Goal: Task Accomplishment & Management: Use online tool/utility

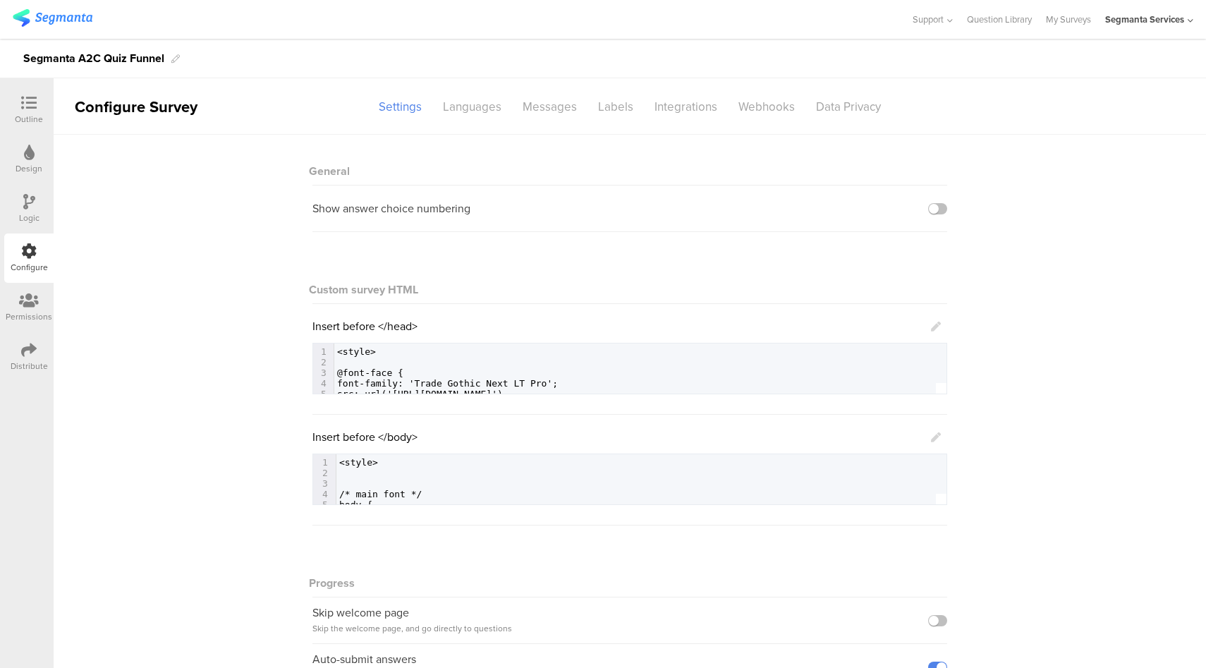
click at [932, 324] on icon at bounding box center [936, 327] width 10 height 10
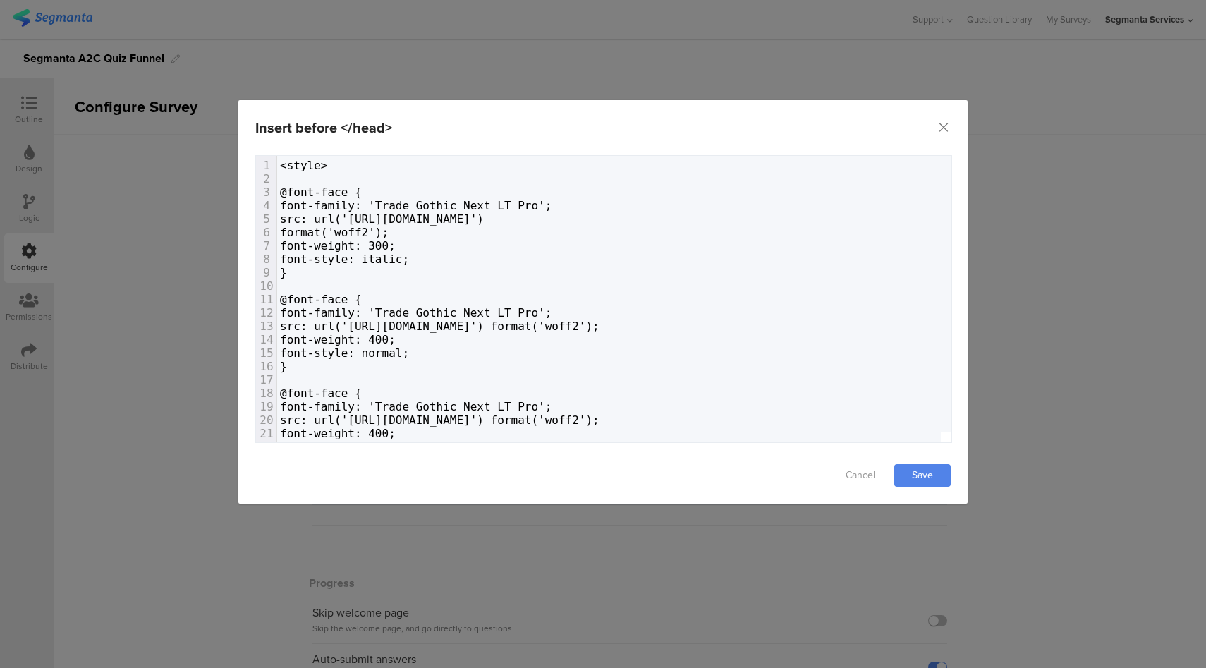
scroll to position [561, 0]
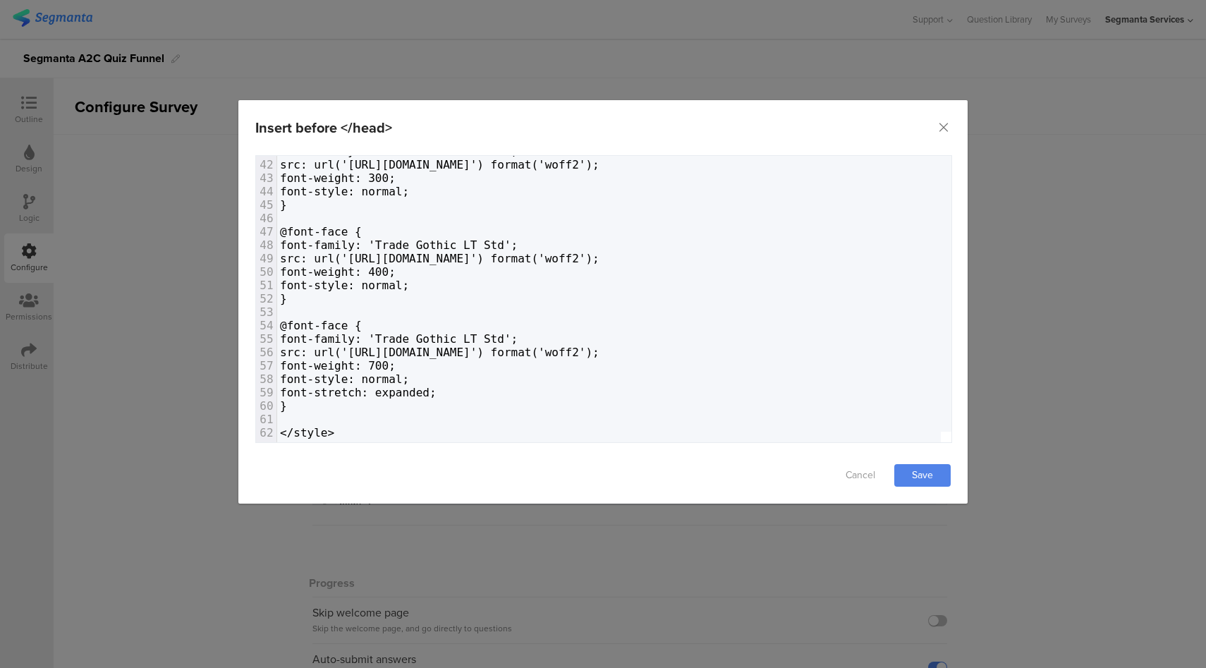
click at [1018, 279] on div "Insert before </head> Failed saving changes. If the problem persists please con…" at bounding box center [603, 334] width 1206 height 668
click at [945, 128] on icon "Close" at bounding box center [943, 128] width 14 height 14
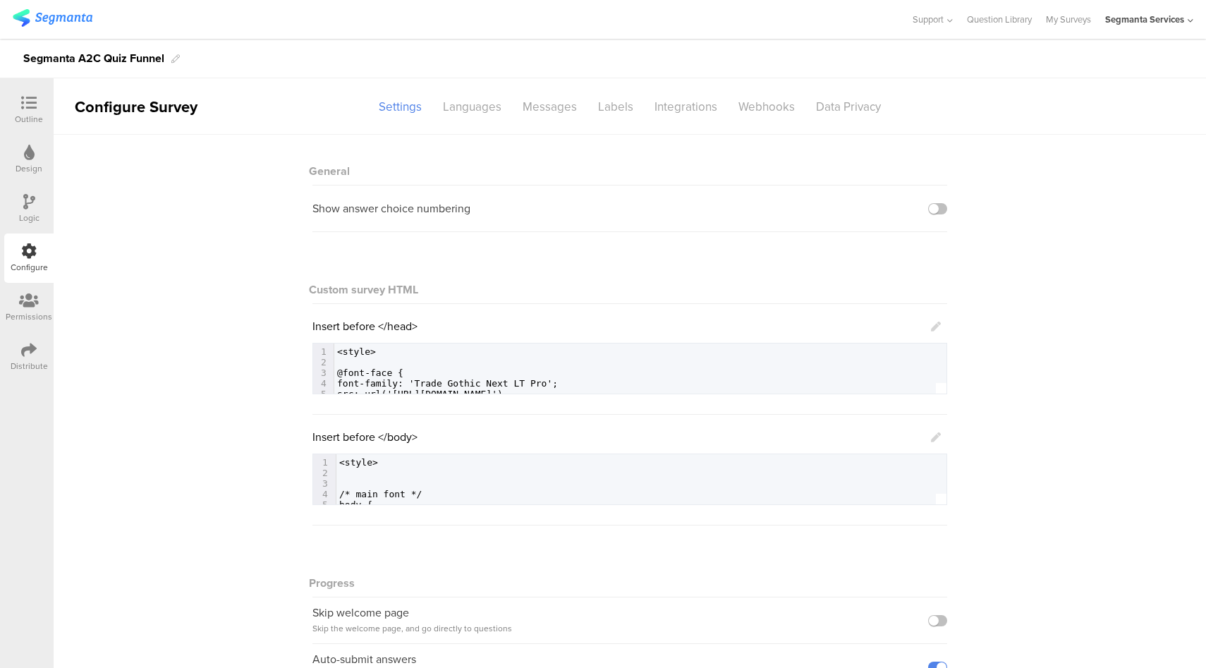
click at [932, 434] on icon at bounding box center [936, 437] width 10 height 10
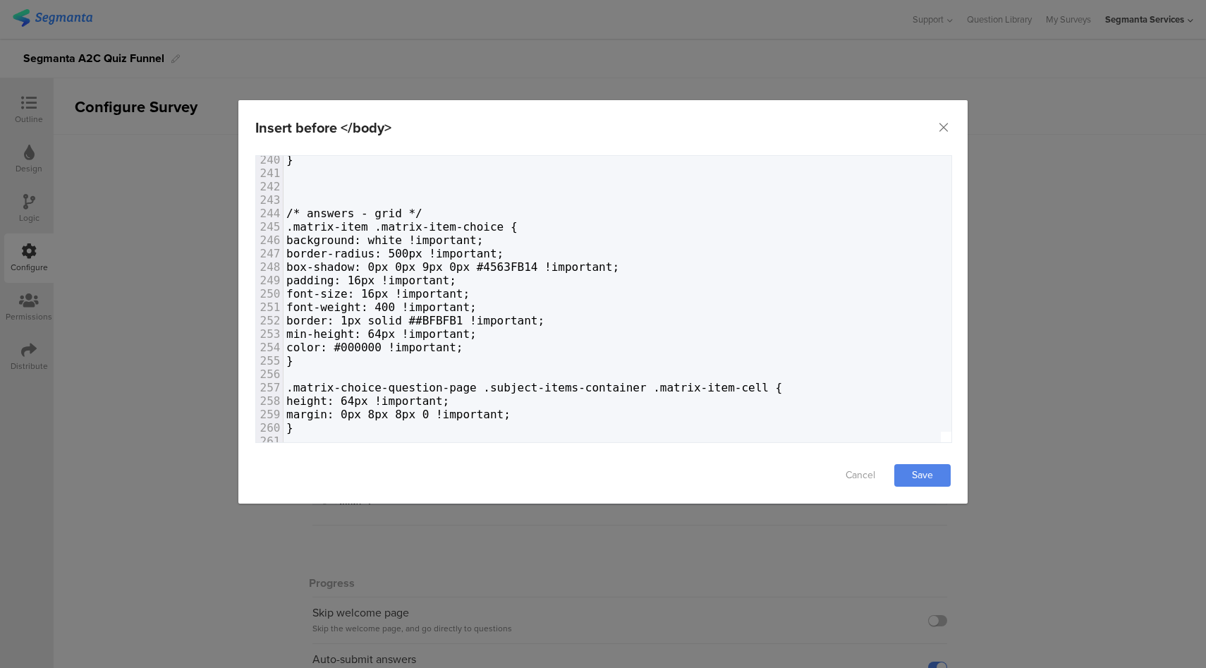
scroll to position [0, 0]
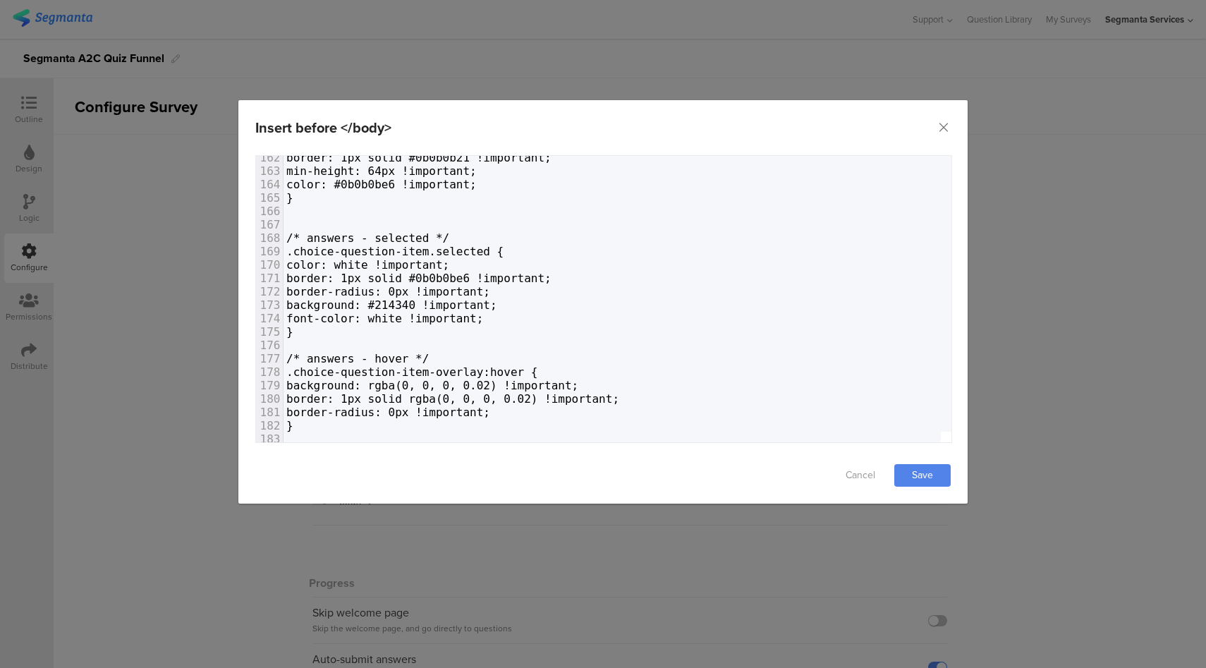
type textarea "font-color: white !important;"
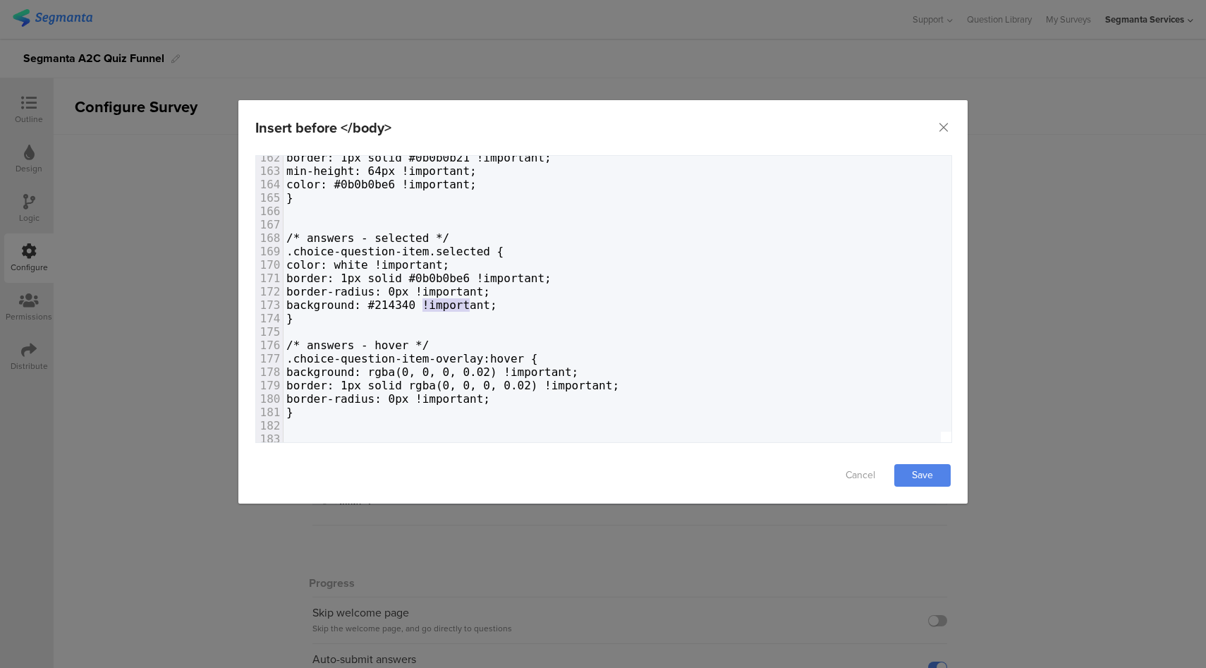
type textarea "#214340"
drag, startPoint x: 471, startPoint y: 305, endPoint x: 423, endPoint y: 307, distance: 48.0
click at [423, 307] on span "background: #214340 !important;" at bounding box center [391, 304] width 211 height 13
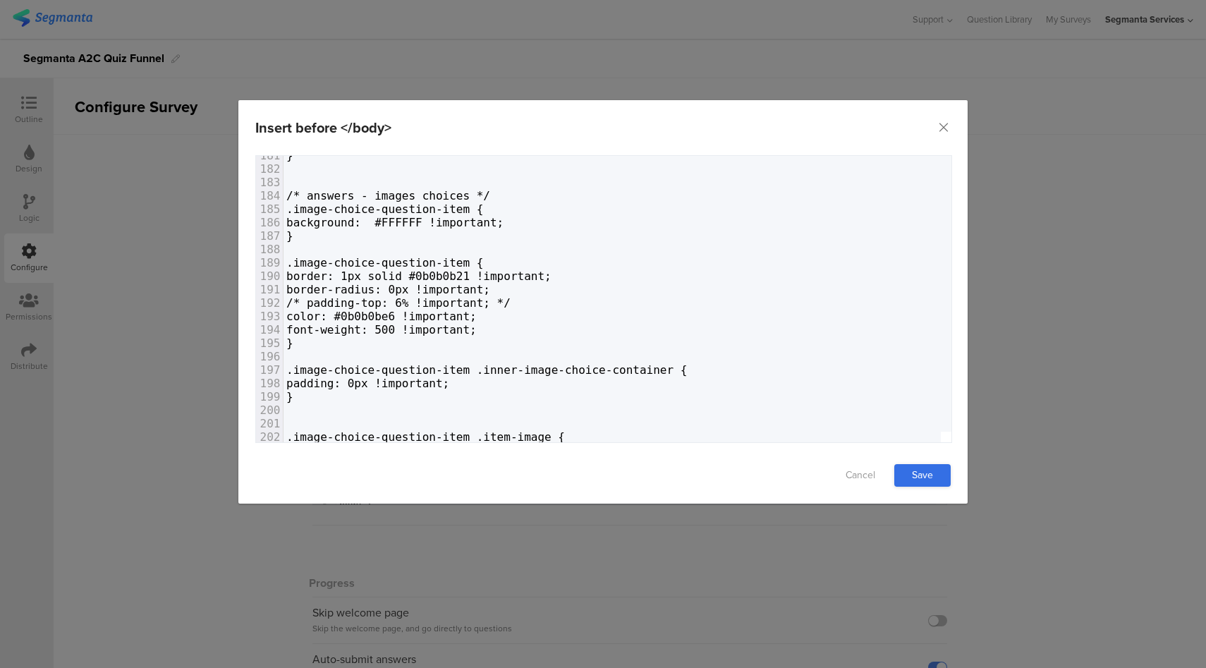
click at [912, 476] on link "Save" at bounding box center [922, 475] width 56 height 23
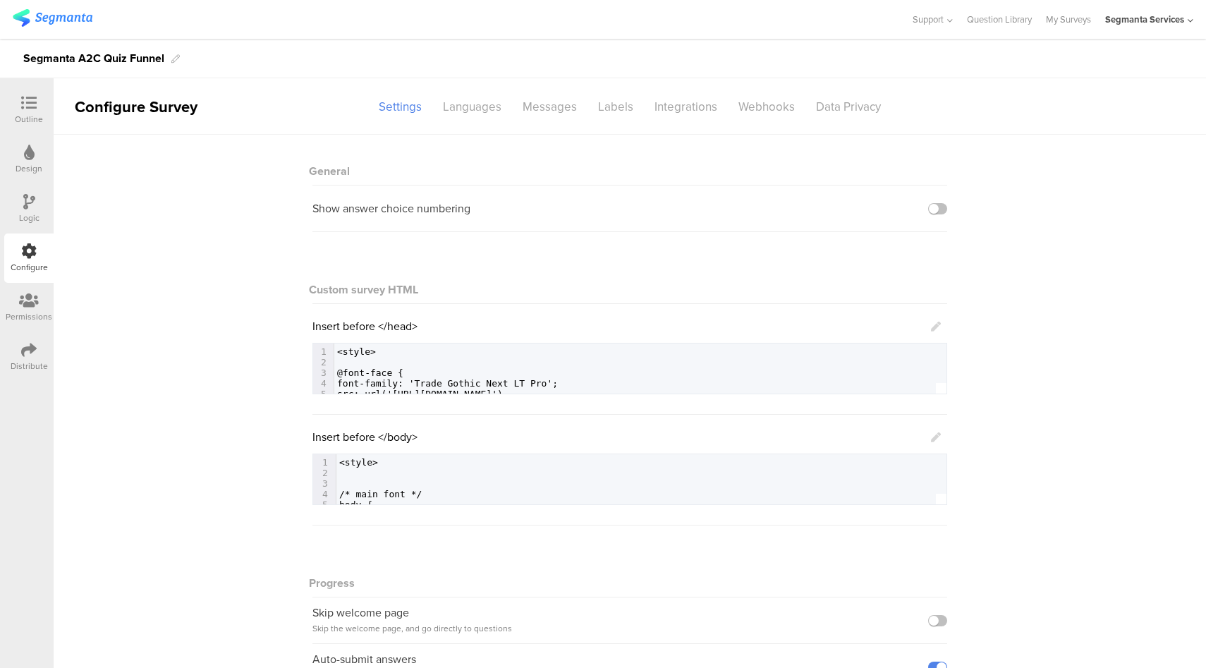
click at [25, 102] on icon at bounding box center [29, 103] width 16 height 16
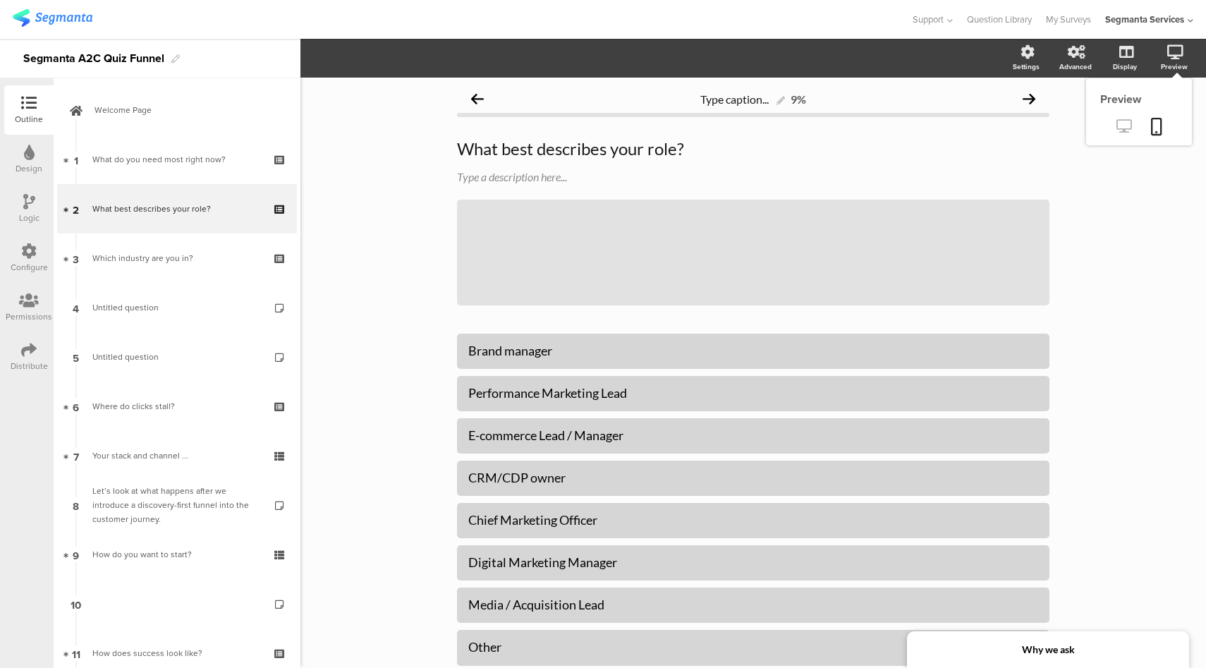
click at [1116, 132] on icon at bounding box center [1123, 125] width 15 height 13
click at [25, 346] on icon at bounding box center [29, 350] width 16 height 16
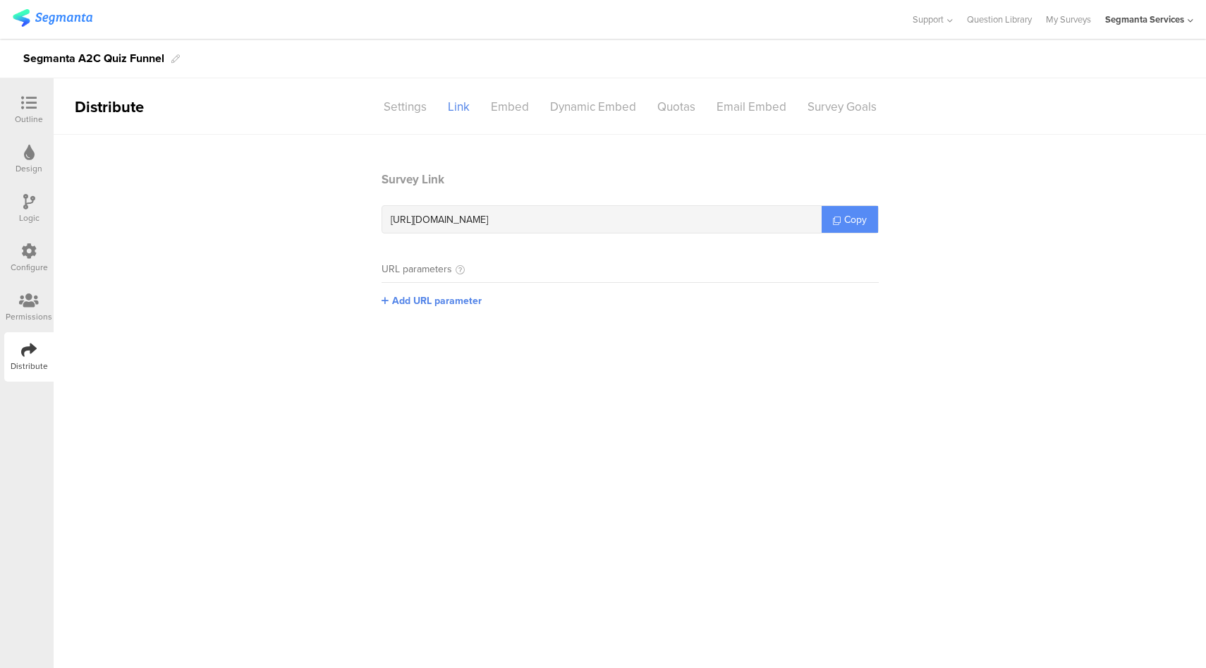
click at [850, 224] on span "Copy" at bounding box center [855, 219] width 23 height 15
click at [54, 102] on div "Distribute" at bounding box center [135, 106] width 162 height 23
click at [20, 116] on div "Outline" at bounding box center [29, 119] width 28 height 13
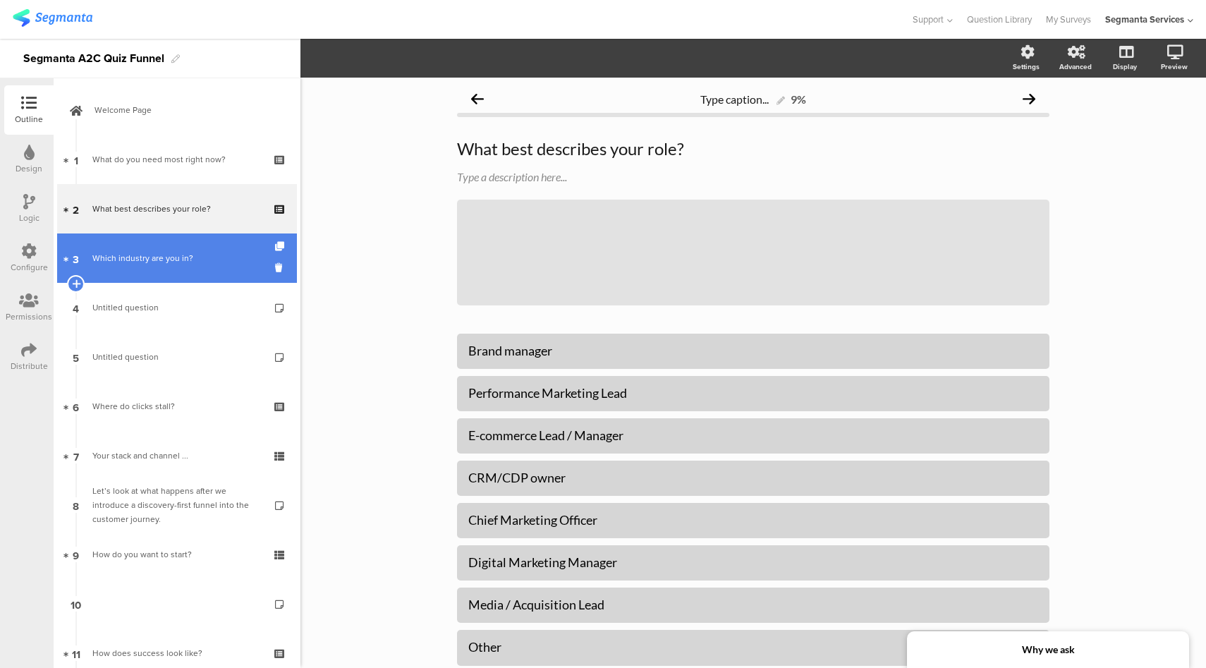
click at [137, 252] on div "Which industry are you in?" at bounding box center [176, 258] width 169 height 14
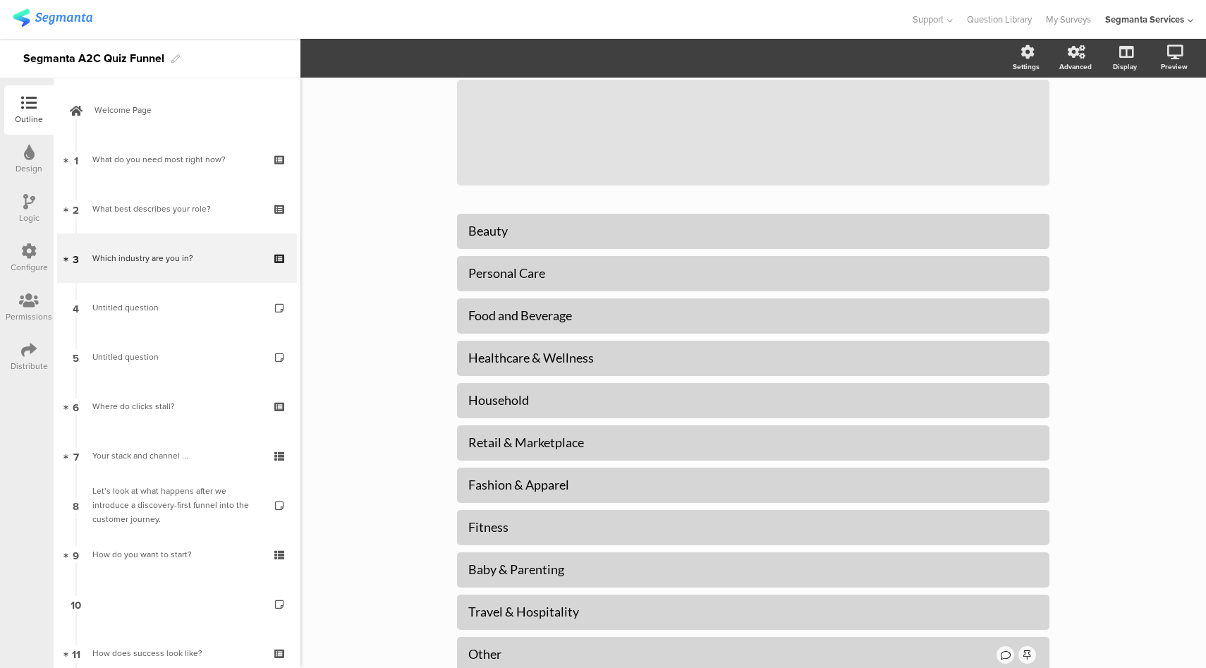
scroll to position [123, 0]
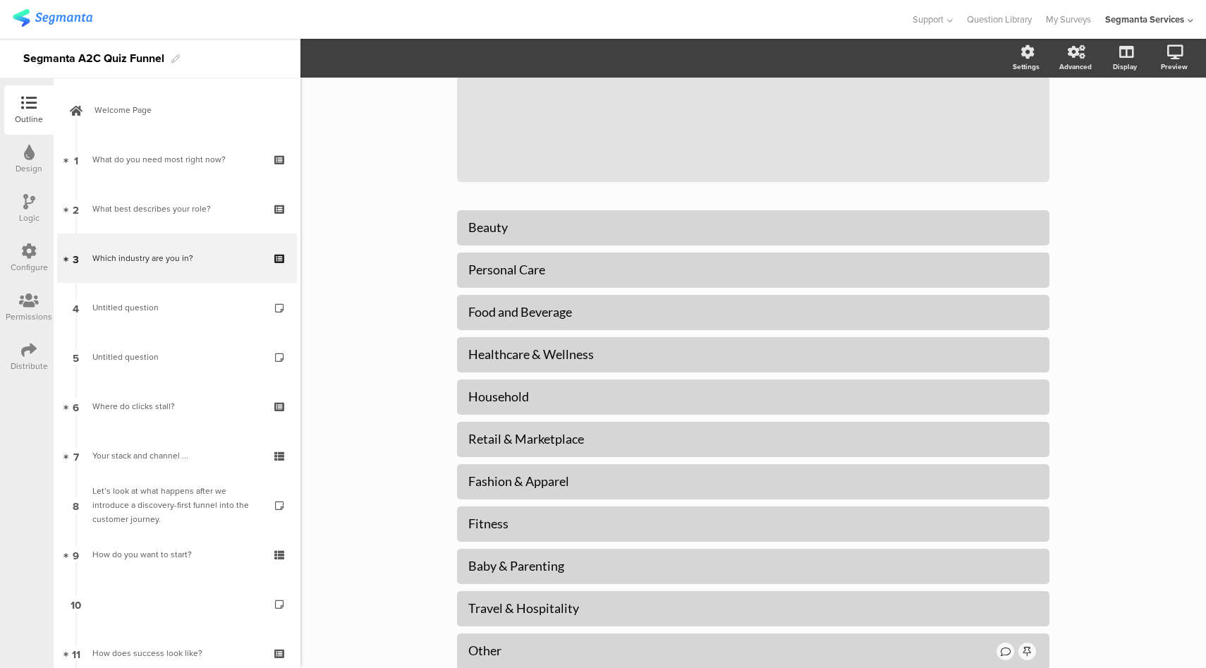
click at [24, 165] on div "Design" at bounding box center [29, 168] width 27 height 13
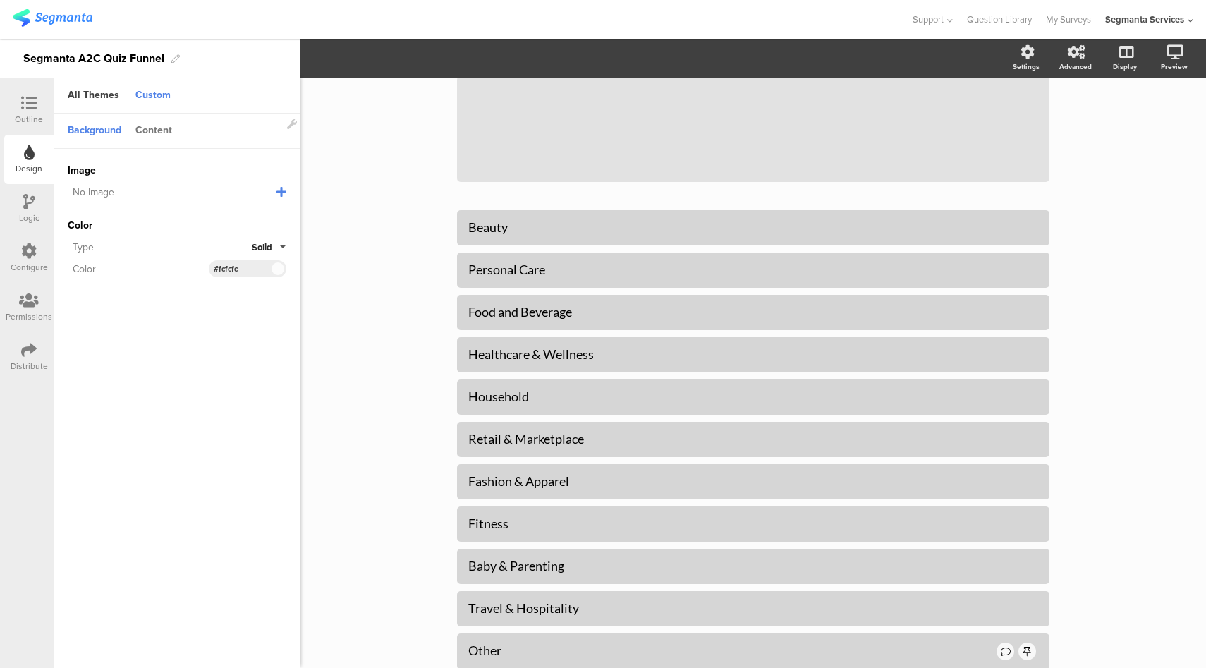
click at [165, 131] on div "Content" at bounding box center [153, 131] width 51 height 24
drag, startPoint x: 255, startPoint y: 218, endPoint x: 183, endPoint y: 215, distance: 72.0
click at [182, 216] on div "Accent Color #214340 Clear OK #214340" at bounding box center [177, 216] width 219 height 17
click at [32, 104] on icon at bounding box center [29, 103] width 16 height 16
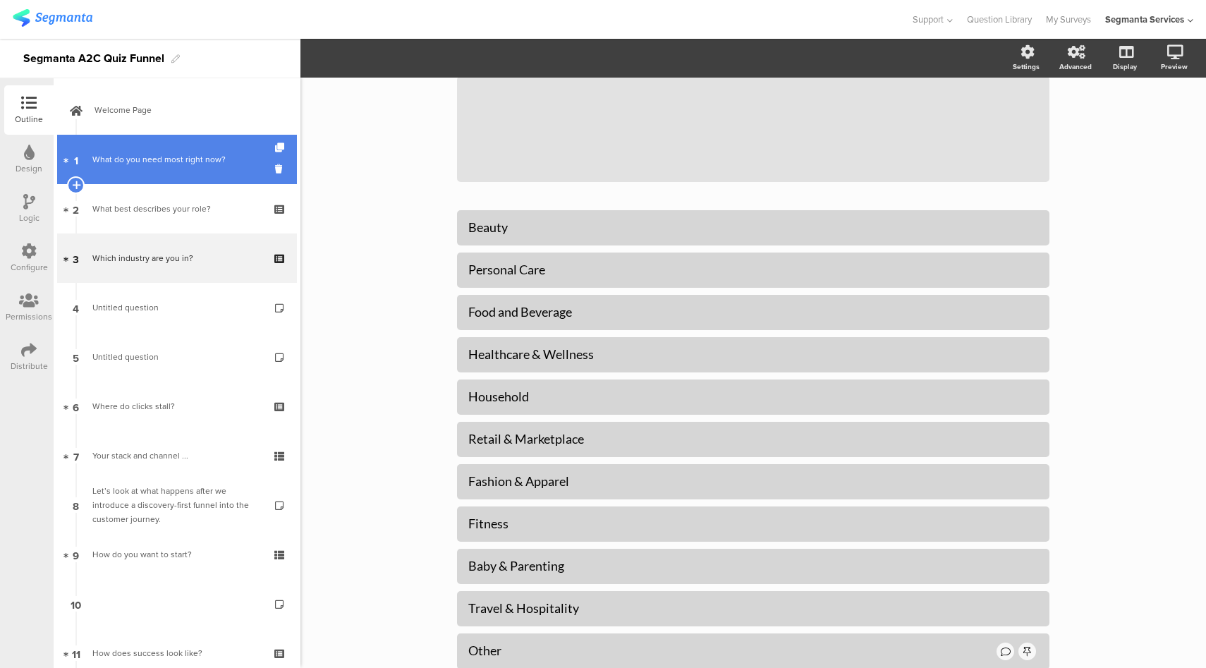
click at [195, 161] on div "What do you need most right now?" at bounding box center [176, 159] width 169 height 14
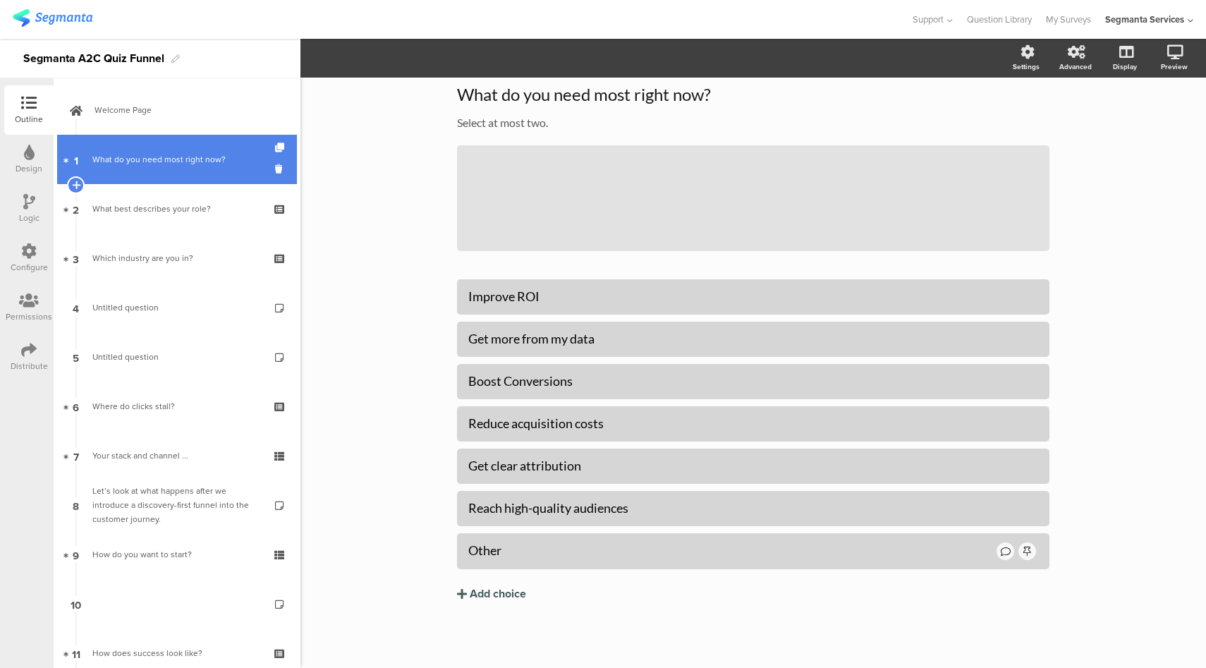
scroll to position [54, 0]
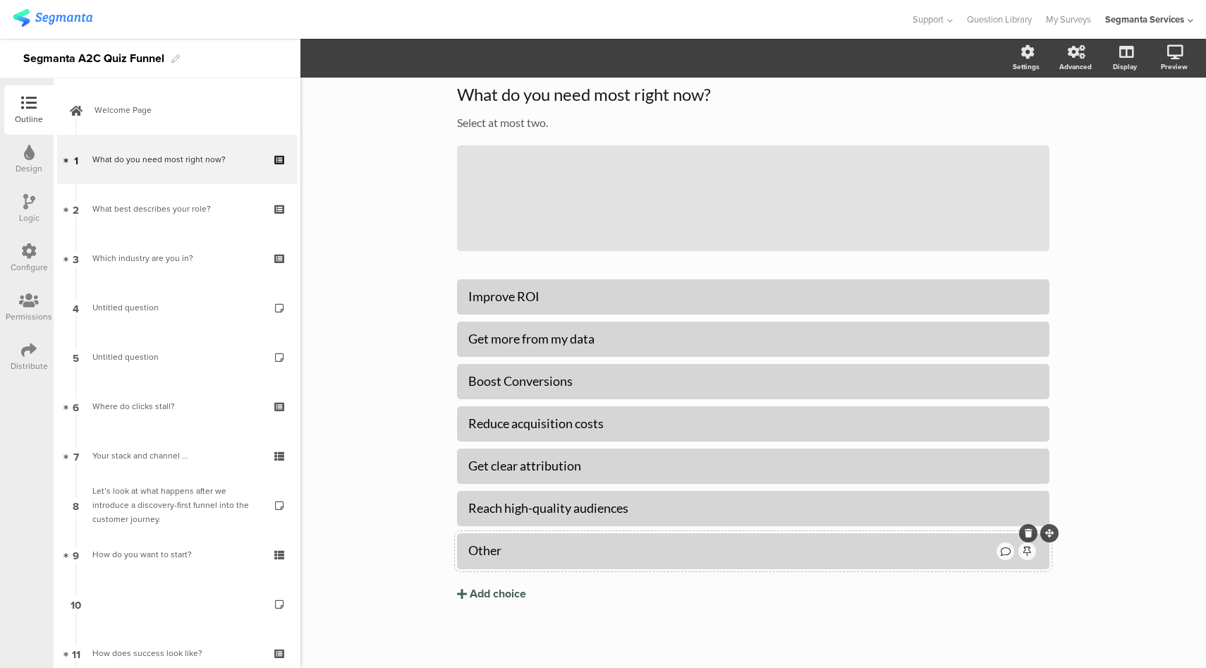
click at [1025, 532] on icon at bounding box center [1029, 533] width 8 height 8
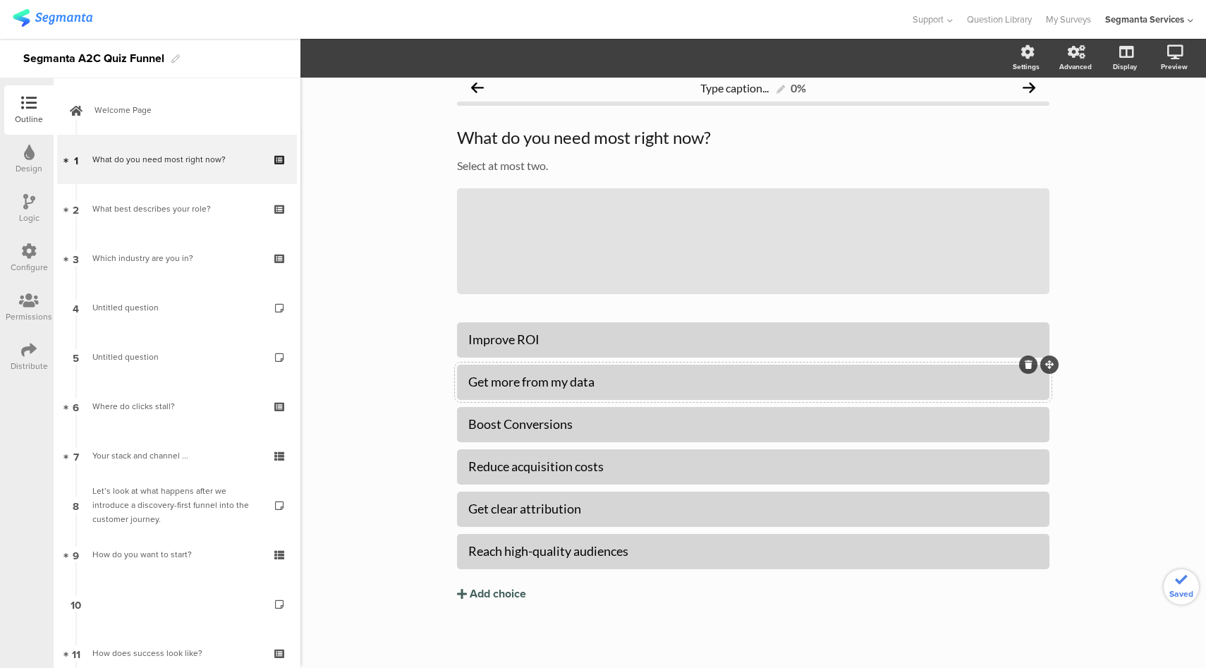
click at [1025, 367] on icon at bounding box center [1029, 364] width 8 height 8
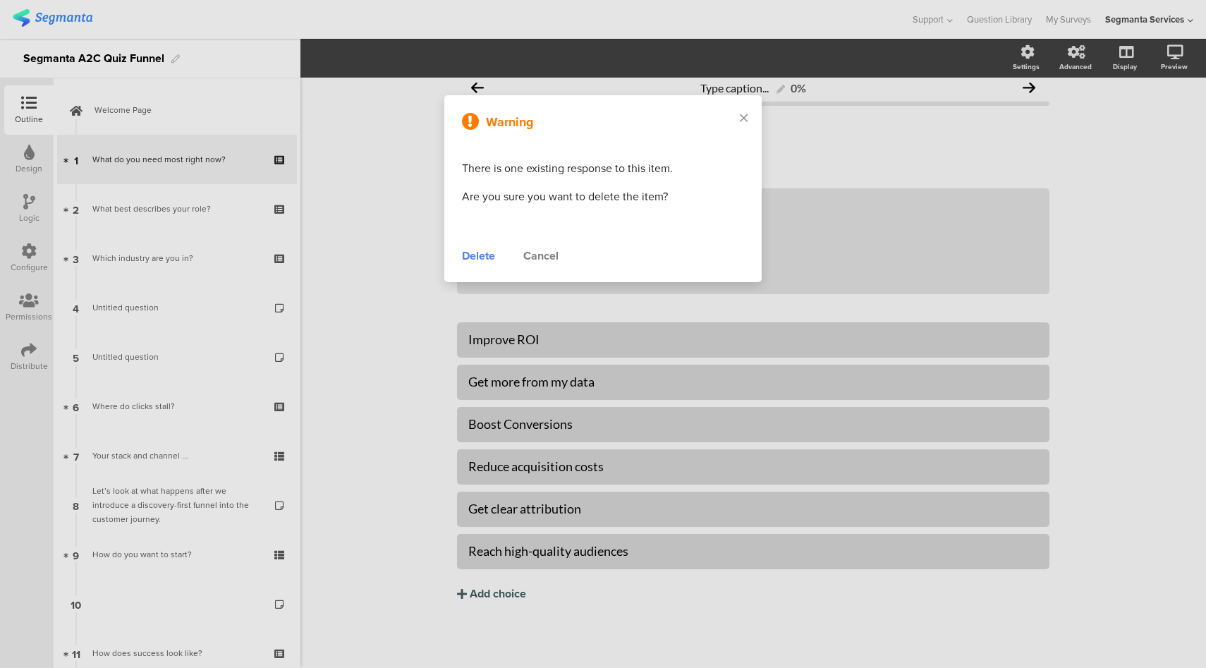
click at [470, 255] on div "Delete" at bounding box center [478, 256] width 33 height 17
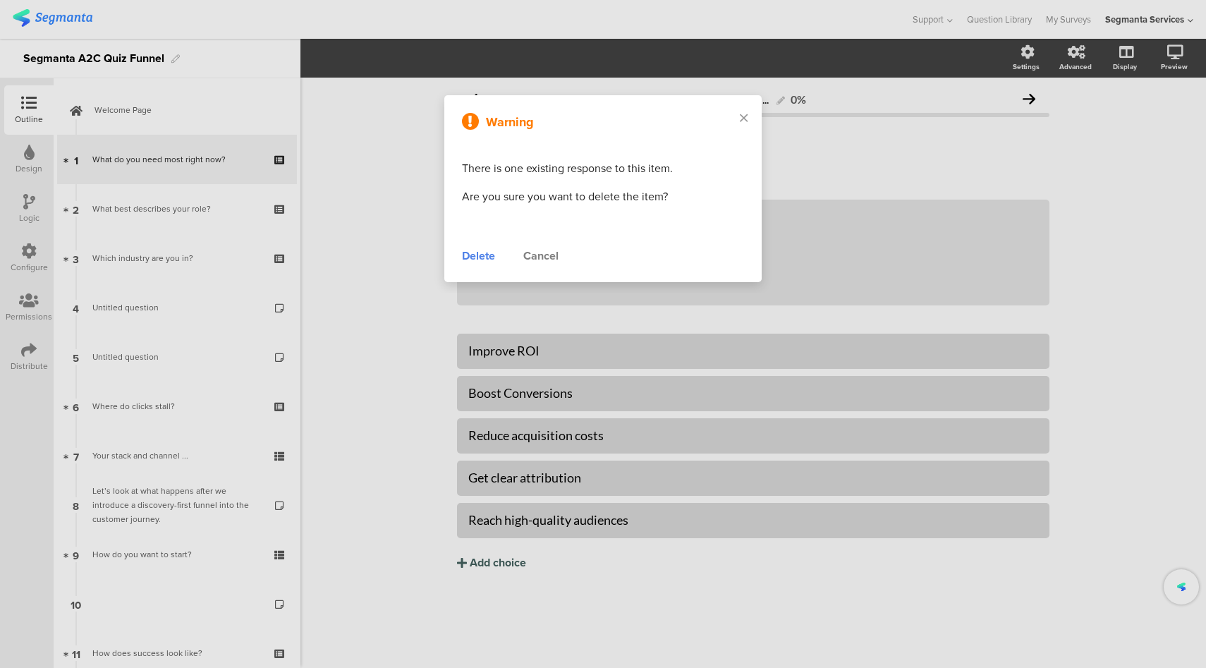
scroll to position [0, 0]
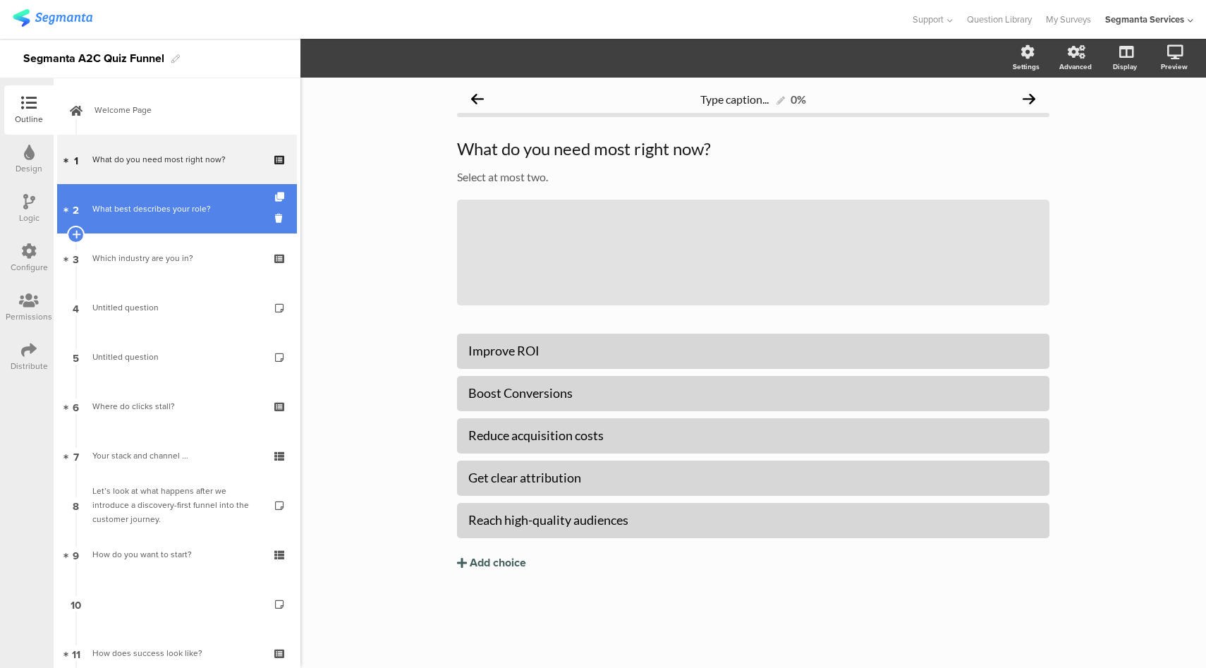
click at [181, 229] on link "2 What best describes your role?" at bounding box center [177, 208] width 240 height 49
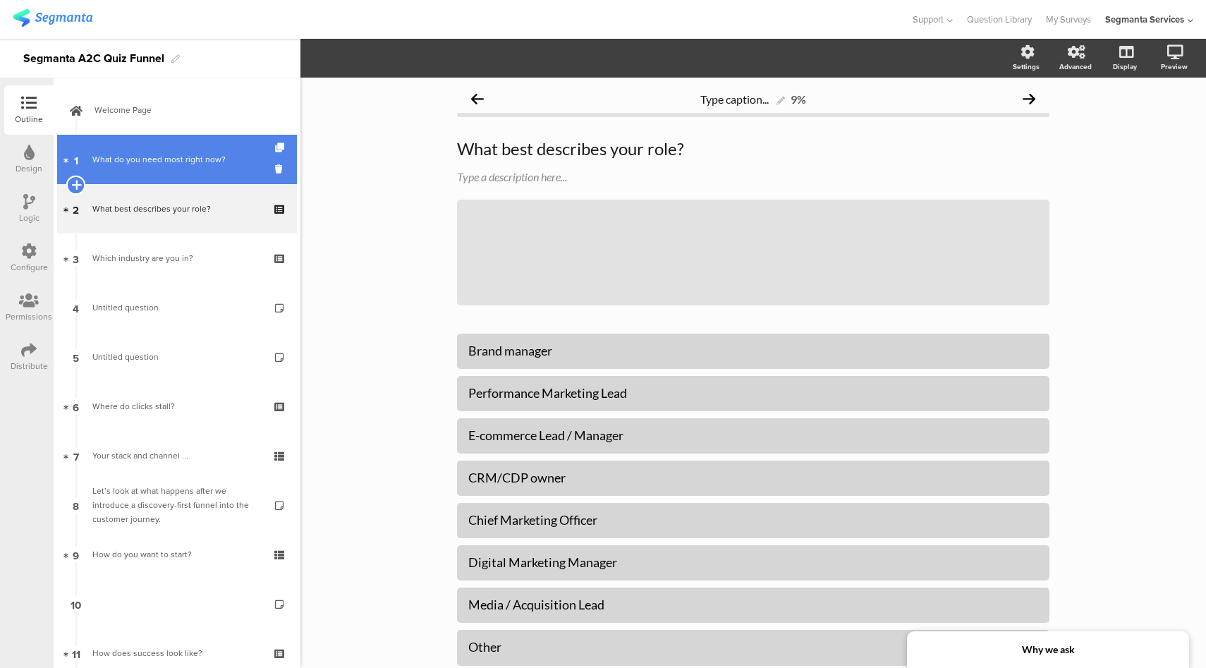
click at [75, 183] on icon at bounding box center [75, 184] width 9 height 13
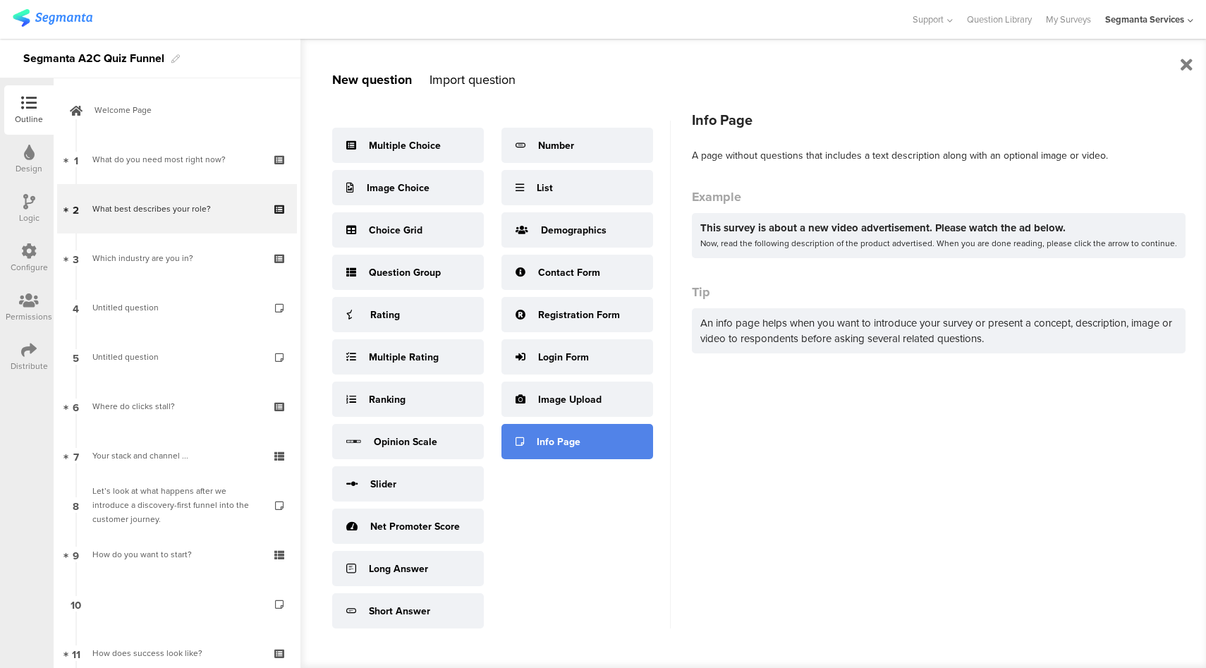
click at [568, 439] on div "Info Page" at bounding box center [559, 441] width 44 height 15
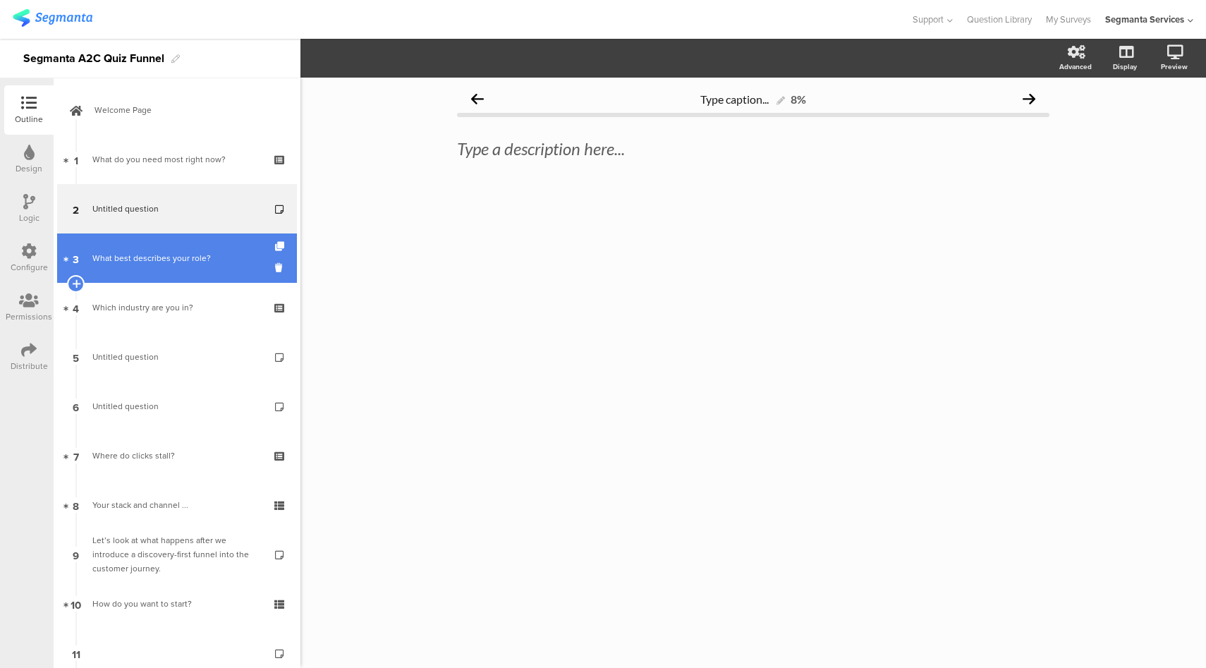
click at [159, 274] on link "3 What best describes your role?" at bounding box center [177, 257] width 240 height 49
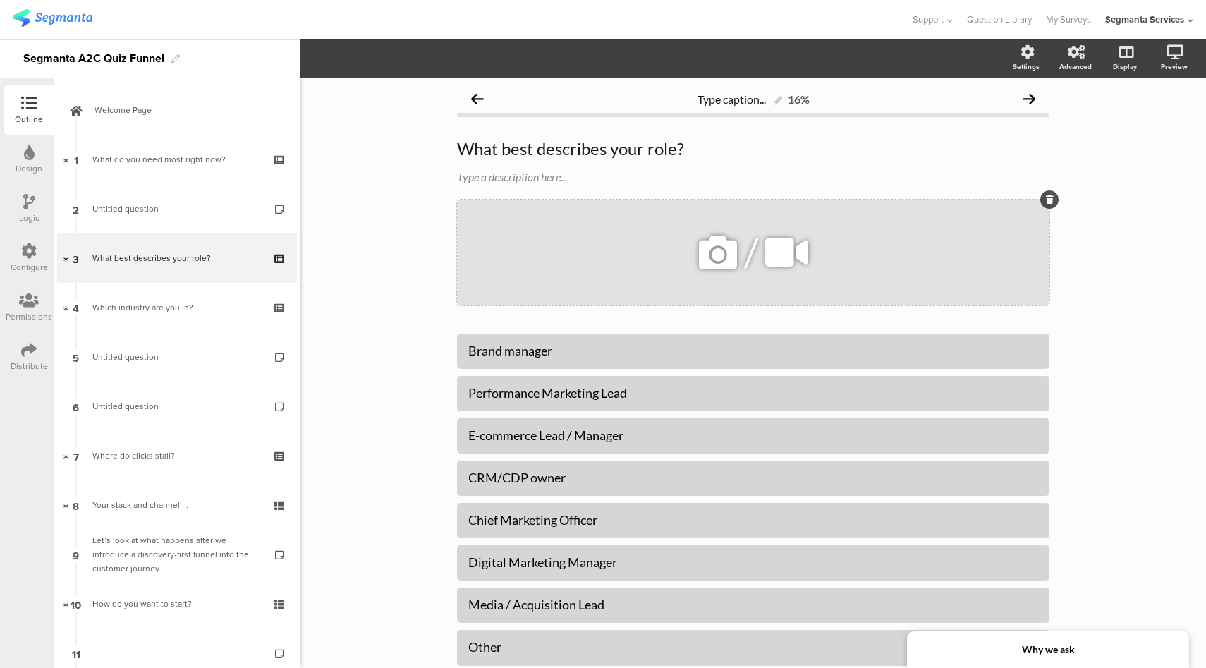
click at [724, 255] on icon at bounding box center [718, 252] width 48 height 48
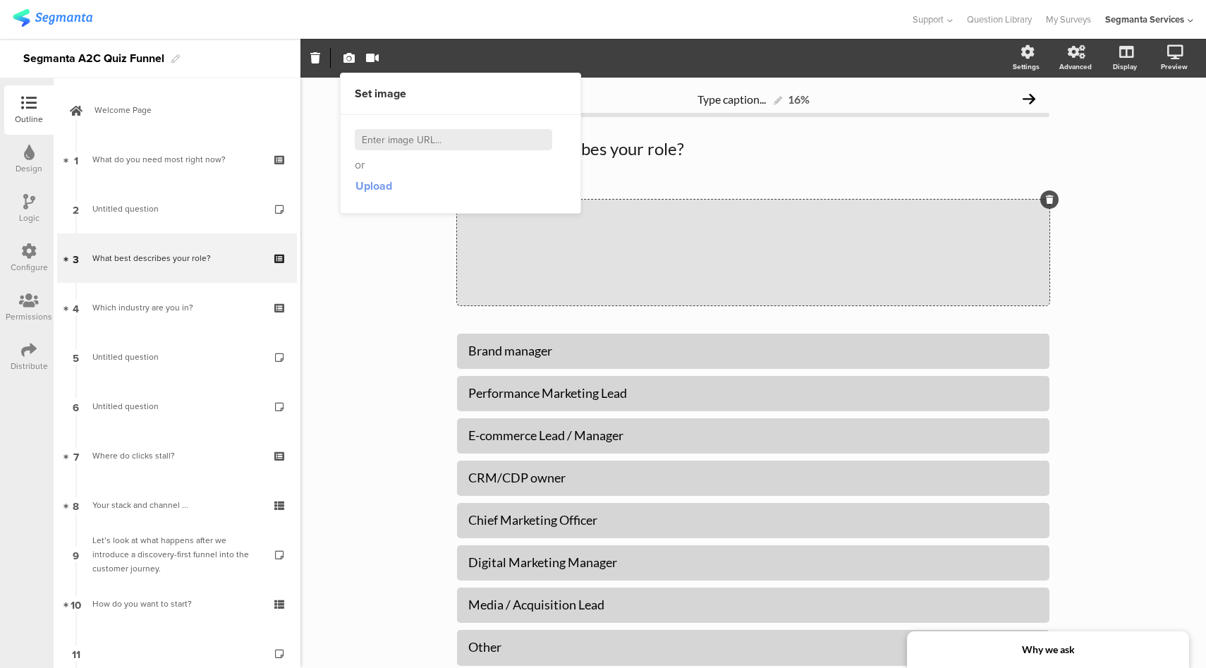
click at [372, 189] on span "Upload" at bounding box center [373, 186] width 37 height 16
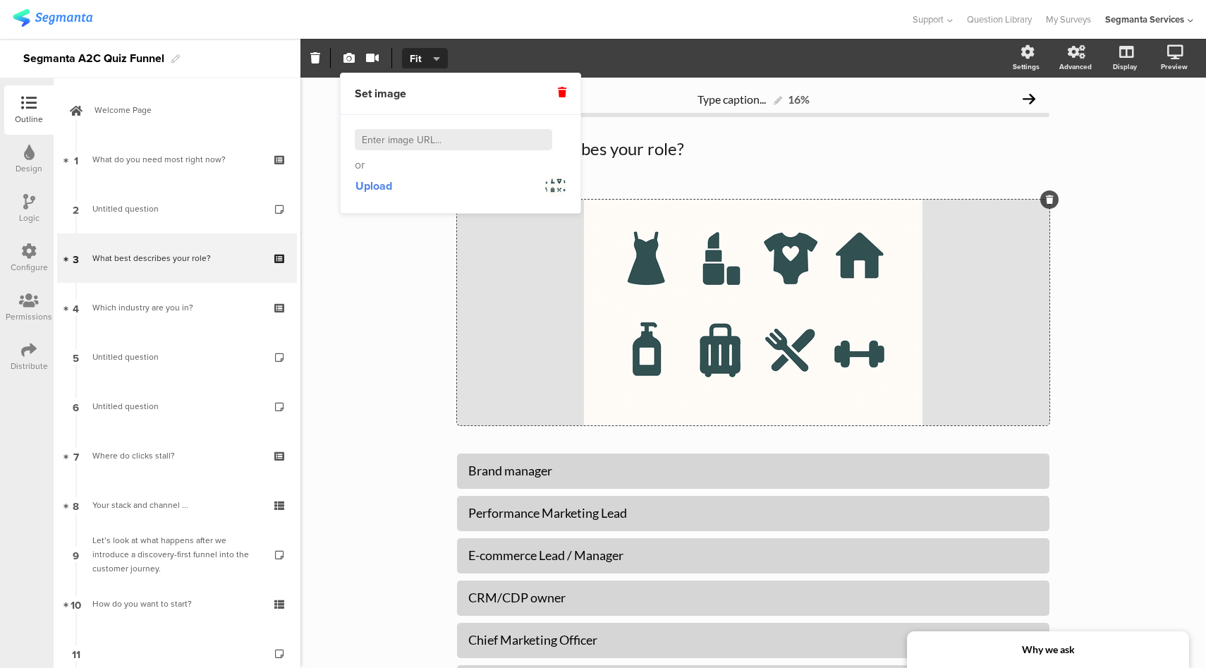
click at [563, 93] on icon at bounding box center [562, 92] width 8 height 10
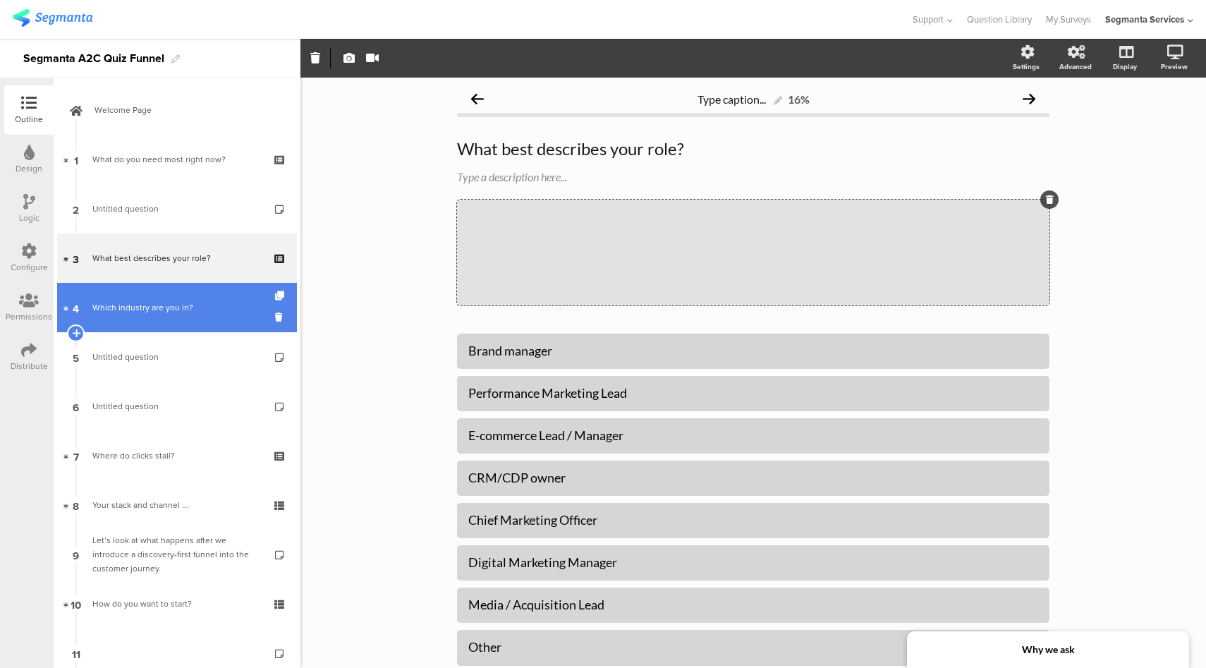
click at [187, 307] on div "Which industry are you in?" at bounding box center [176, 307] width 169 height 14
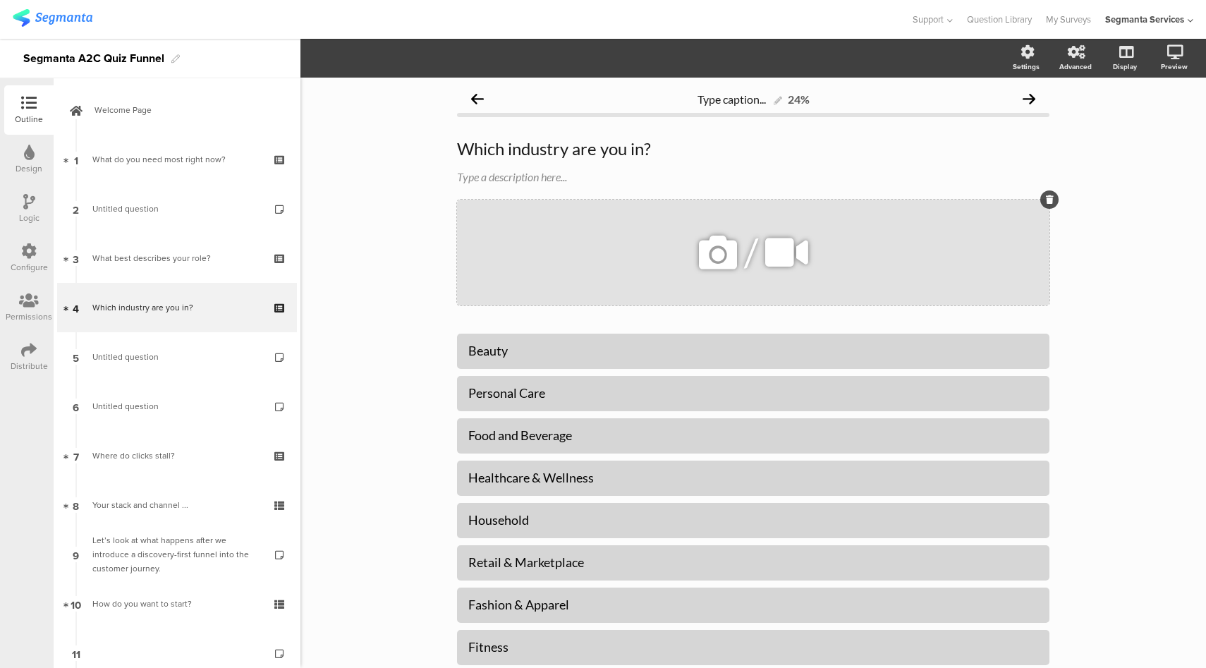
click at [696, 252] on icon at bounding box center [718, 252] width 48 height 48
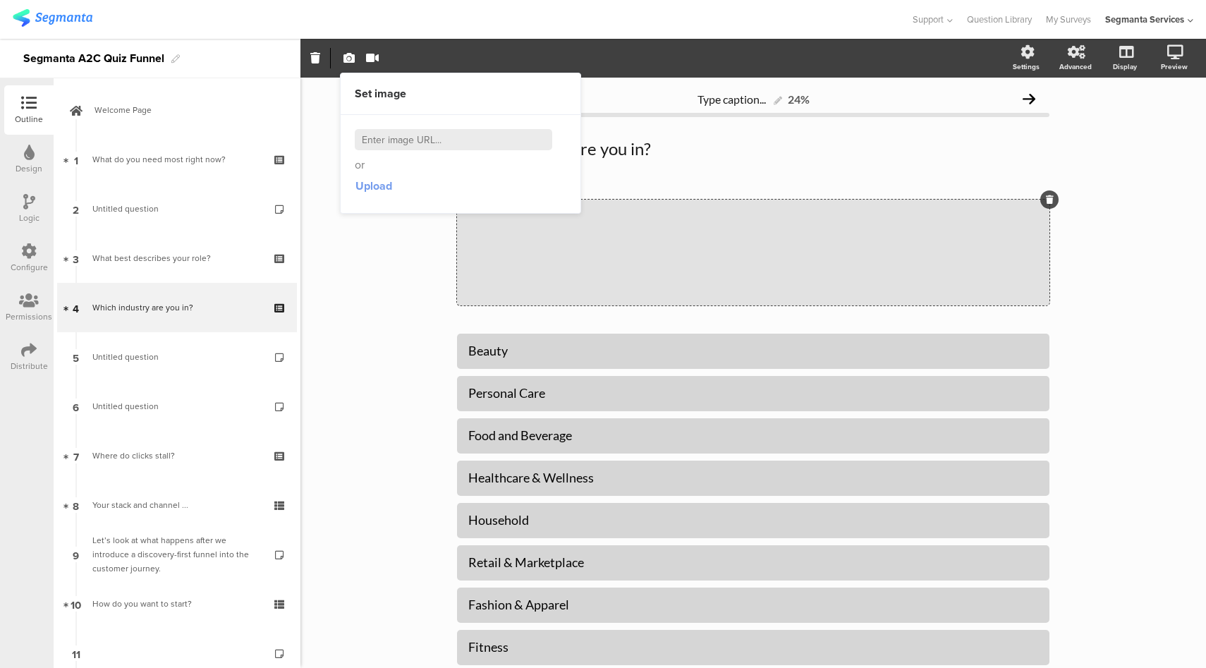
click at [377, 176] on button "Upload" at bounding box center [374, 185] width 38 height 25
click at [426, 65] on span "Fit" at bounding box center [423, 58] width 26 height 15
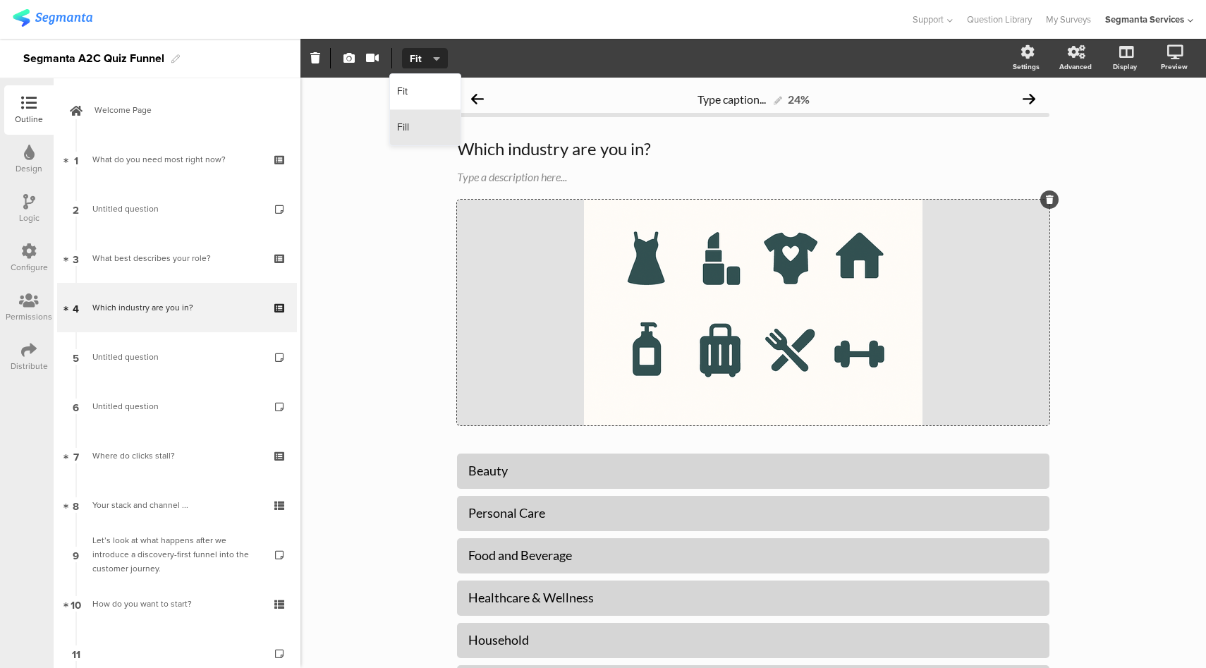
click at [428, 120] on div "Fill" at bounding box center [425, 127] width 71 height 35
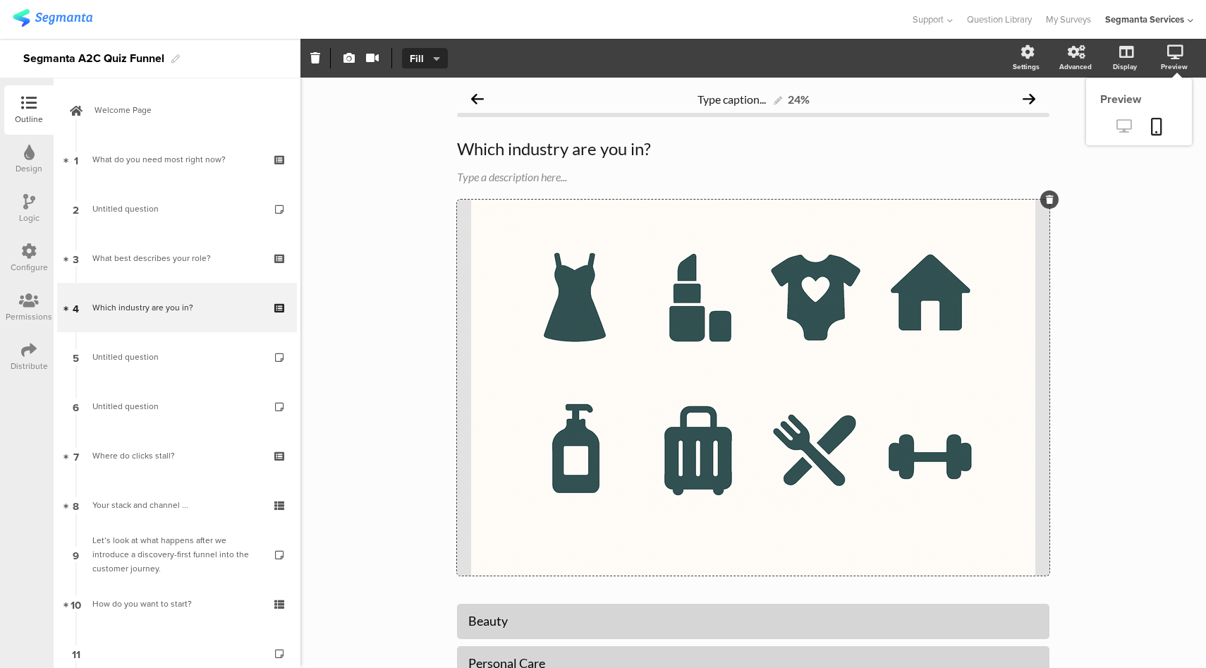
click at [1116, 123] on icon at bounding box center [1123, 125] width 15 height 13
click at [412, 56] on section "Settings Advanced Display [GEOGRAPHIC_DATA]" at bounding box center [752, 58] width 905 height 39
click at [554, 251] on div "/" at bounding box center [753, 388] width 592 height 376
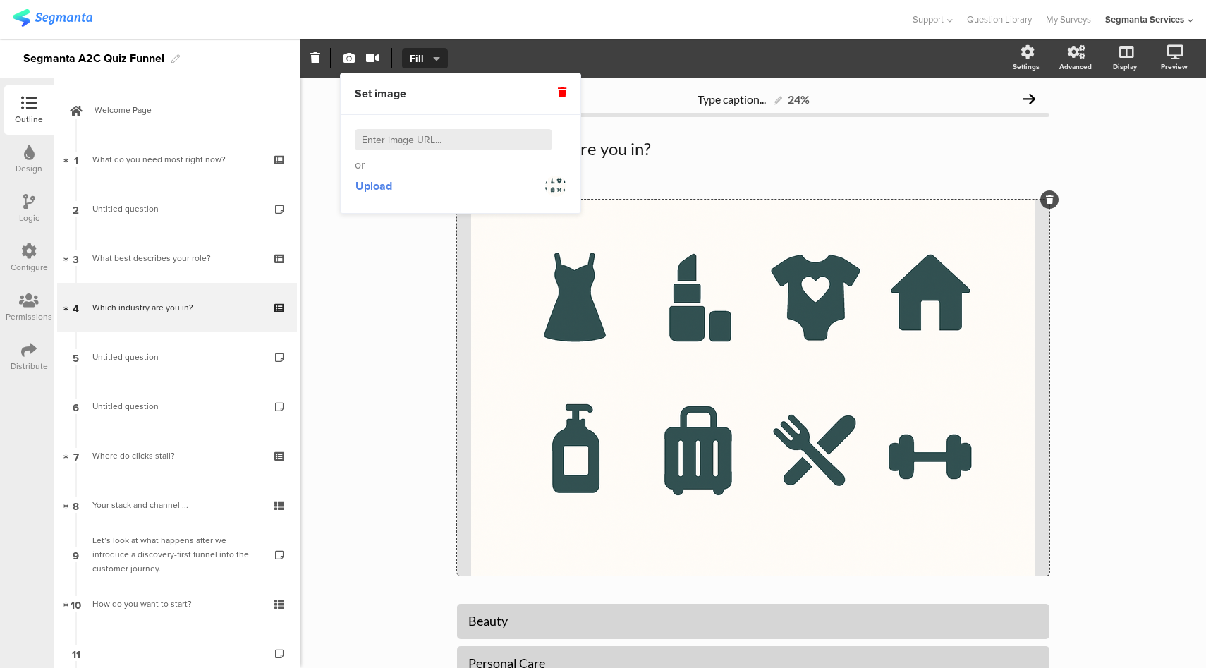
click at [567, 92] on div "Set image" at bounding box center [461, 94] width 240 height 42
click at [565, 93] on icon at bounding box center [562, 92] width 8 height 10
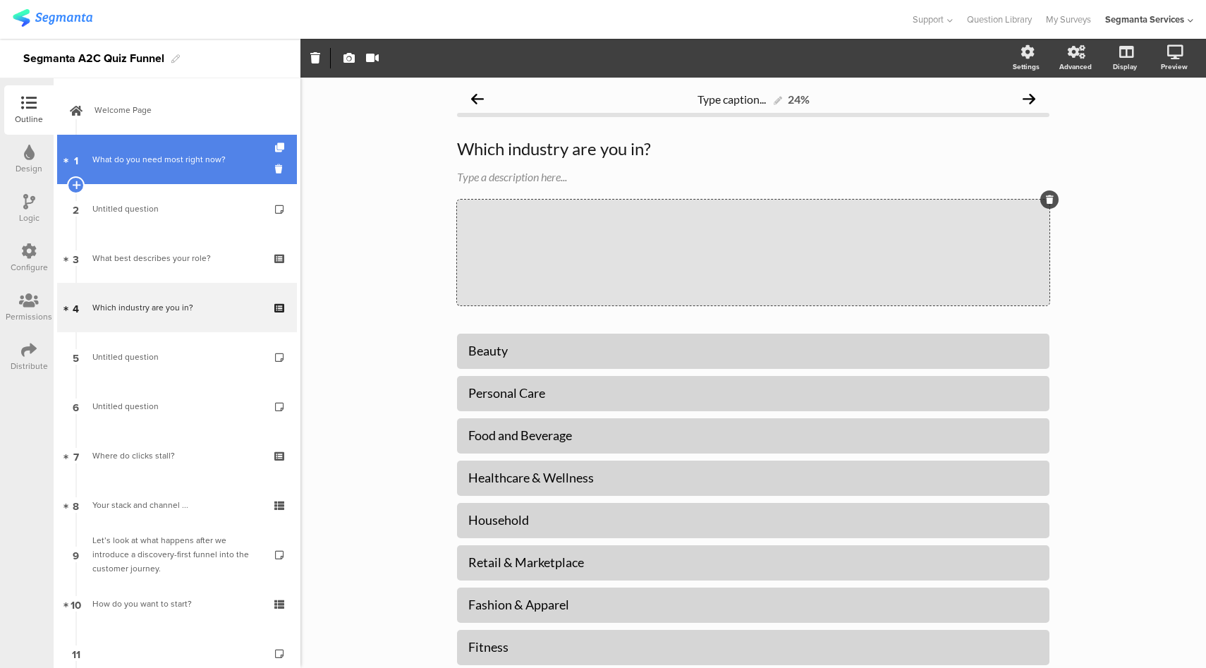
click at [201, 163] on div "What do you need most right now?" at bounding box center [176, 159] width 169 height 14
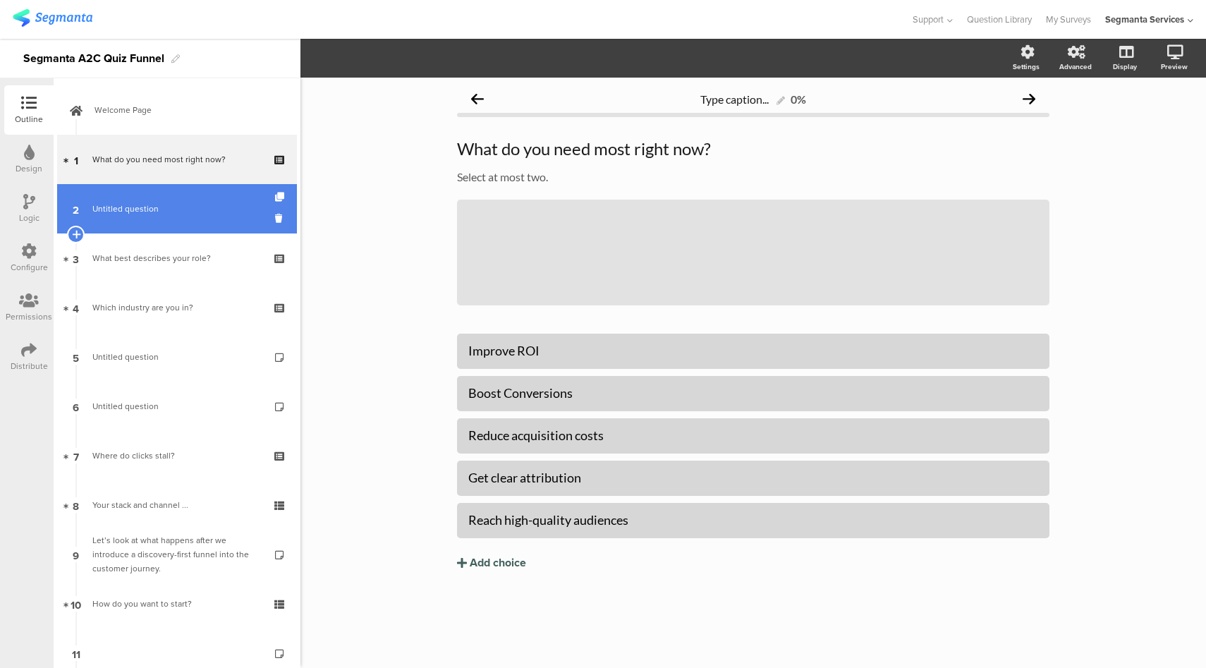
click at [205, 206] on span "Untitled question" at bounding box center [176, 209] width 169 height 14
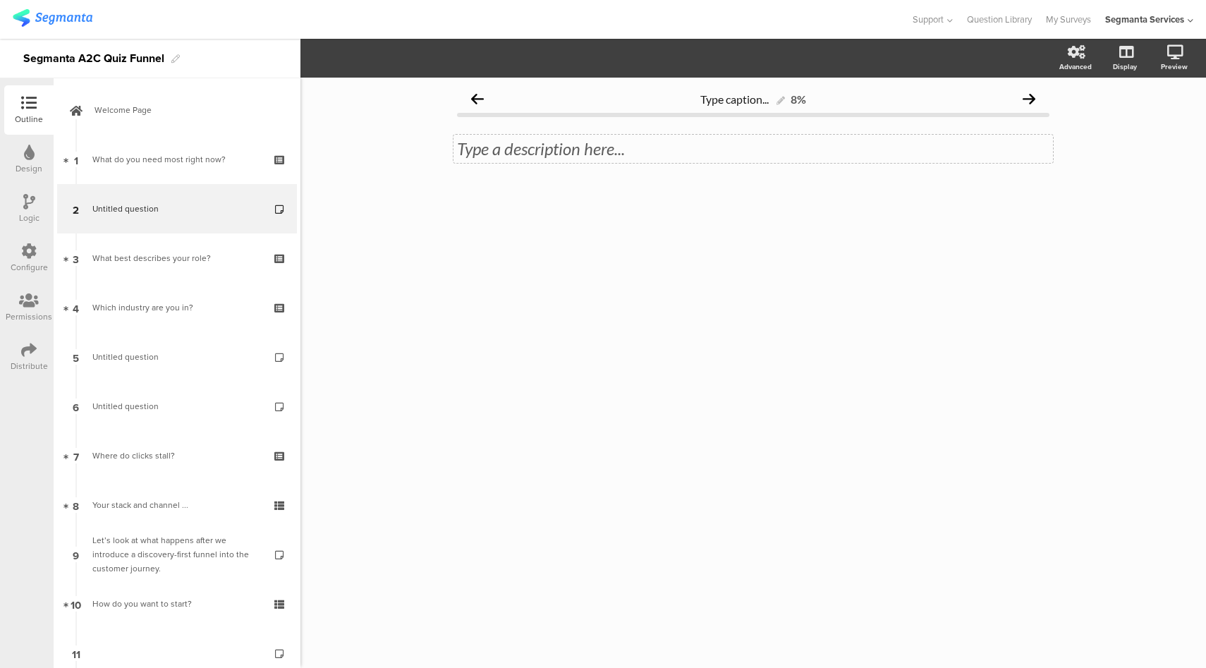
click at [542, 158] on div "Type a description here..." at bounding box center [753, 148] width 592 height 21
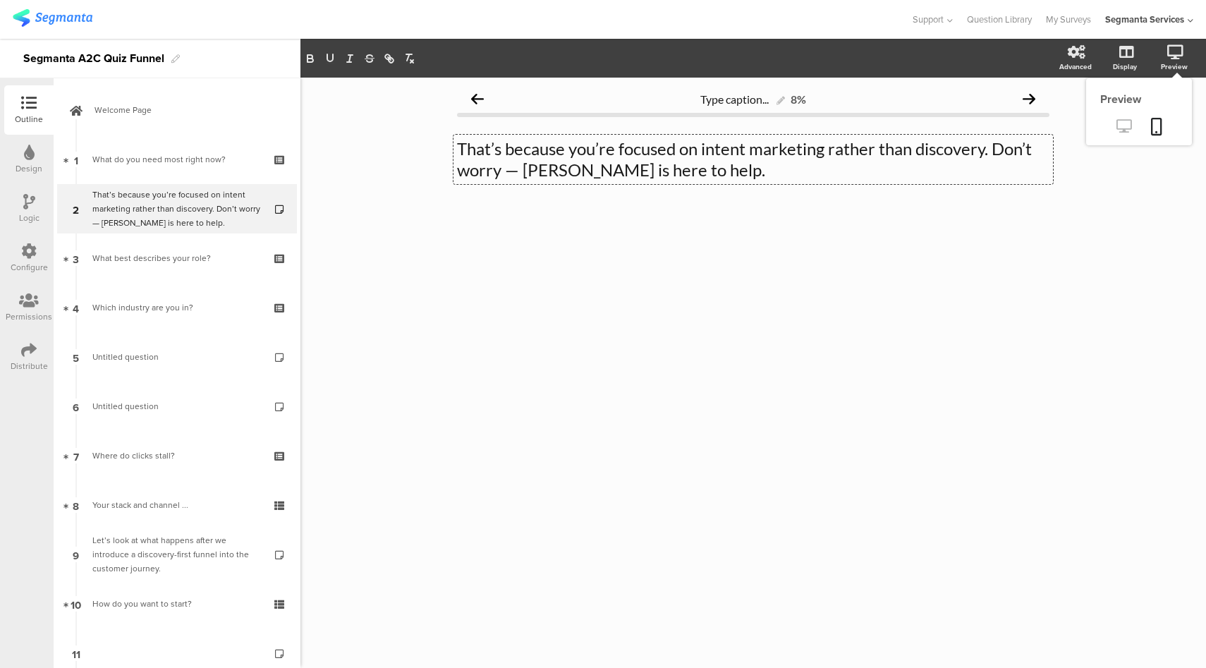
click at [1121, 135] on link at bounding box center [1123, 127] width 35 height 23
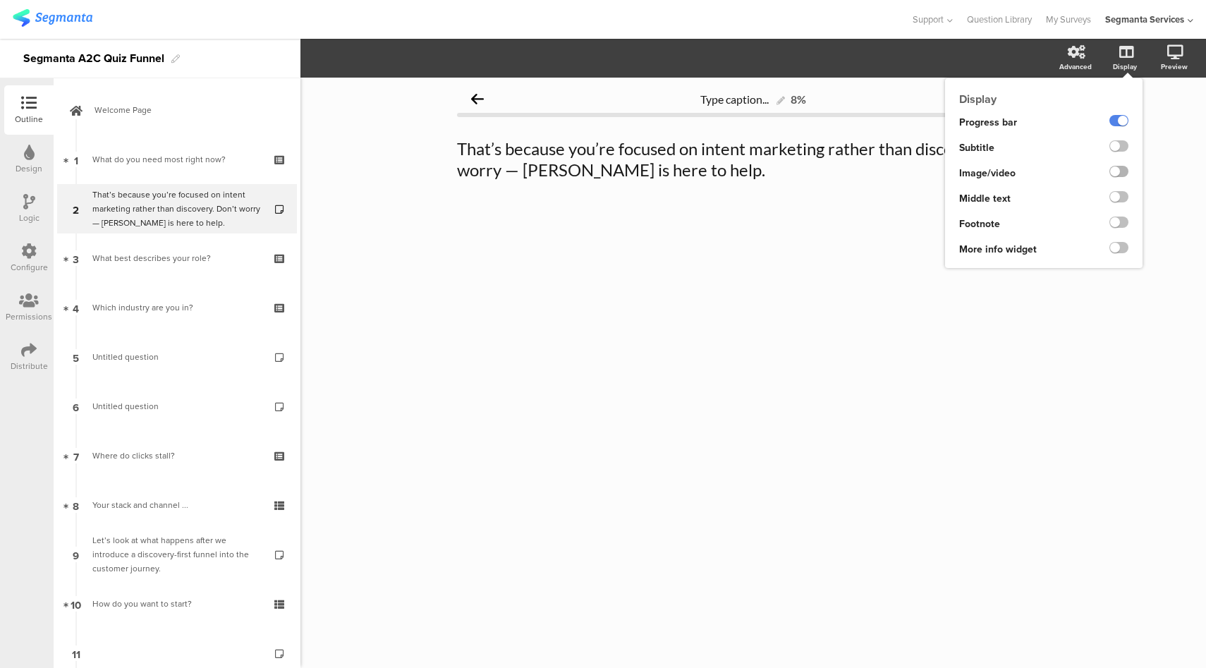
click at [1119, 172] on label at bounding box center [1118, 171] width 19 height 11
click at [0, 0] on input "checkbox" at bounding box center [0, 0] width 0 height 0
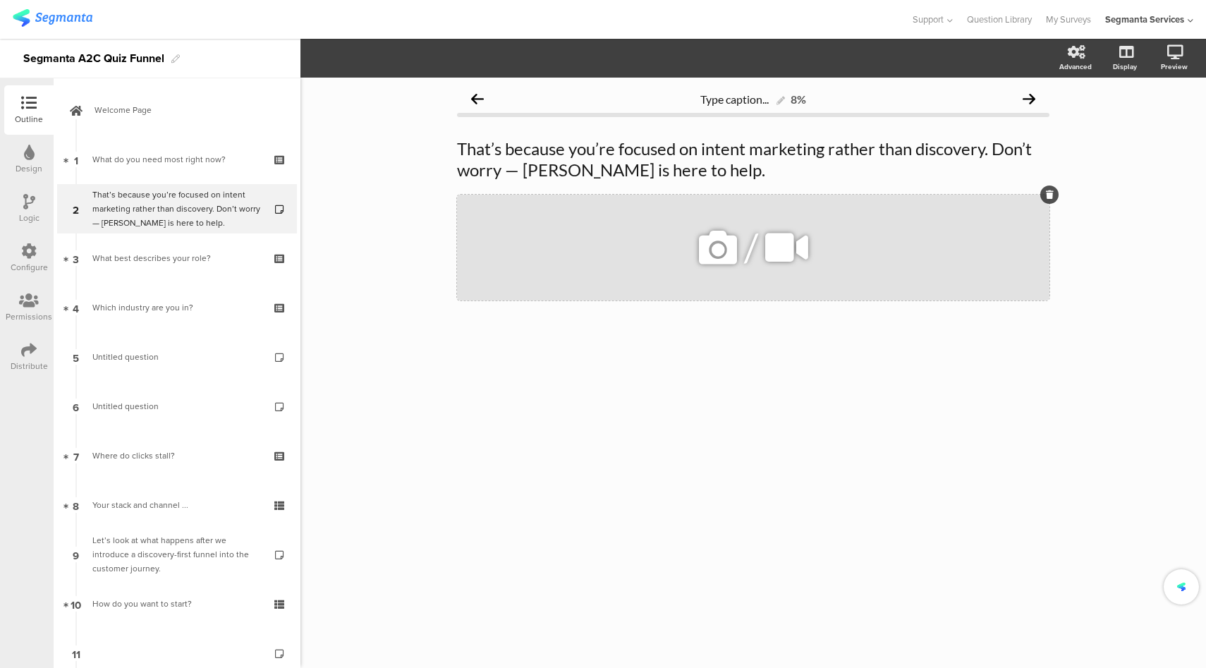
click at [713, 255] on icon at bounding box center [718, 248] width 48 height 48
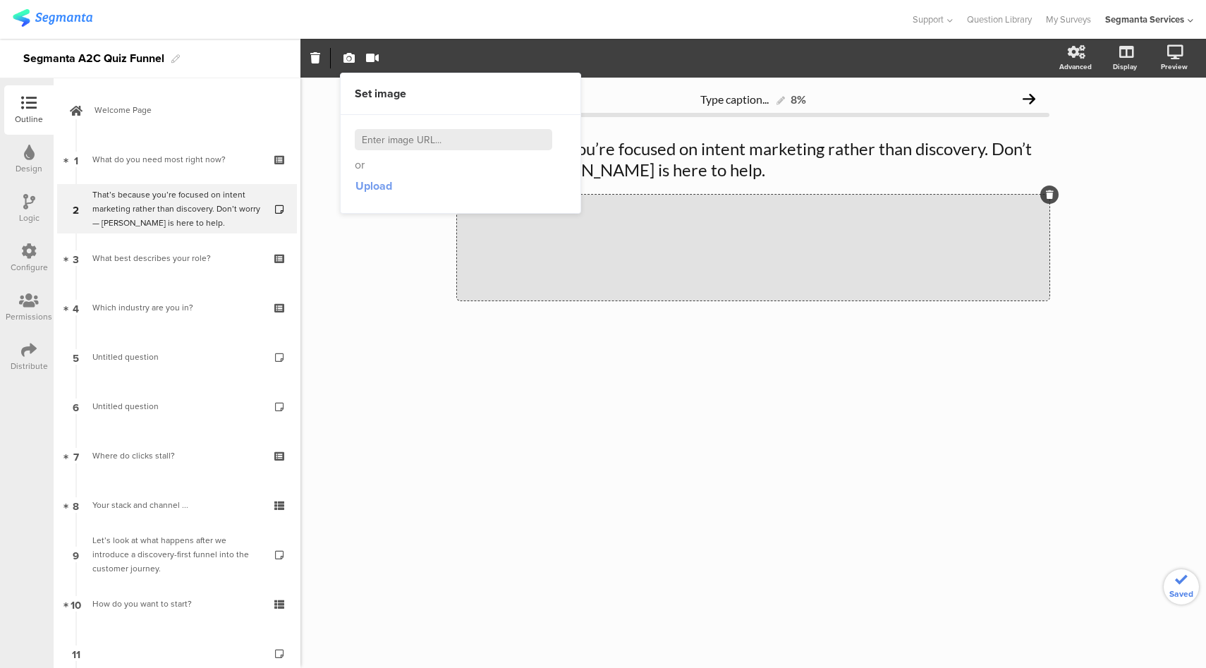
click at [358, 188] on span "Upload" at bounding box center [373, 186] width 37 height 16
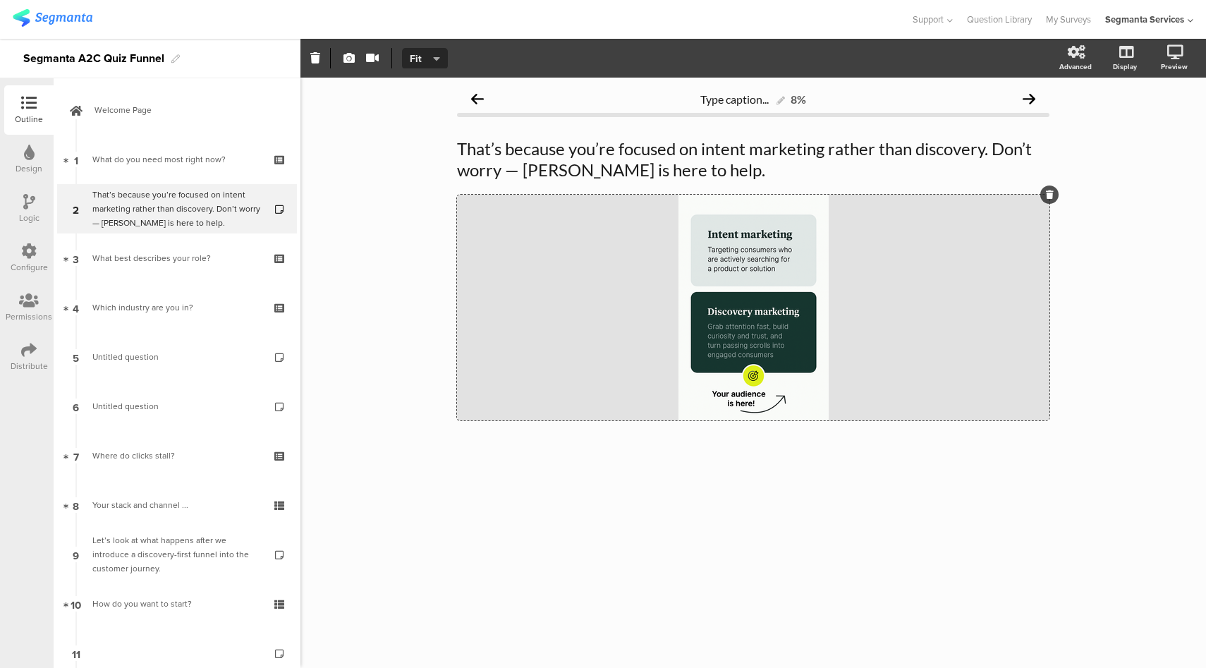
click at [429, 58] on span "Fit" at bounding box center [423, 58] width 26 height 15
click at [417, 125] on div "Fill" at bounding box center [425, 127] width 71 height 35
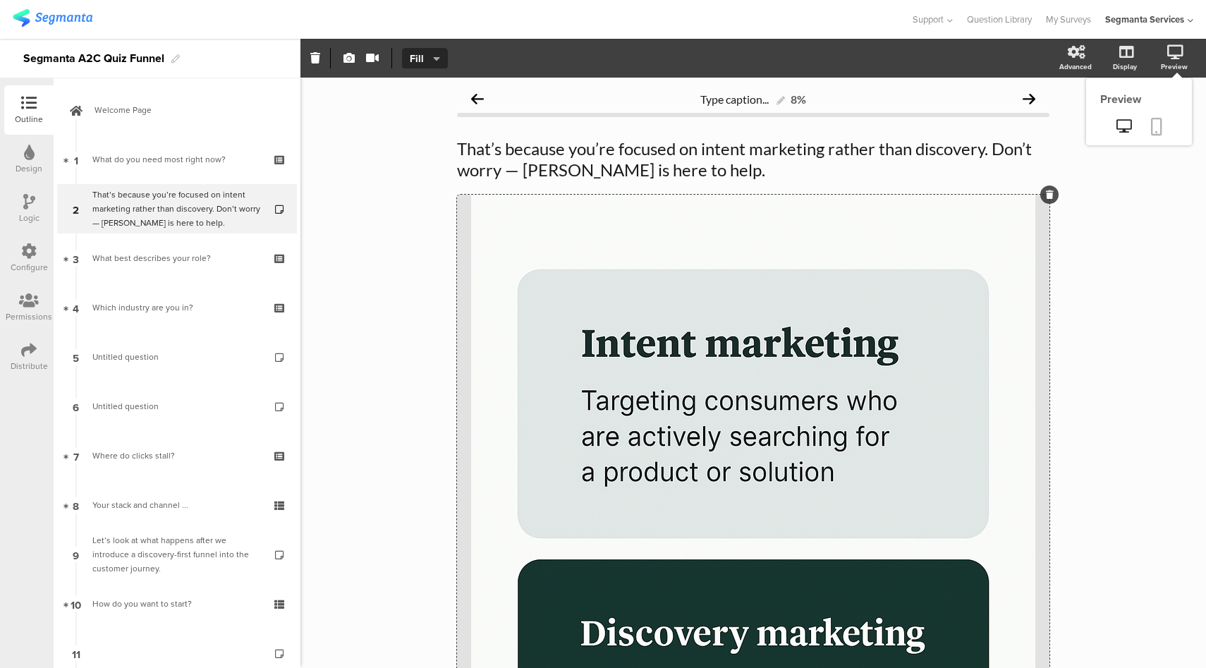
click at [1151, 125] on icon at bounding box center [1156, 127] width 11 height 18
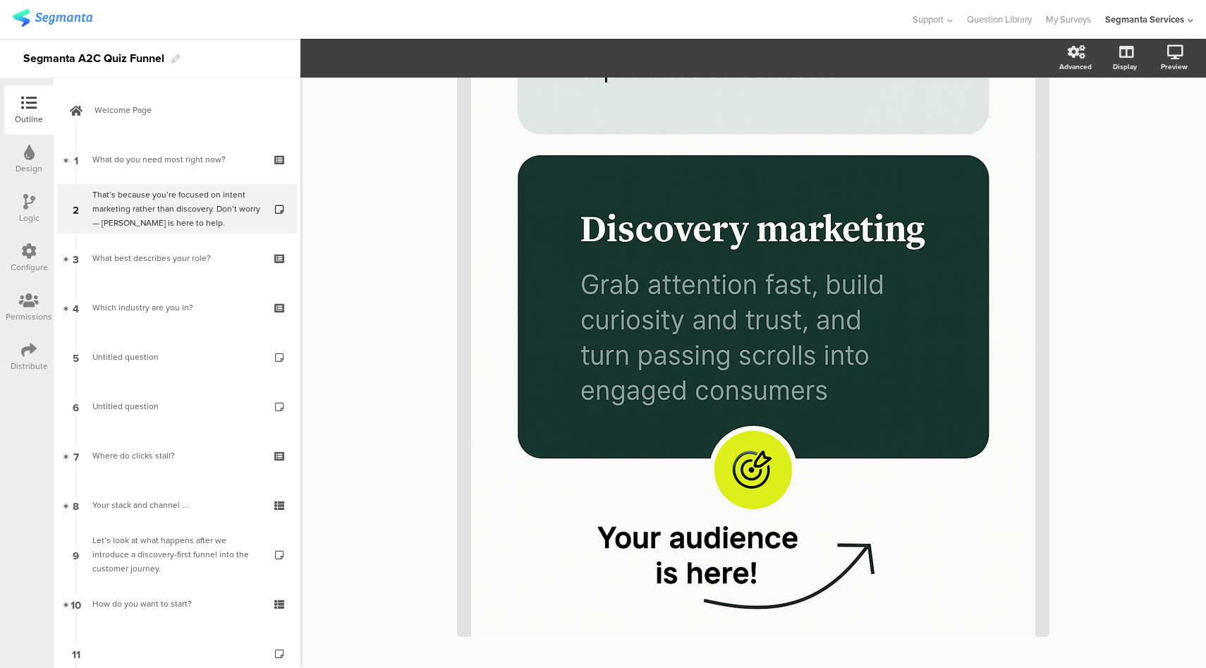
scroll to position [405, 0]
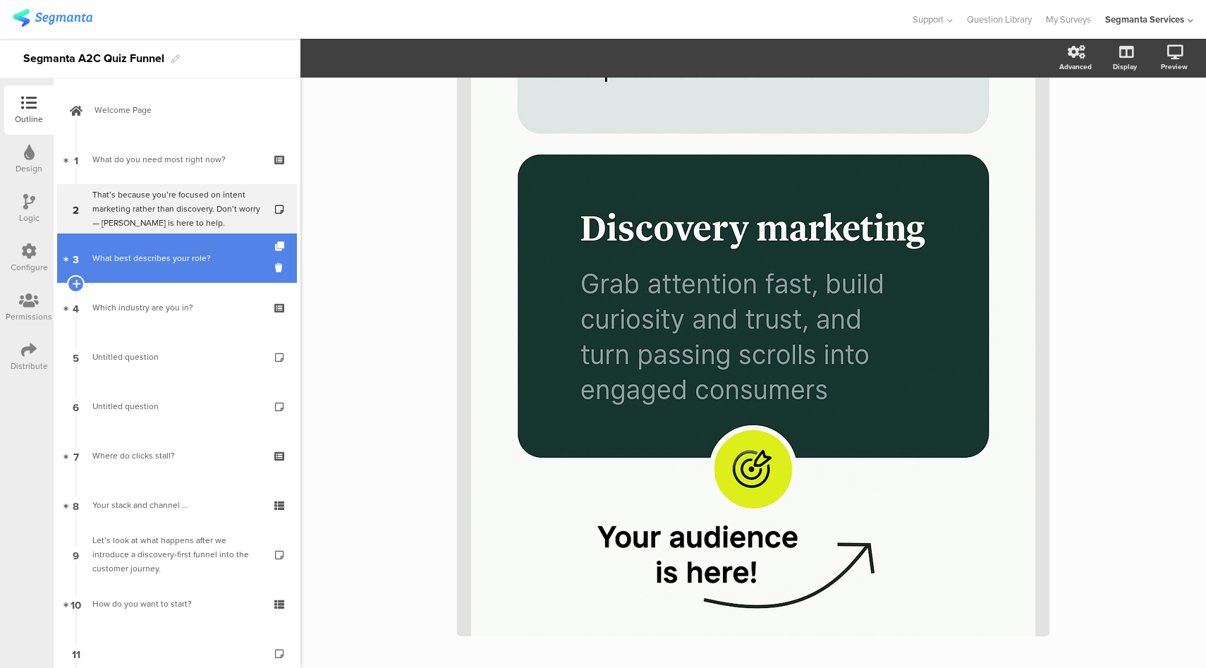
click at [176, 267] on link "3 What best describes your role?" at bounding box center [177, 257] width 240 height 49
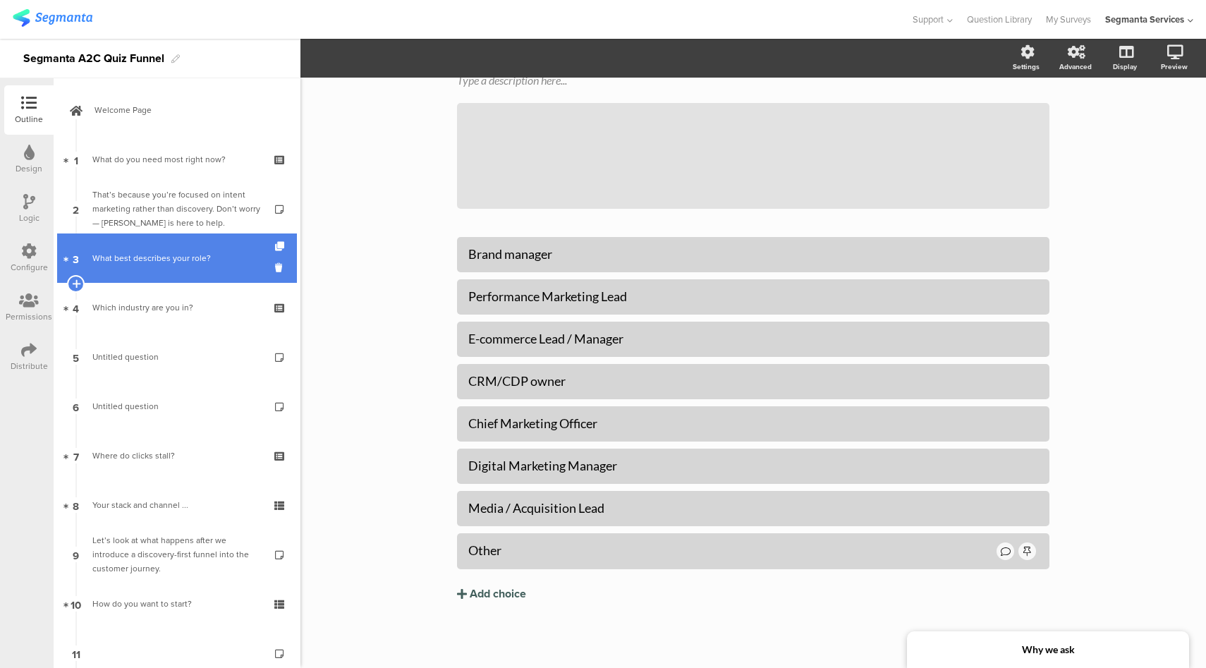
scroll to position [97, 0]
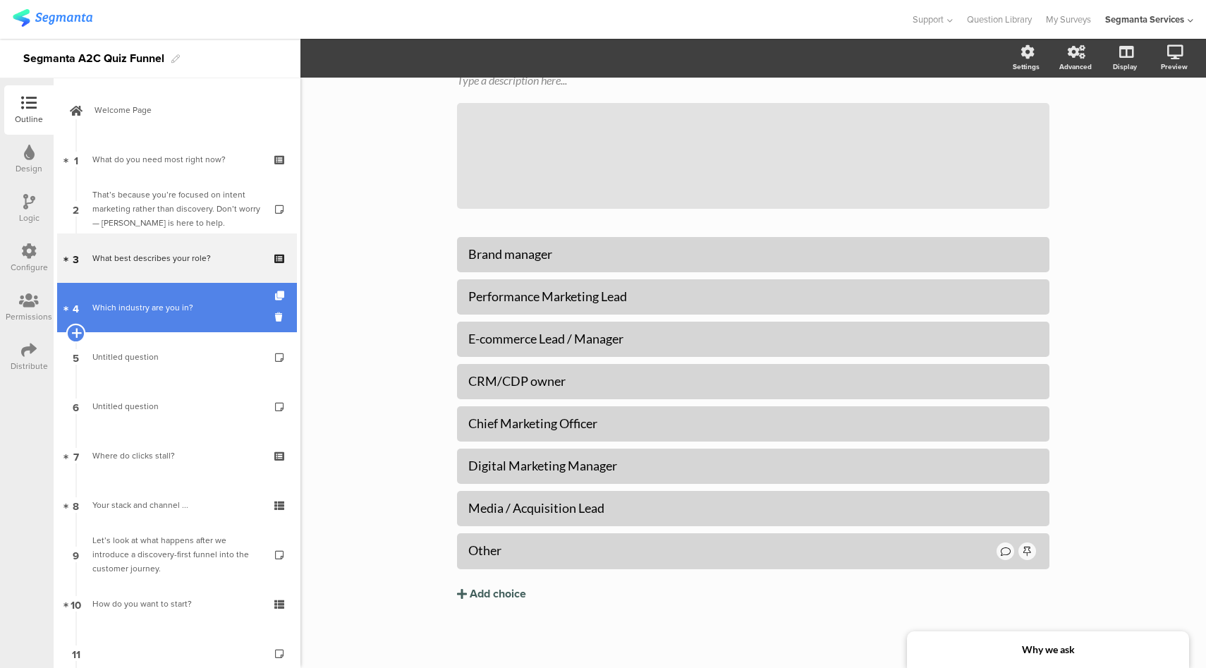
click at [77, 328] on icon at bounding box center [75, 332] width 9 height 13
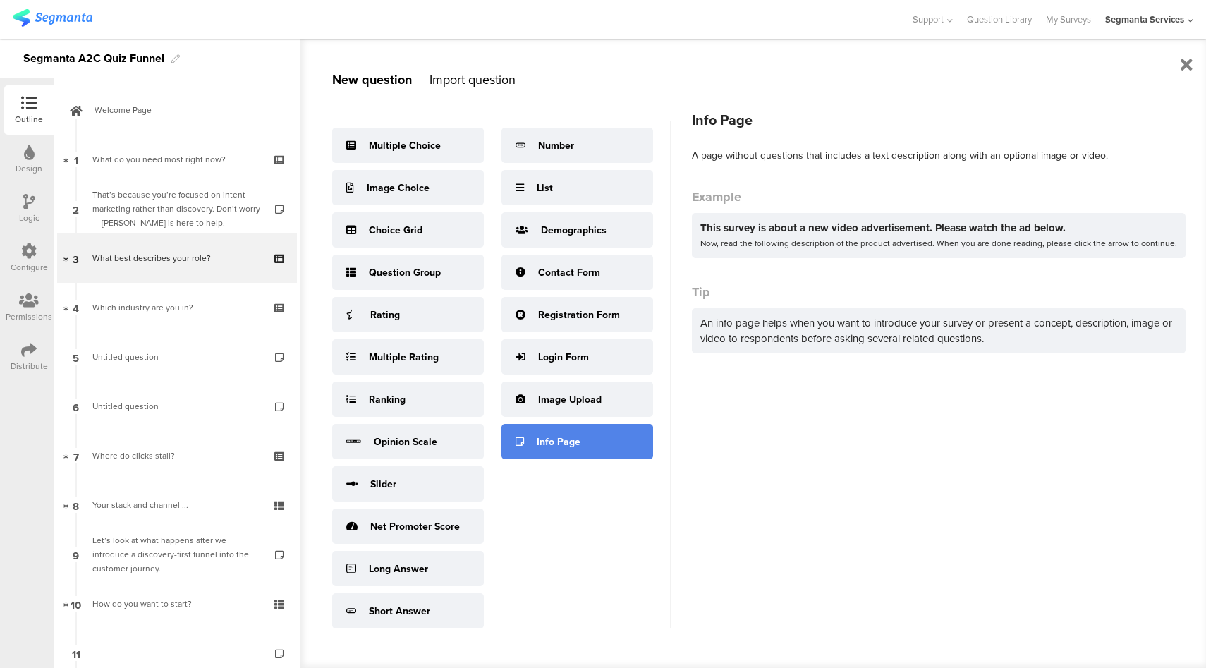
click at [584, 445] on div "Info Page" at bounding box center [577, 441] width 152 height 35
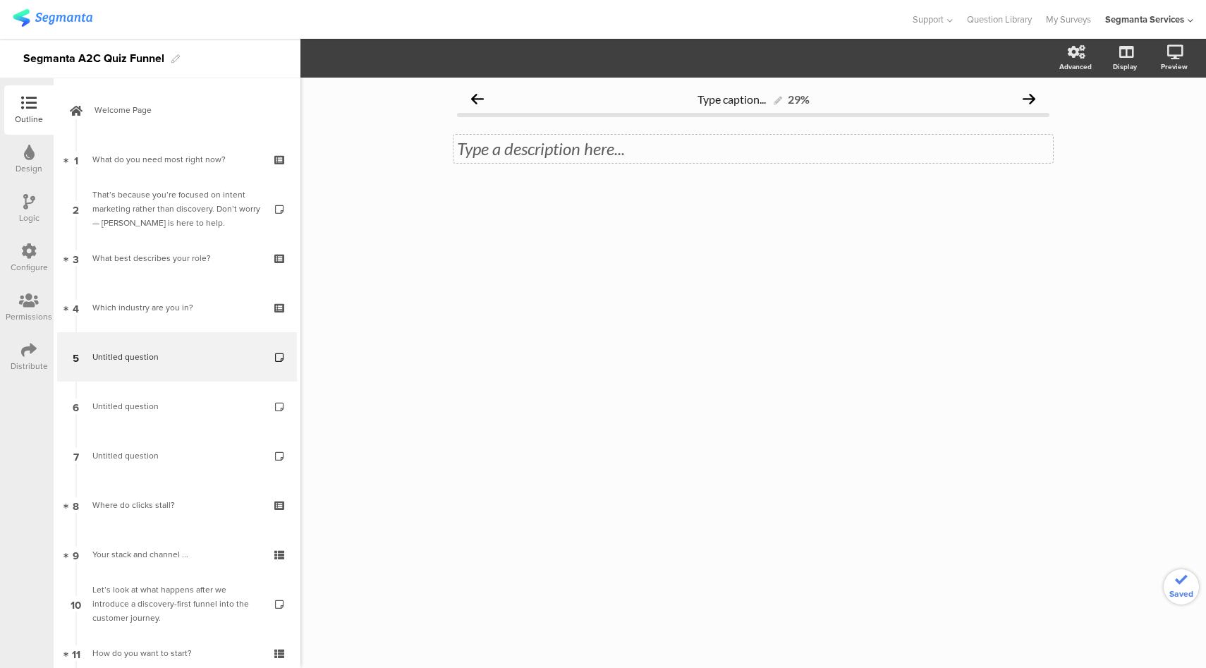
click at [594, 152] on div "Type a description here..." at bounding box center [752, 149] width 599 height 28
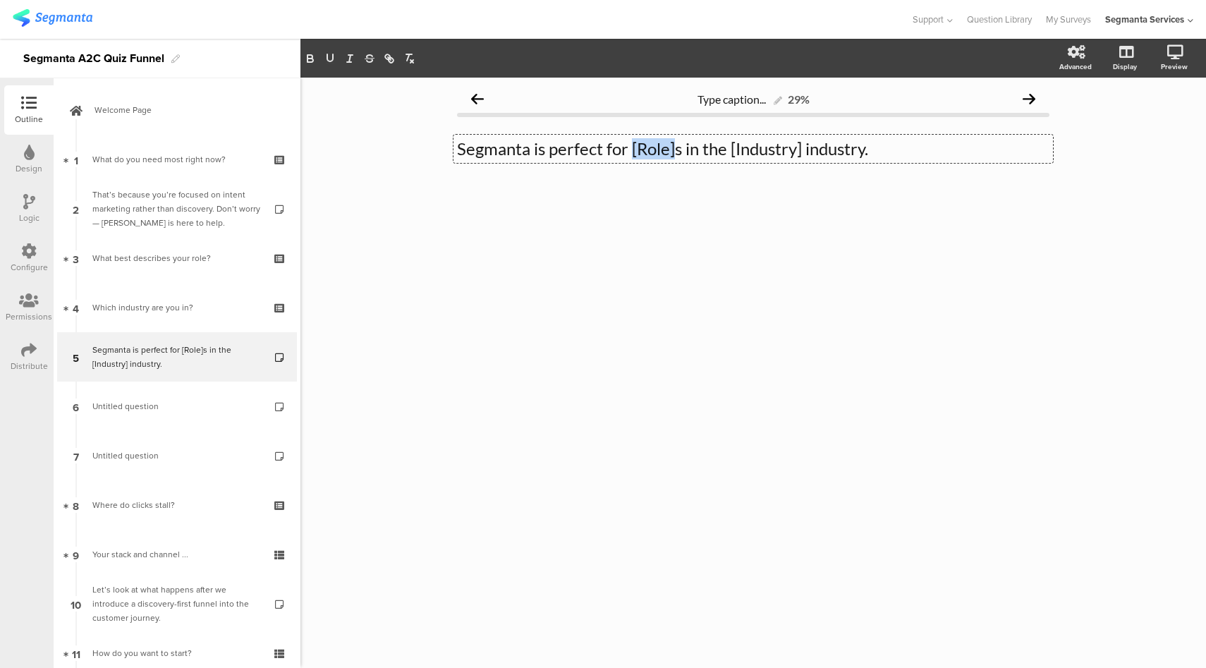
drag, startPoint x: 675, startPoint y: 150, endPoint x: 632, endPoint y: 152, distance: 43.1
click at [632, 152] on p "Segmanta is perfect for [Role]s in the [Industry] industry." at bounding box center [753, 148] width 592 height 21
click at [16, 209] on div "Logic" at bounding box center [28, 208] width 49 height 49
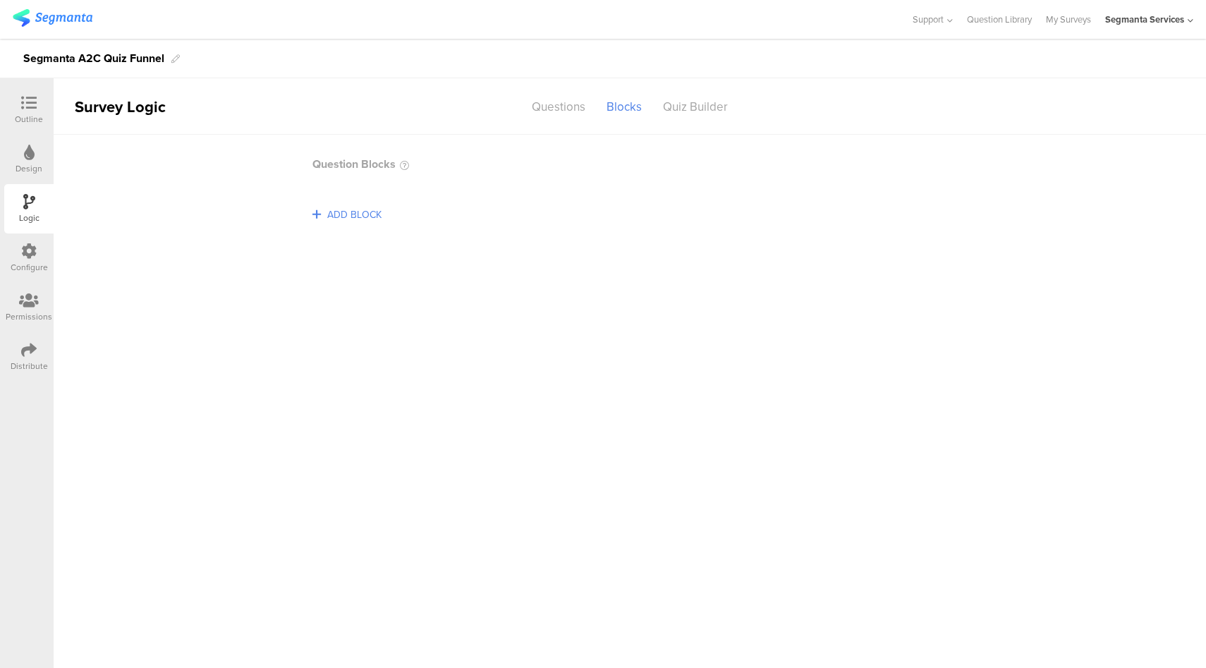
click at [39, 259] on div "Configure" at bounding box center [28, 257] width 49 height 49
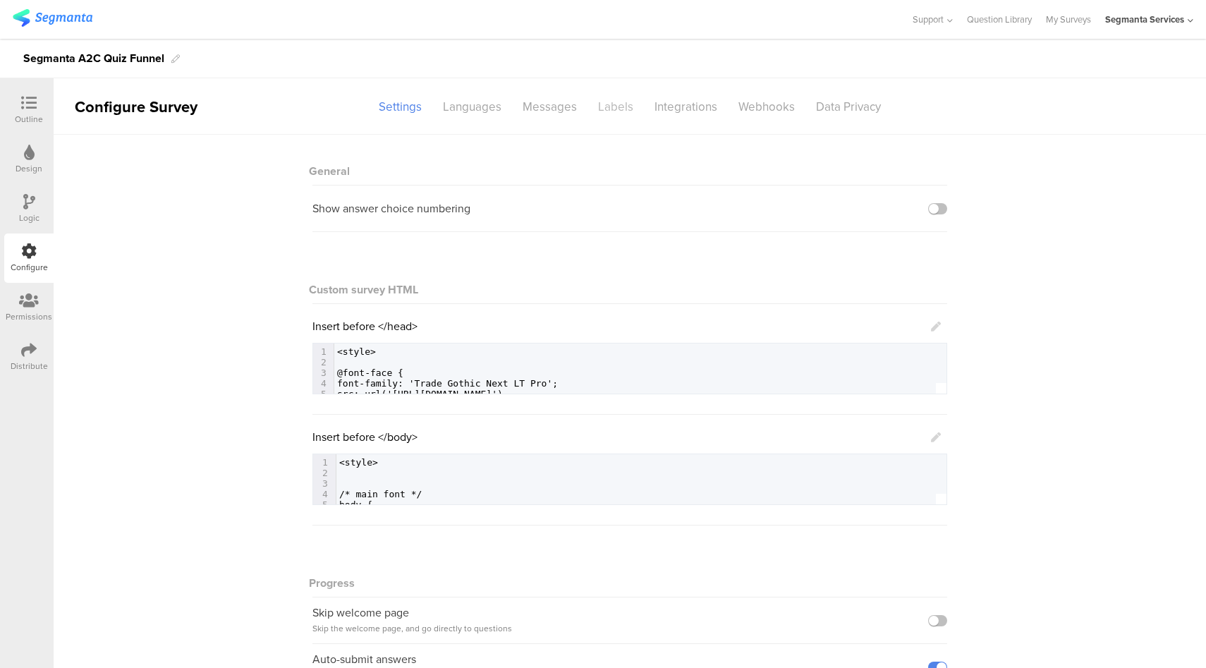
click at [599, 107] on div "Labels" at bounding box center [615, 106] width 56 height 25
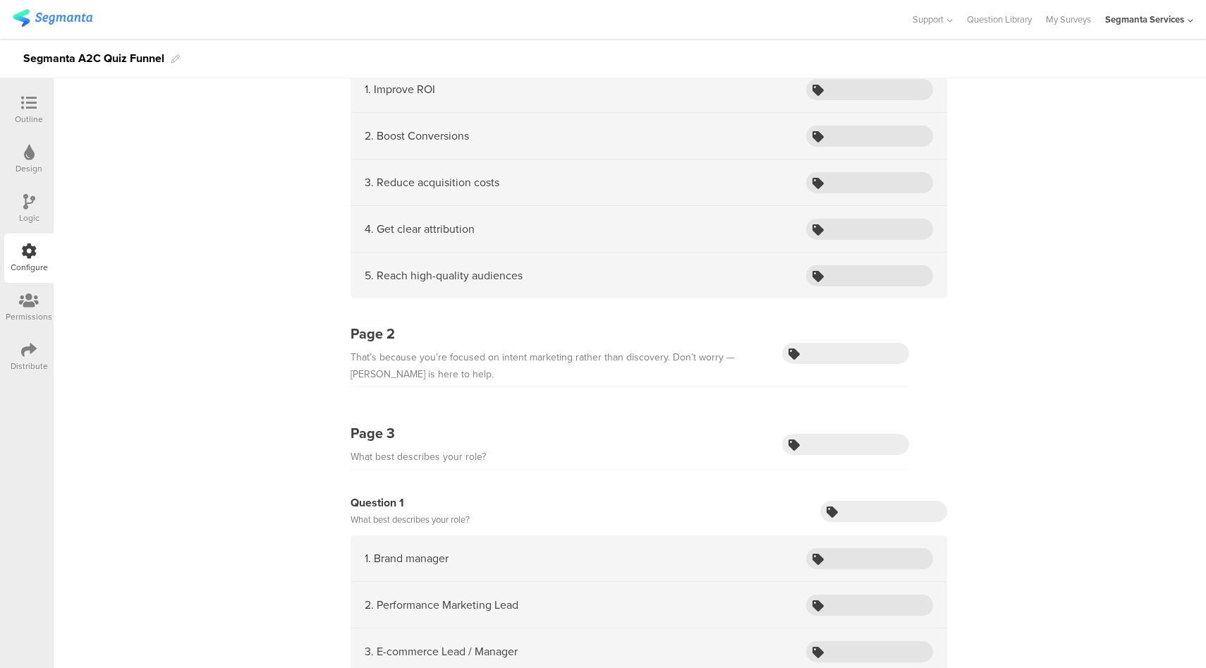
scroll to position [193, 0]
click at [852, 505] on input "text" at bounding box center [883, 510] width 127 height 21
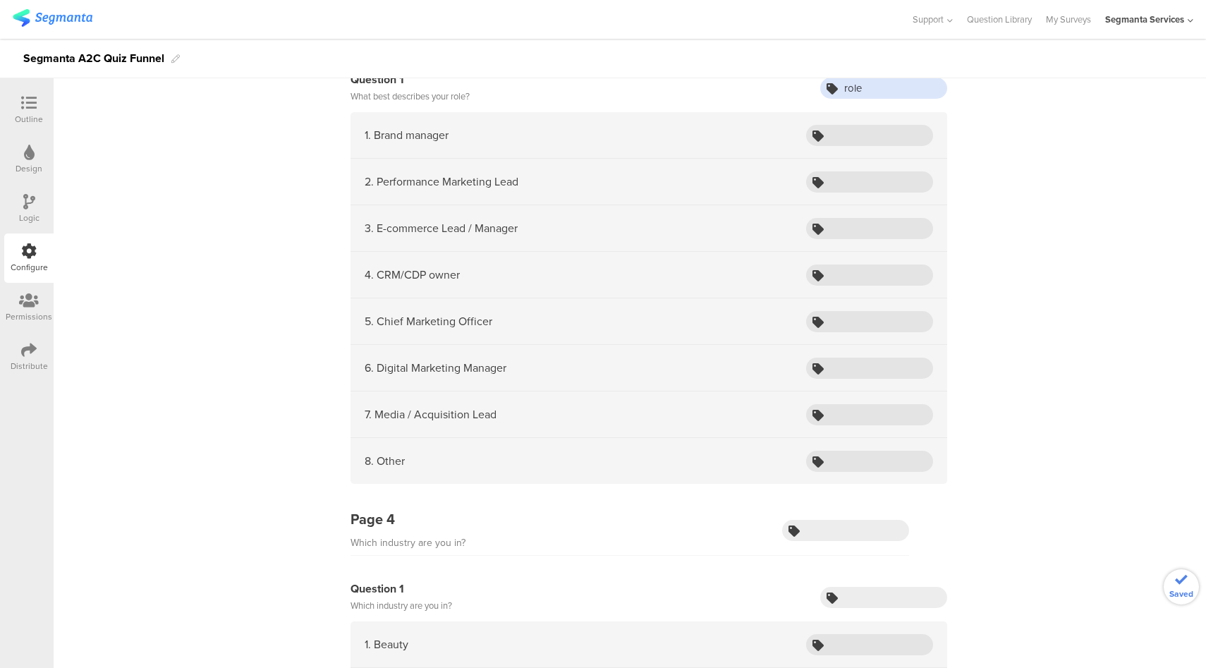
scroll to position [616, 0]
type input "role"
click at [911, 590] on input "text" at bounding box center [883, 596] width 127 height 21
type input "industry"
click at [28, 114] on div "Outline" at bounding box center [29, 119] width 28 height 13
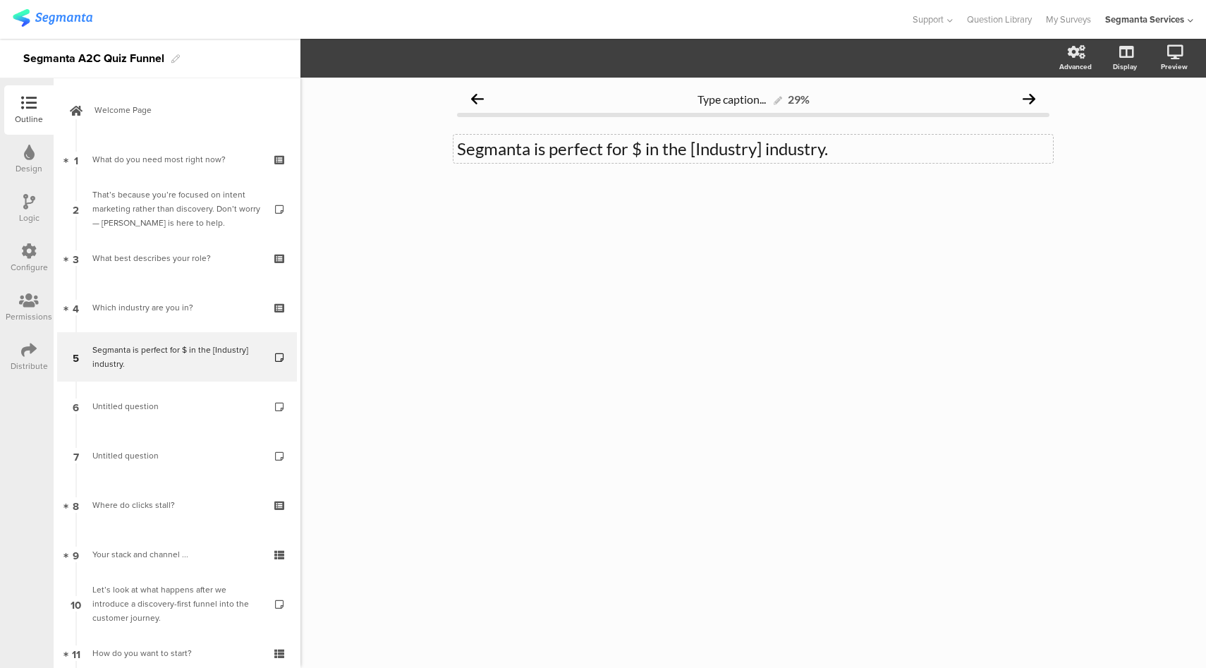
click at [641, 151] on div "Segmanta is perfect for $ in the [Industry] industry. Segmanta is perfect for $…" at bounding box center [752, 149] width 599 height 28
drag, startPoint x: 799, startPoint y: 150, endPoint x: 727, endPoint y: 148, distance: 72.0
click at [727, 148] on p "Segmanta is perfect for $roles in the [Industry] industry." at bounding box center [753, 148] width 592 height 21
click at [1156, 126] on icon at bounding box center [1156, 127] width 11 height 18
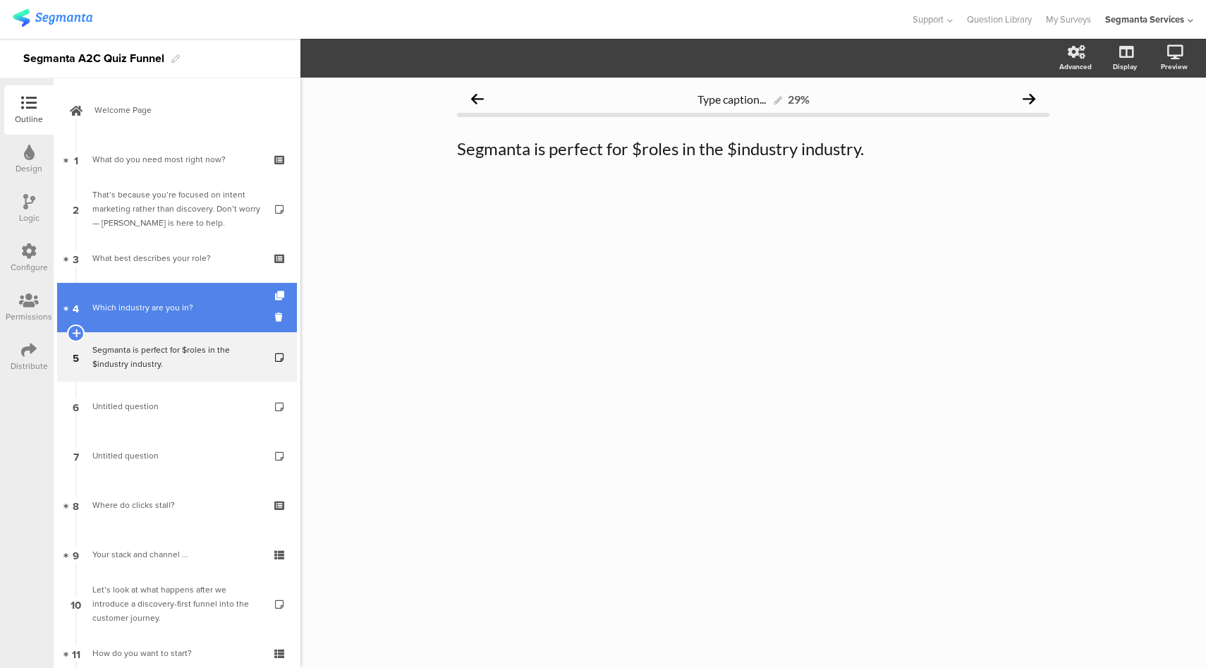
click at [123, 288] on link "4 Which industry are you in?" at bounding box center [177, 307] width 240 height 49
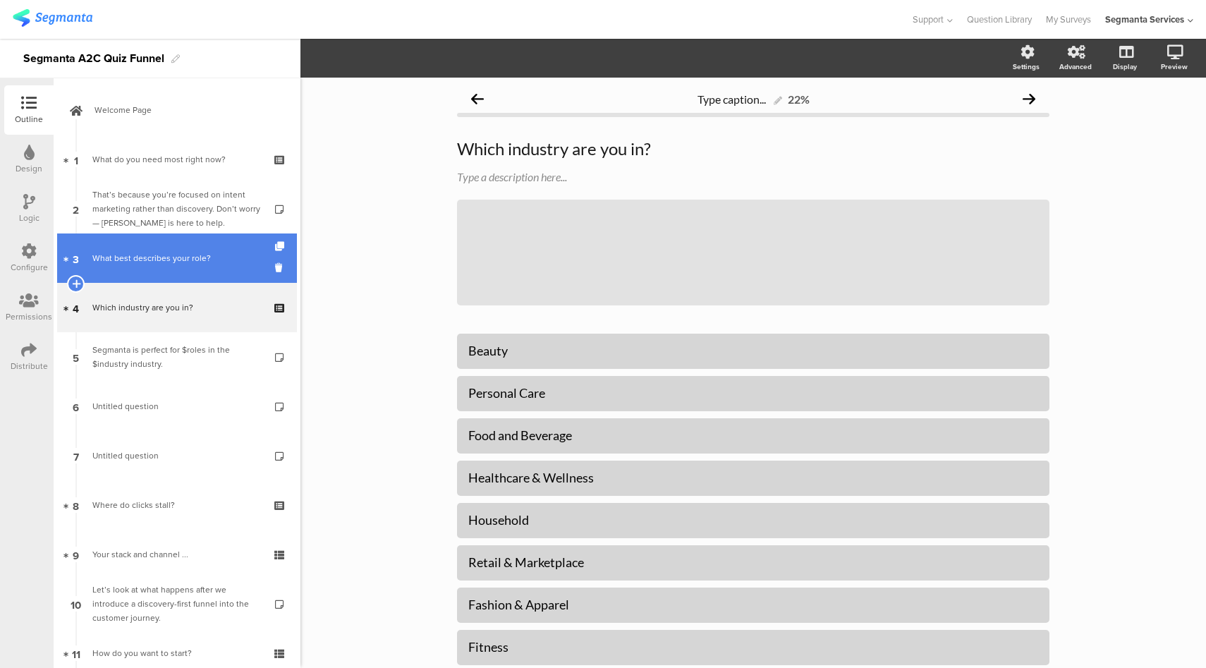
click at [175, 263] on div "What best describes your role?" at bounding box center [176, 258] width 169 height 14
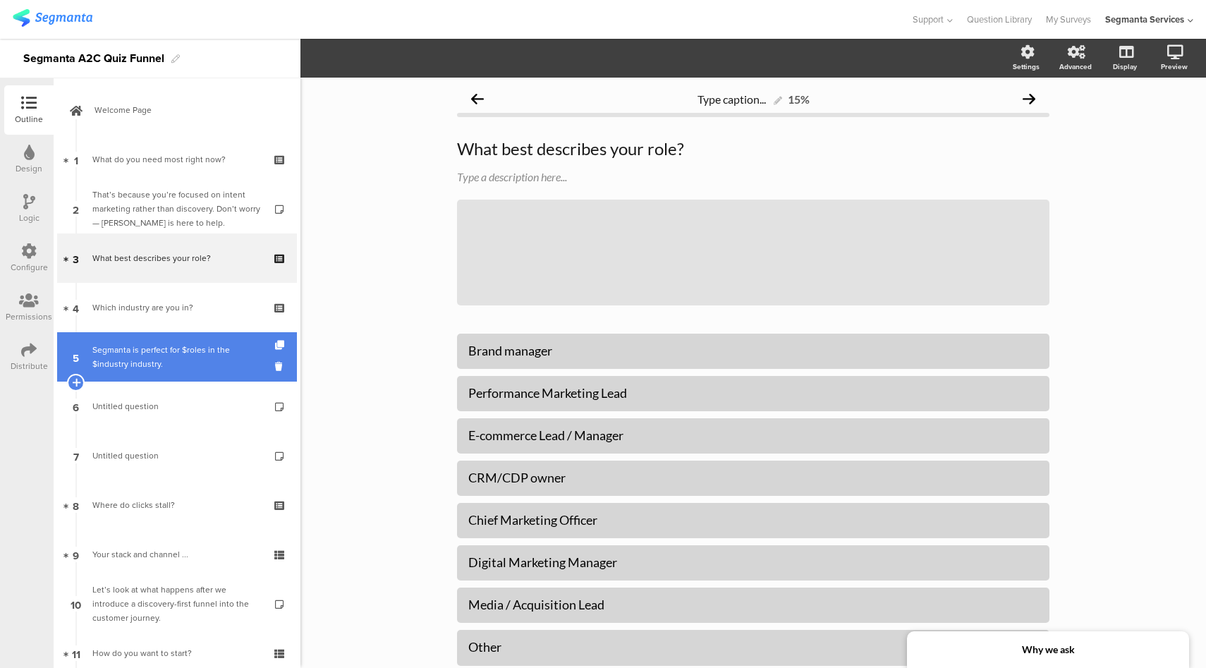
click at [139, 353] on div "Segmanta is perfect for $roles in the $industry industry." at bounding box center [176, 357] width 169 height 28
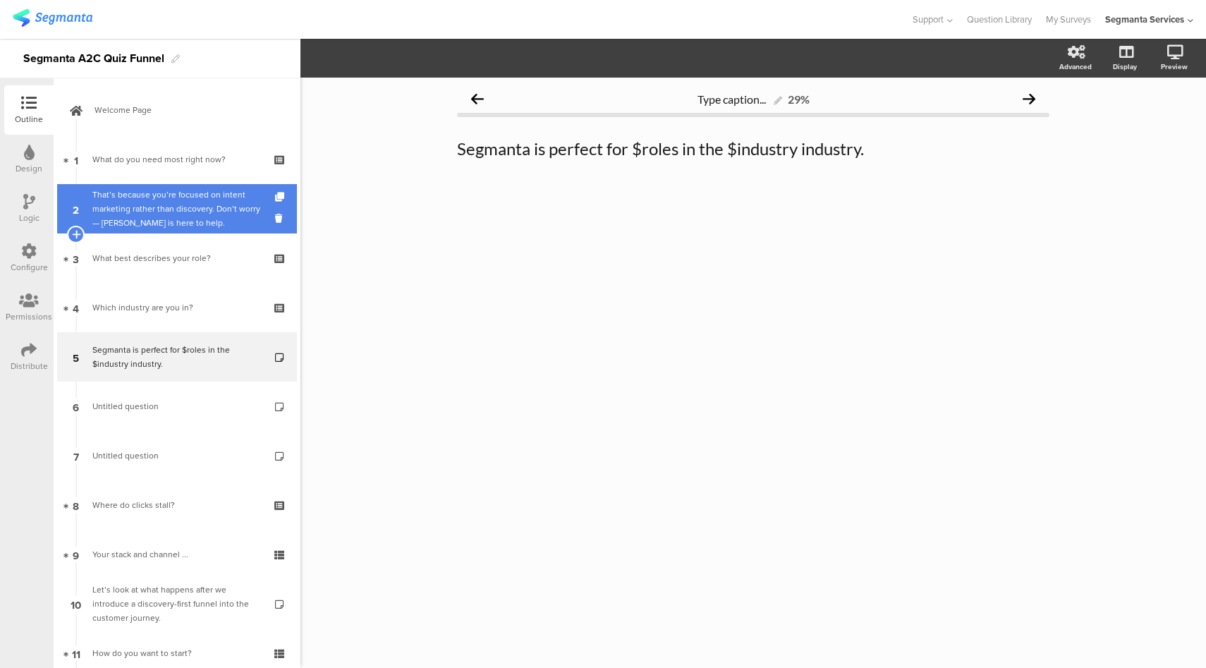
click at [193, 210] on div "That’s because you’re focused on intent marketing rather than discovery. Don’t …" at bounding box center [176, 209] width 169 height 42
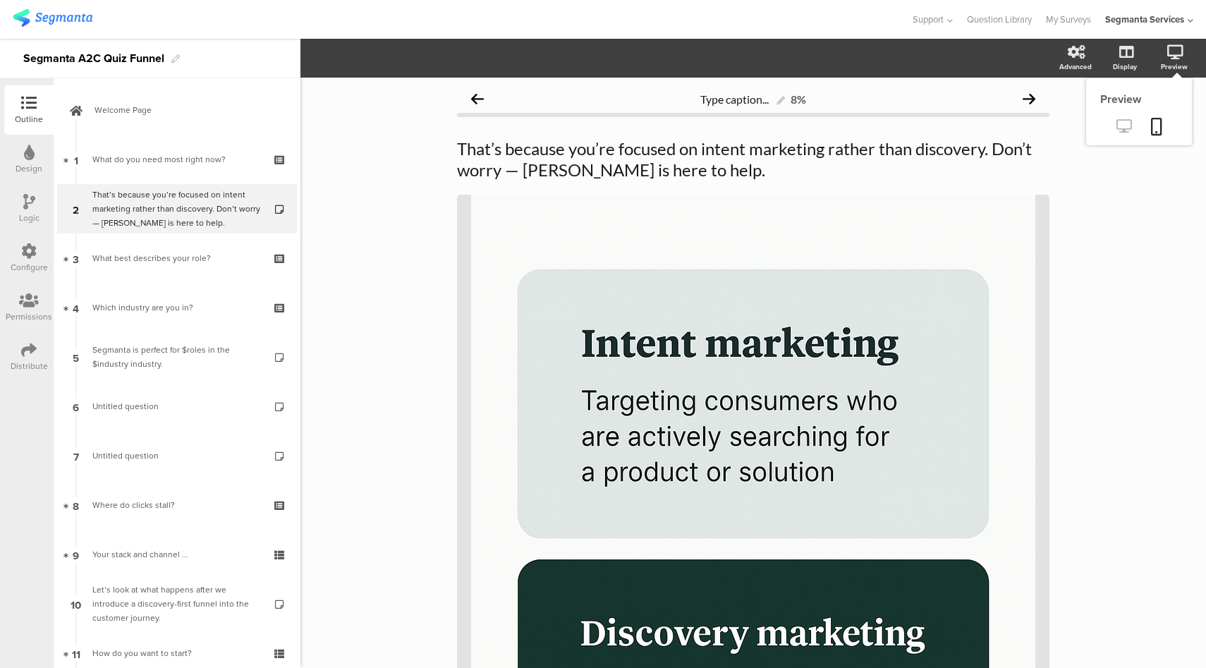
click at [1116, 132] on icon at bounding box center [1123, 125] width 15 height 13
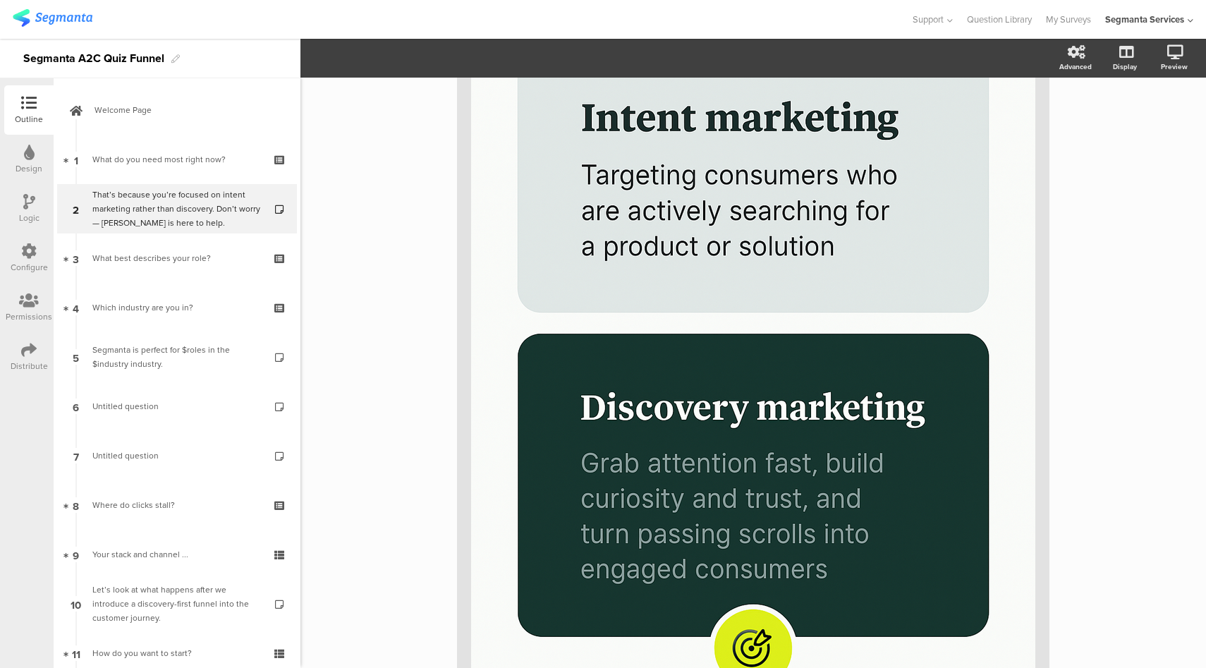
scroll to position [458, 0]
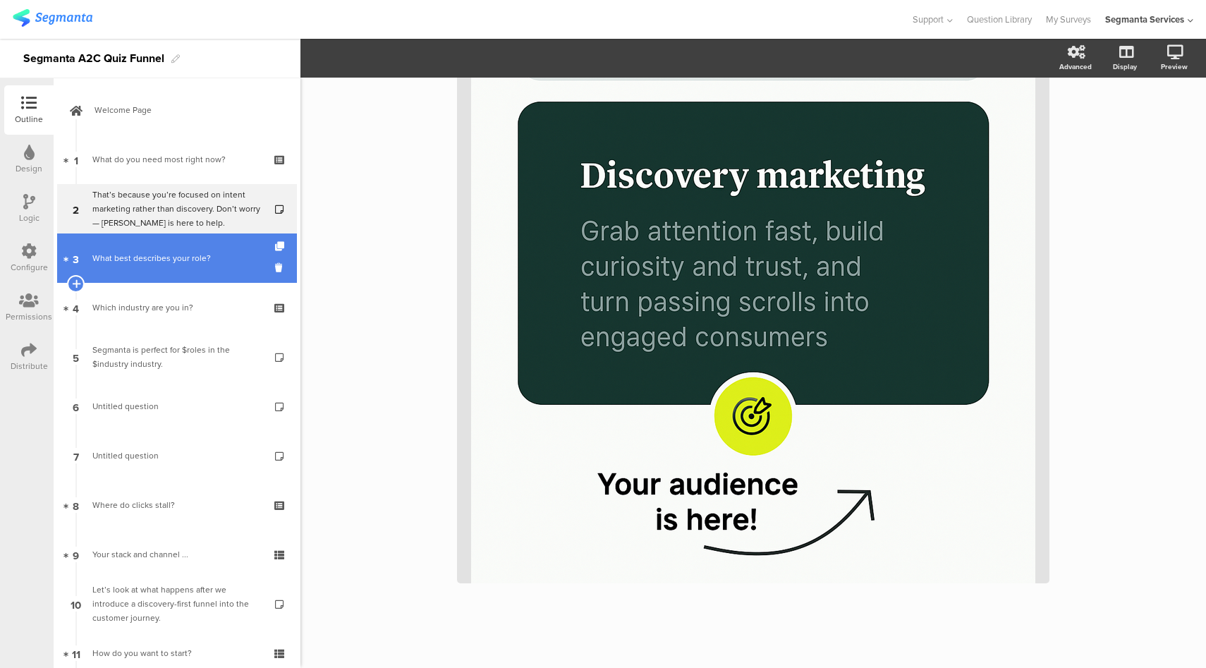
click at [142, 276] on link "3 What best describes your role?" at bounding box center [177, 257] width 240 height 49
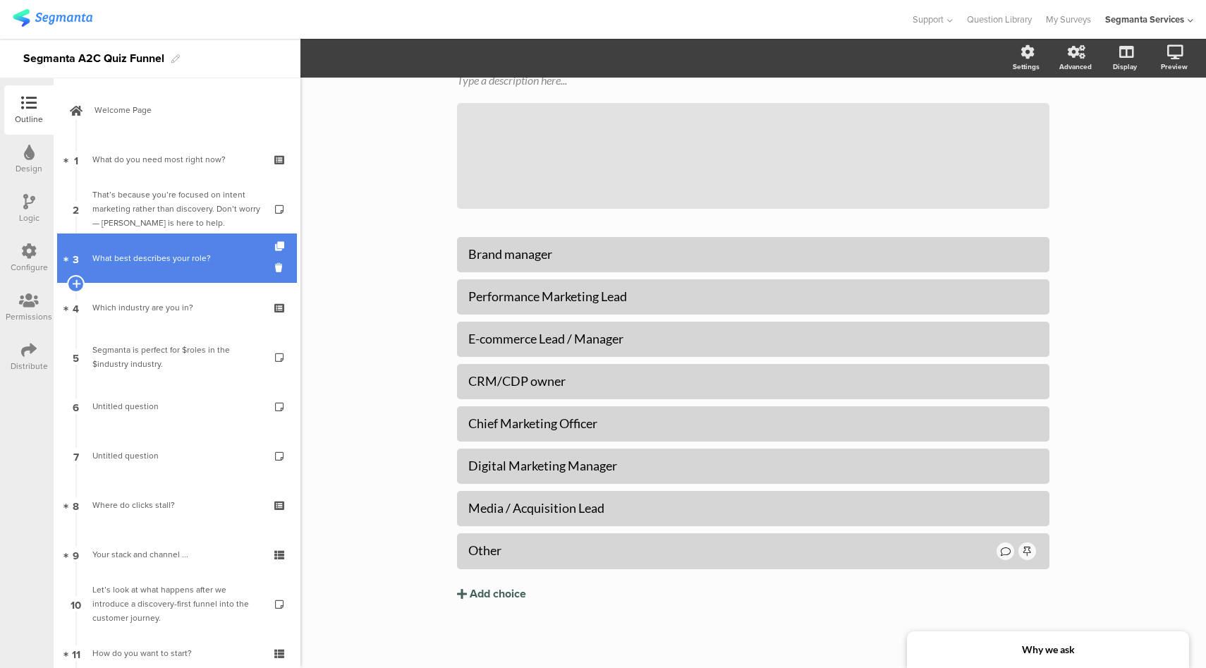
scroll to position [97, 0]
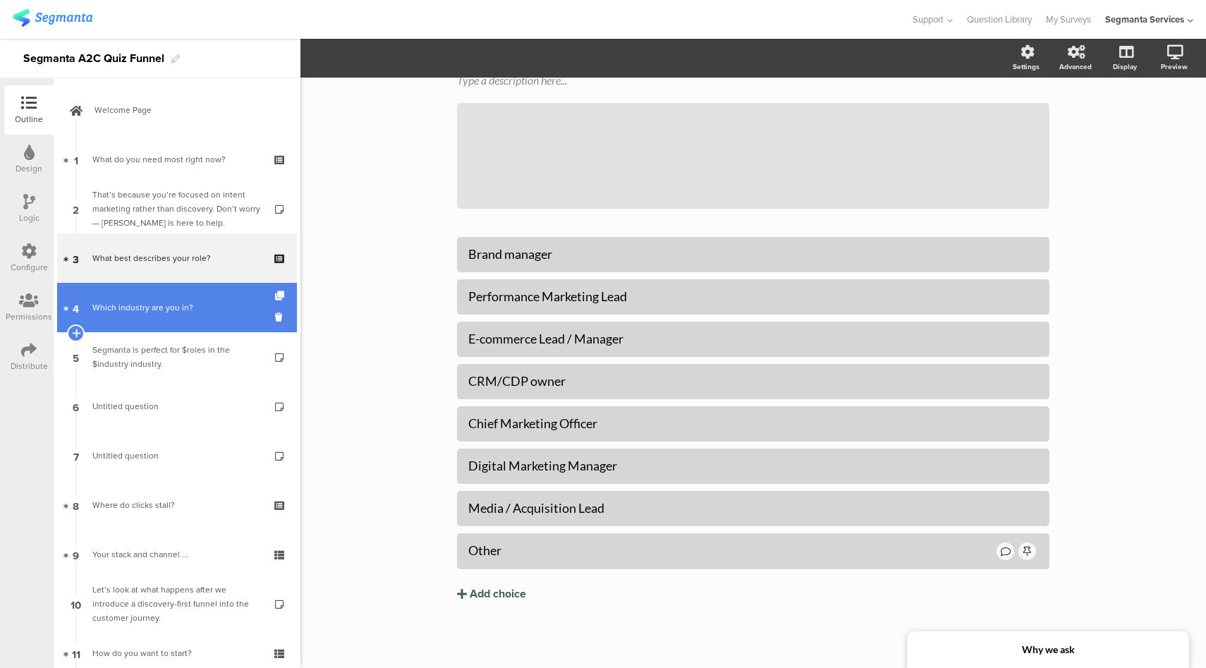
click at [159, 322] on link "4 Which industry are you in?" at bounding box center [177, 307] width 240 height 49
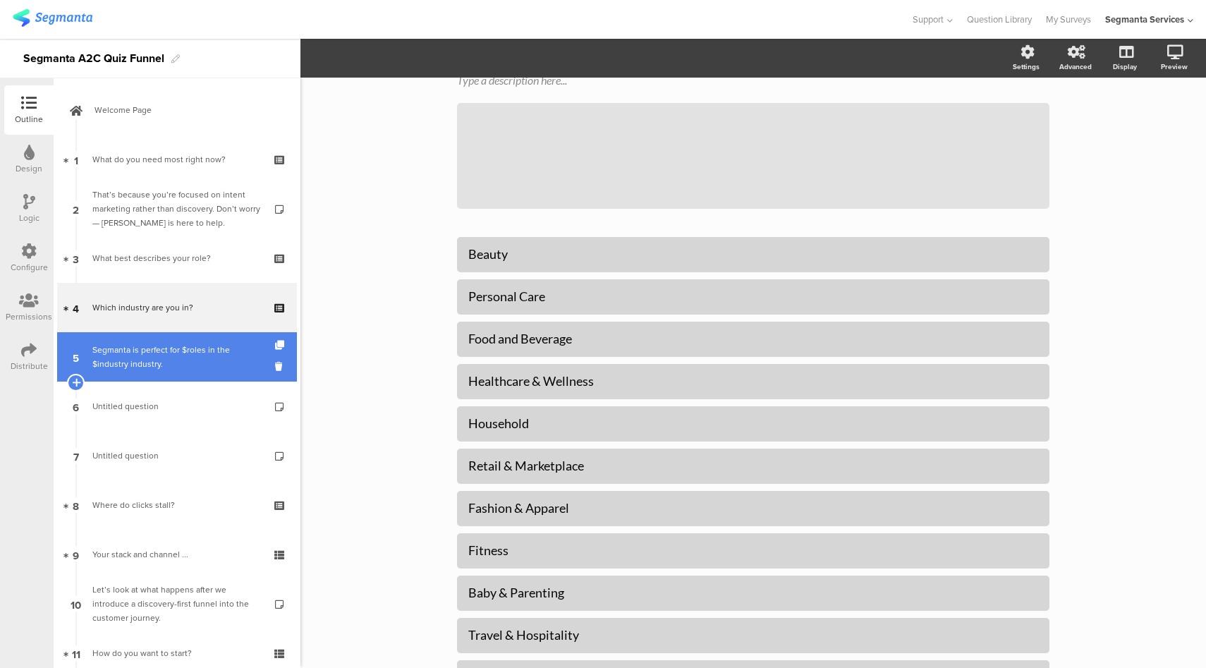
click at [178, 355] on div "Segmanta is perfect for $roles in the $industry industry." at bounding box center [176, 357] width 169 height 28
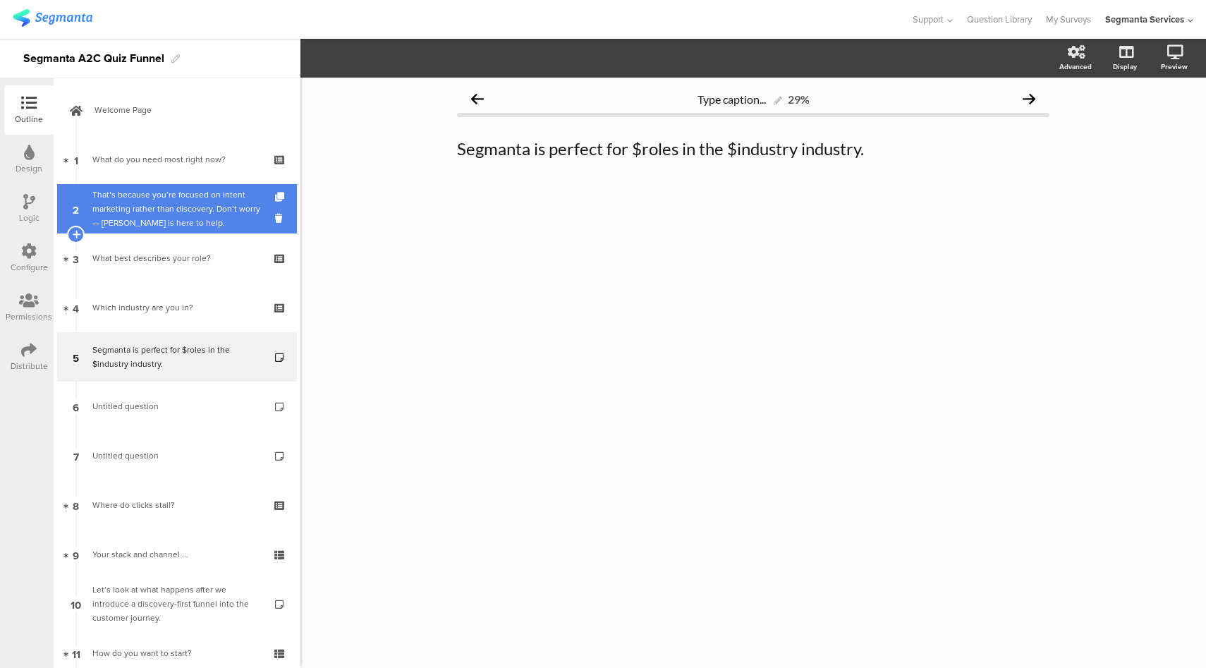
click at [204, 191] on div "That’s because you’re focused on intent marketing rather than discovery. Don’t …" at bounding box center [176, 209] width 169 height 42
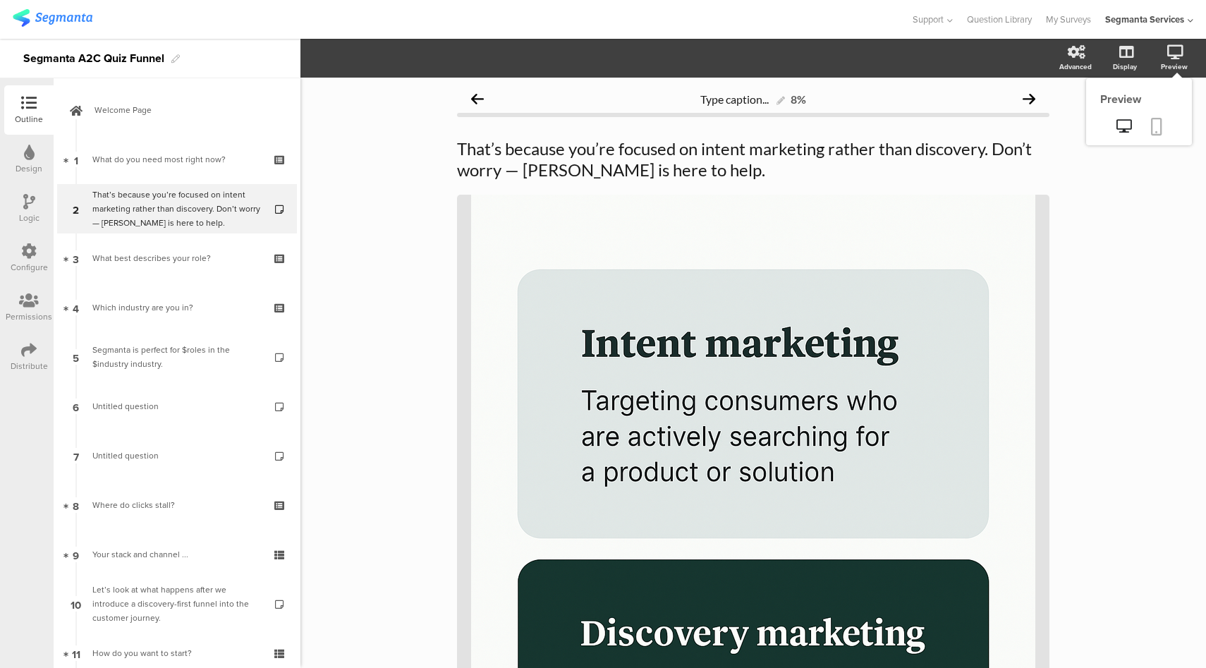
click at [1141, 126] on link at bounding box center [1156, 127] width 31 height 27
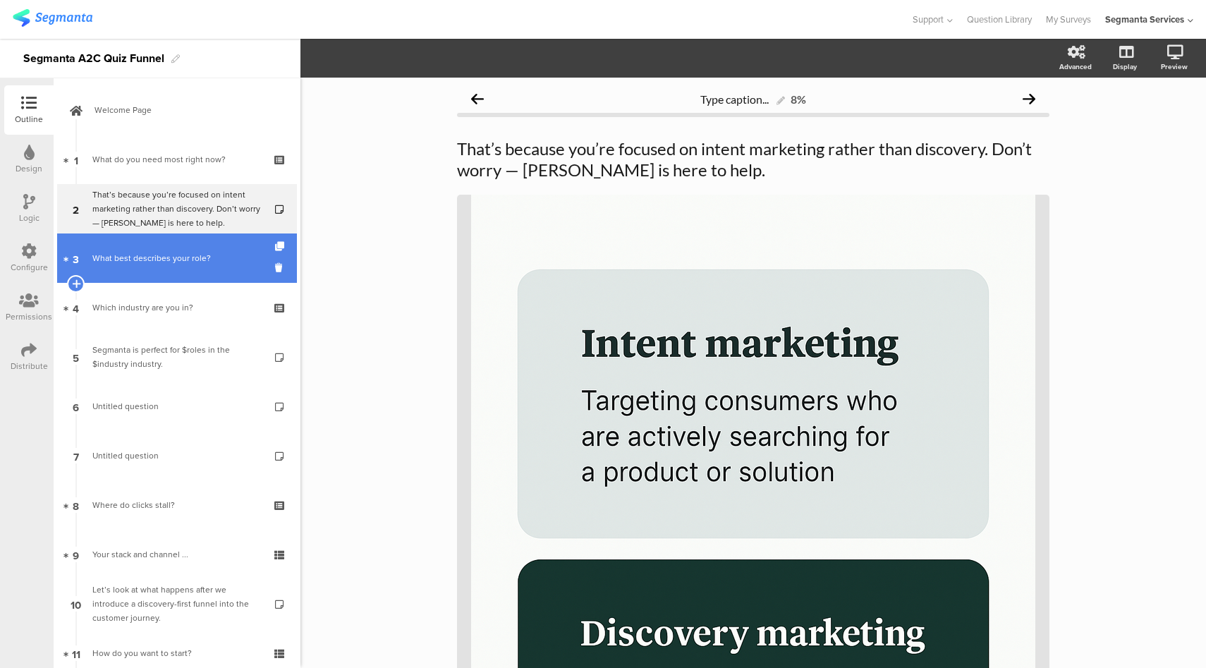
click at [197, 268] on link "3 What best describes your role?" at bounding box center [177, 257] width 240 height 49
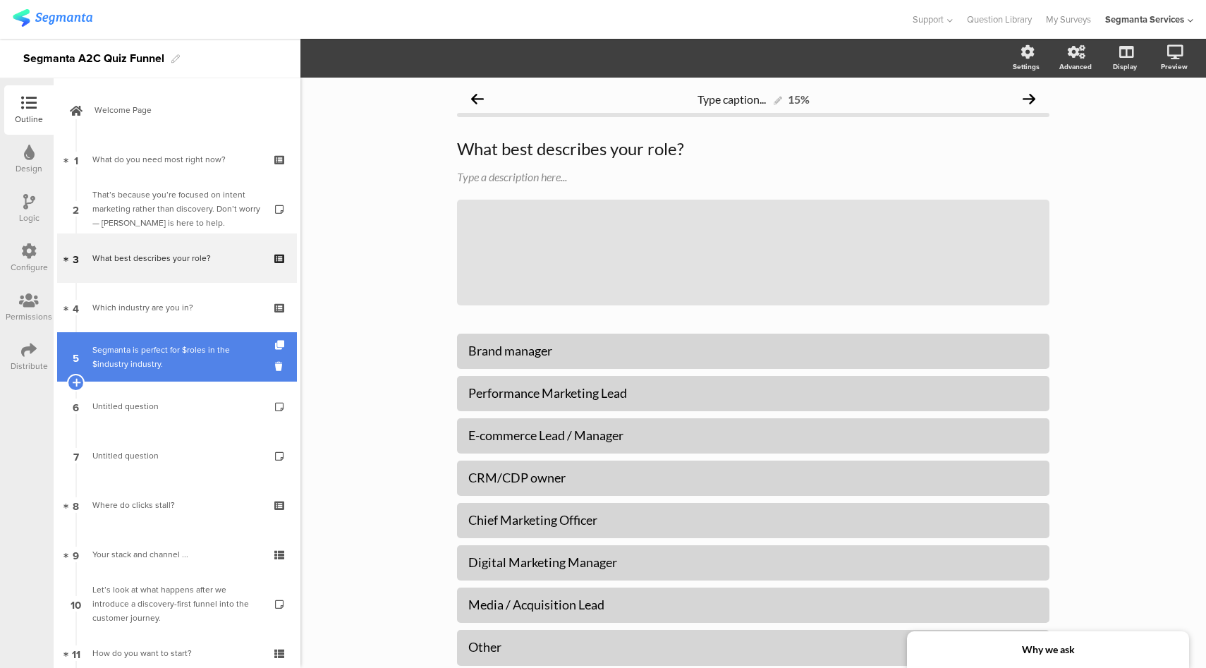
click at [181, 360] on div "Segmanta is perfect for $roles in the $industry industry." at bounding box center [176, 357] width 169 height 28
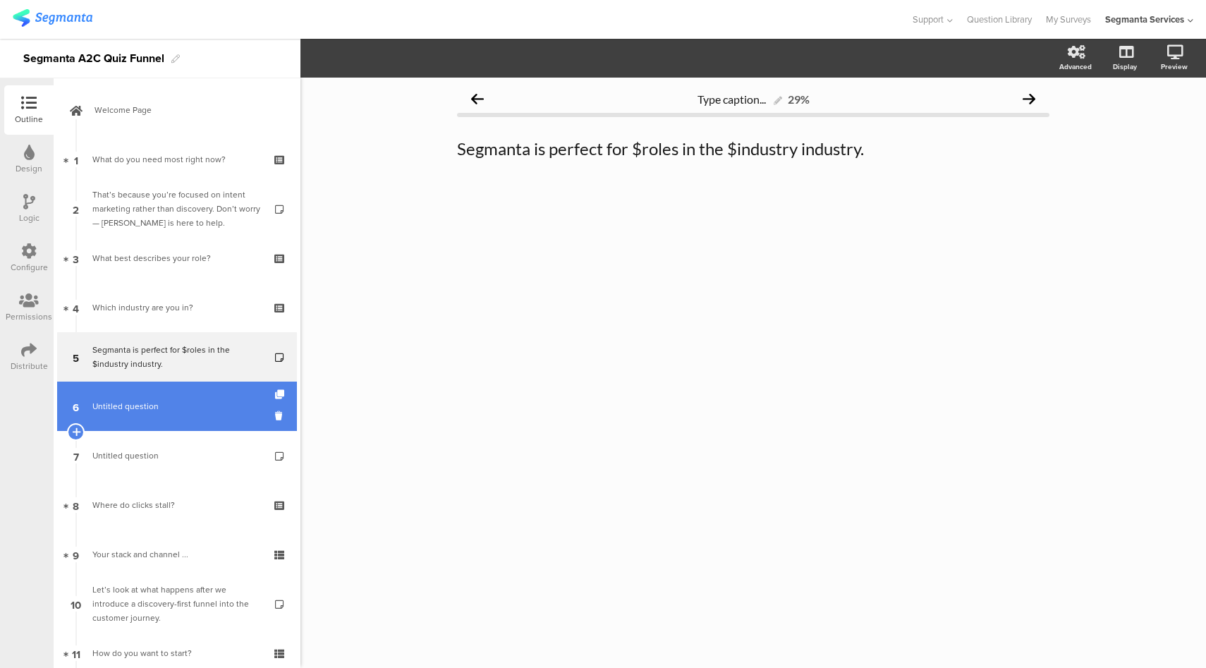
click at [185, 419] on link "6 Untitled question" at bounding box center [177, 406] width 240 height 49
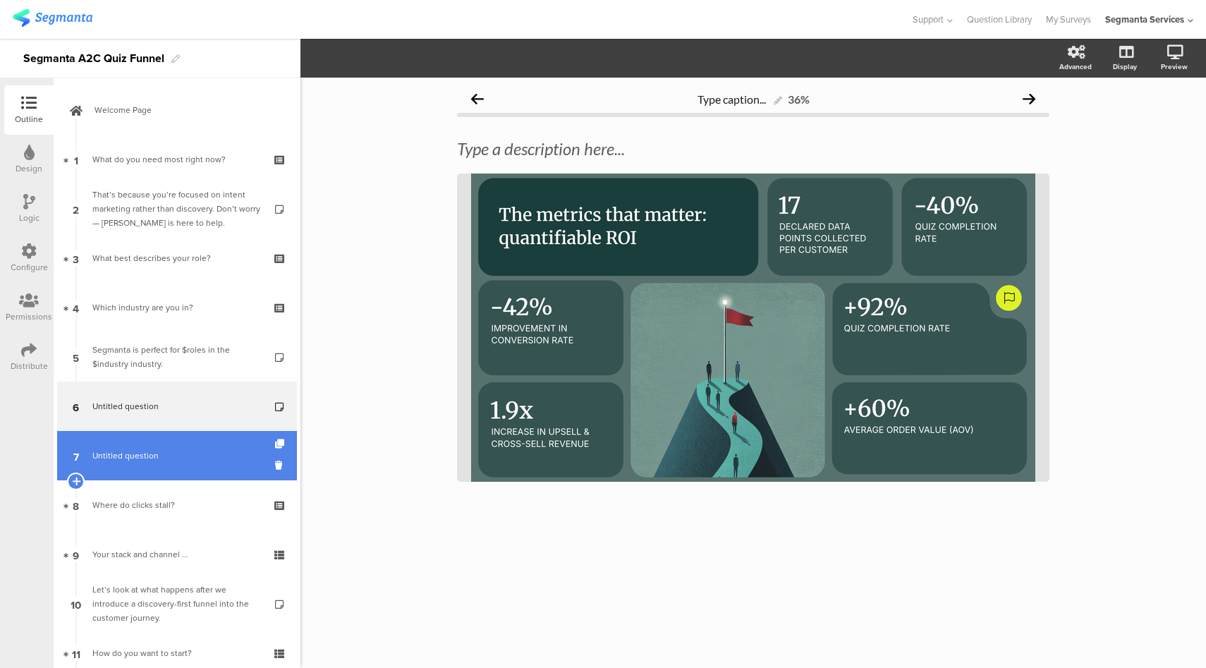
click at [185, 456] on span "Untitled question" at bounding box center [176, 455] width 169 height 14
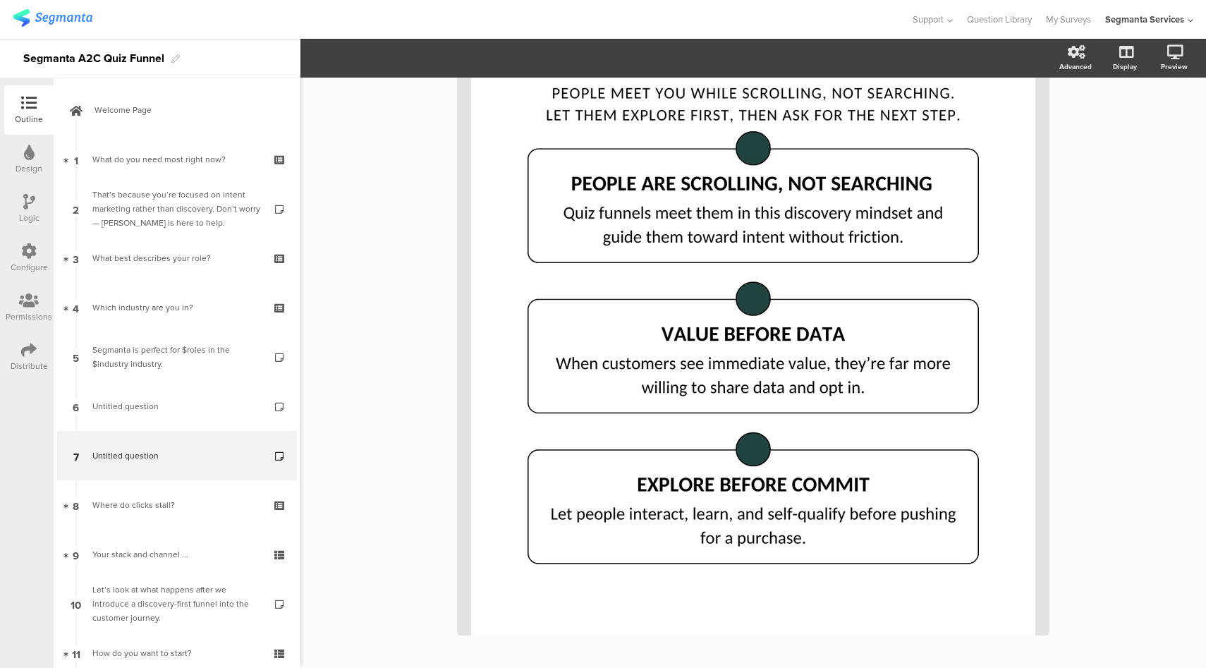
scroll to position [248, 0]
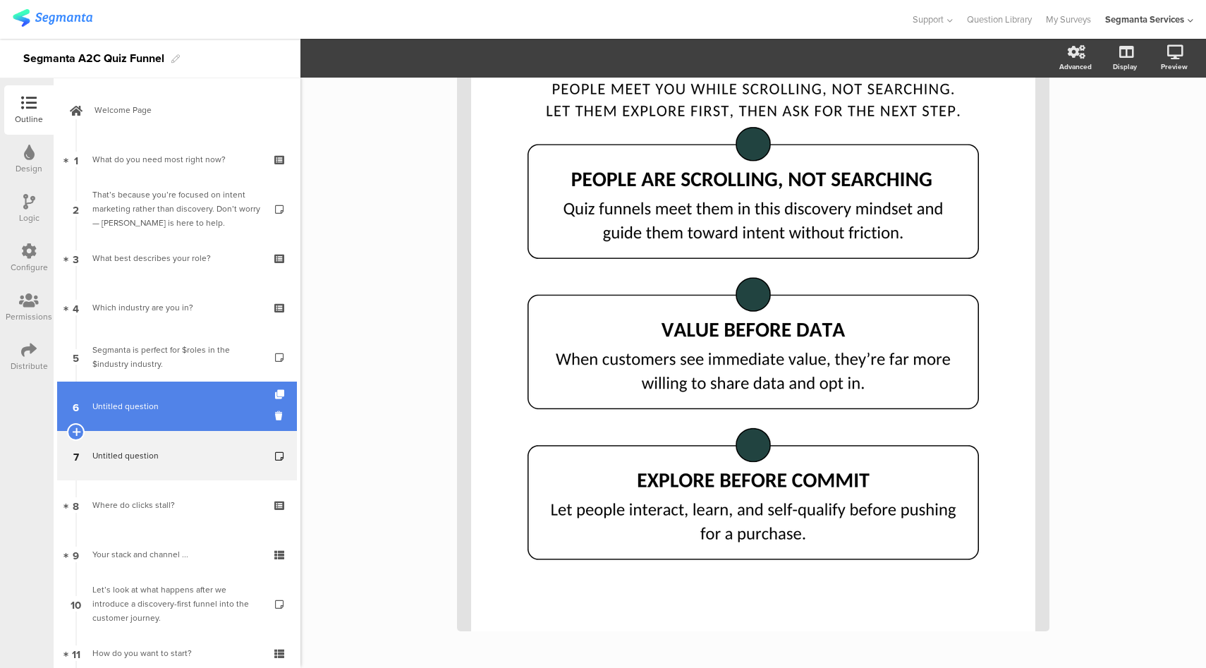
click at [209, 418] on link "6 Untitled question" at bounding box center [177, 406] width 240 height 49
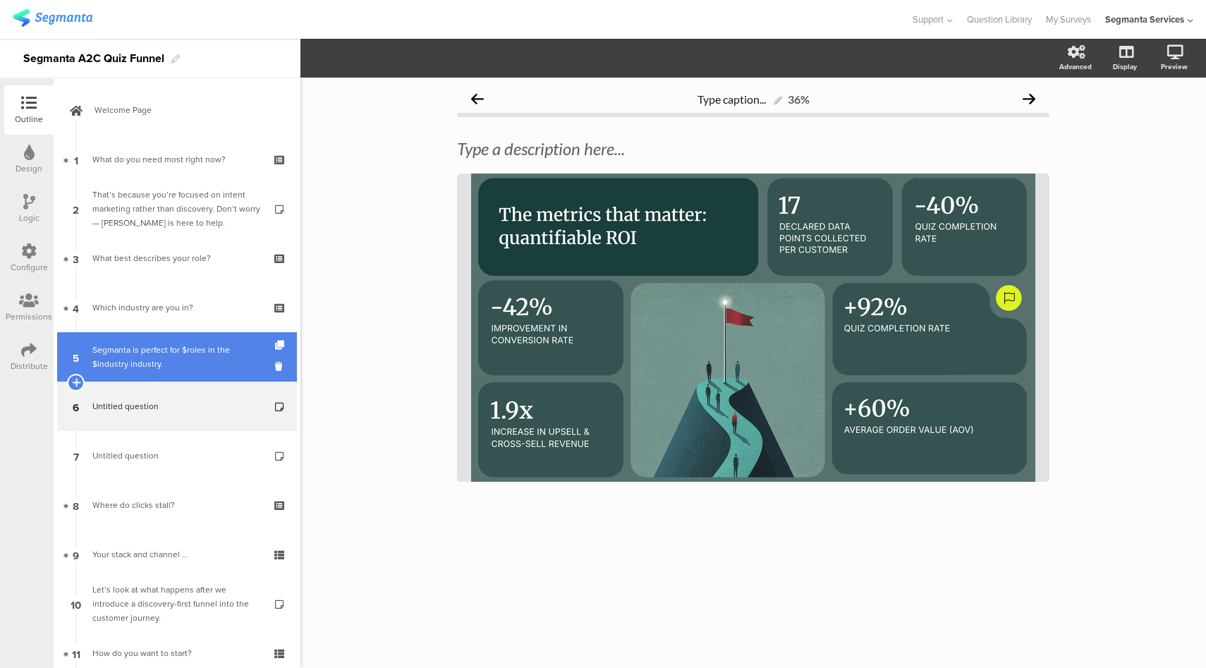
click at [193, 349] on div "Segmanta is perfect for $roles in the $industry industry." at bounding box center [176, 357] width 169 height 28
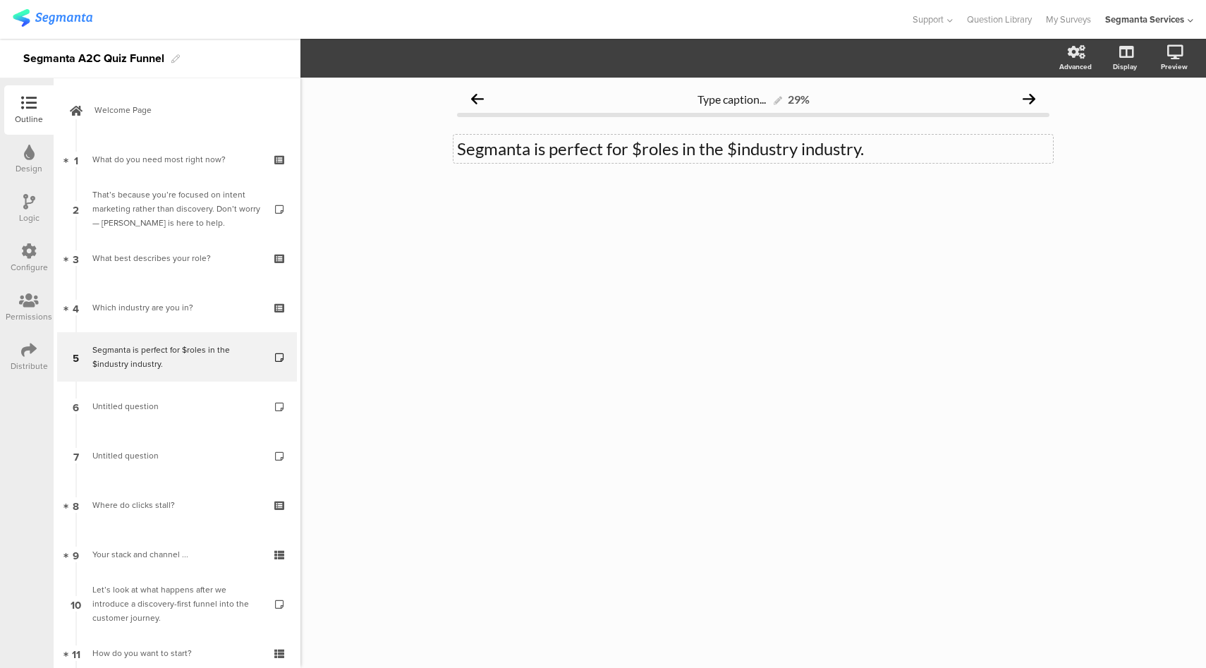
click at [578, 156] on div "Segmanta is perfect for $roles in the $industry industry. Segmanta is perfect f…" at bounding box center [752, 149] width 599 height 28
click at [1118, 145] on label at bounding box center [1118, 145] width 19 height 11
click at [0, 0] on input "checkbox" at bounding box center [0, 0] width 0 height 0
click at [551, 180] on div "Type a description here..." at bounding box center [752, 177] width 599 height 23
click at [542, 149] on div "Segmanta is perfect for $roles in the $industry industry. Segmanta is perfect f…" at bounding box center [752, 149] width 599 height 28
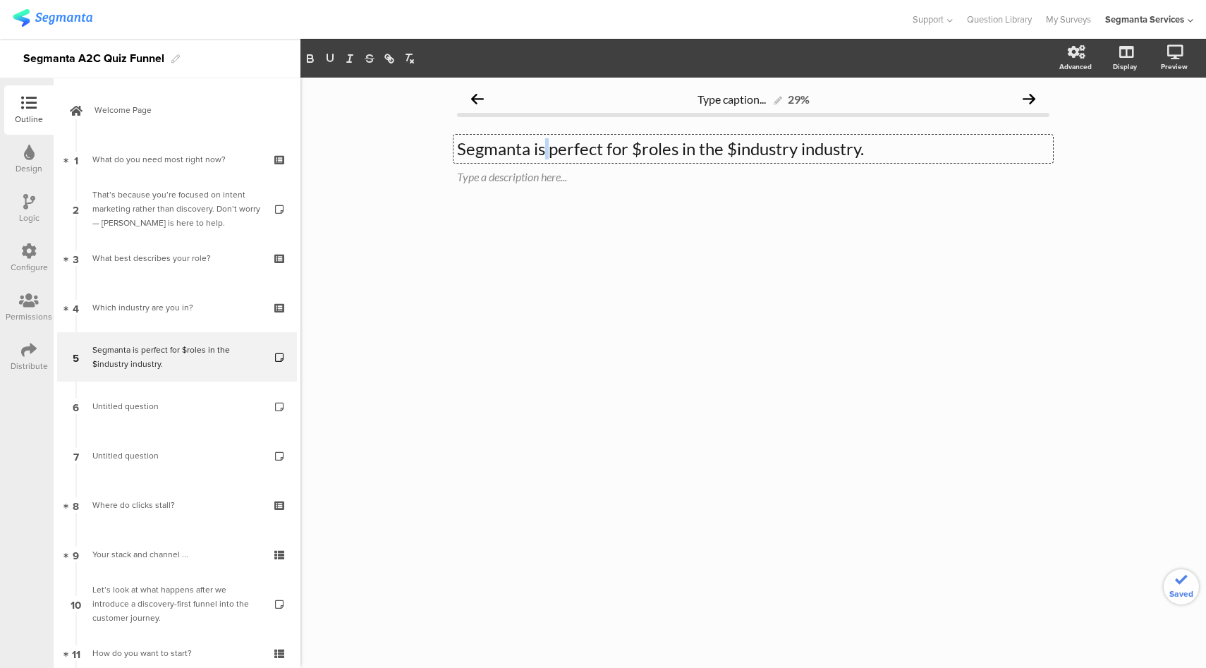
click at [542, 149] on p "Segmanta is perfect for $roles in the $industry industry." at bounding box center [753, 148] width 592 height 21
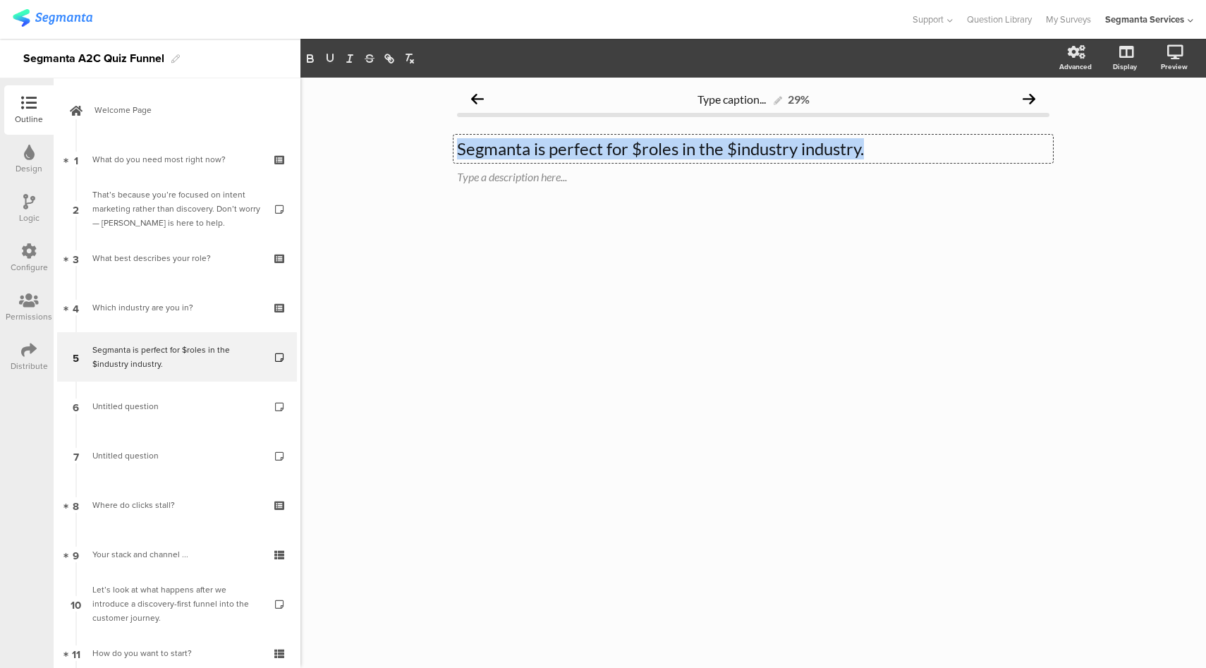
click at [542, 149] on p "Segmanta is perfect for $roles in the $industry industry." at bounding box center [753, 148] width 592 height 21
copy p "Segmanta is perfect for $roles in the $industry industry."
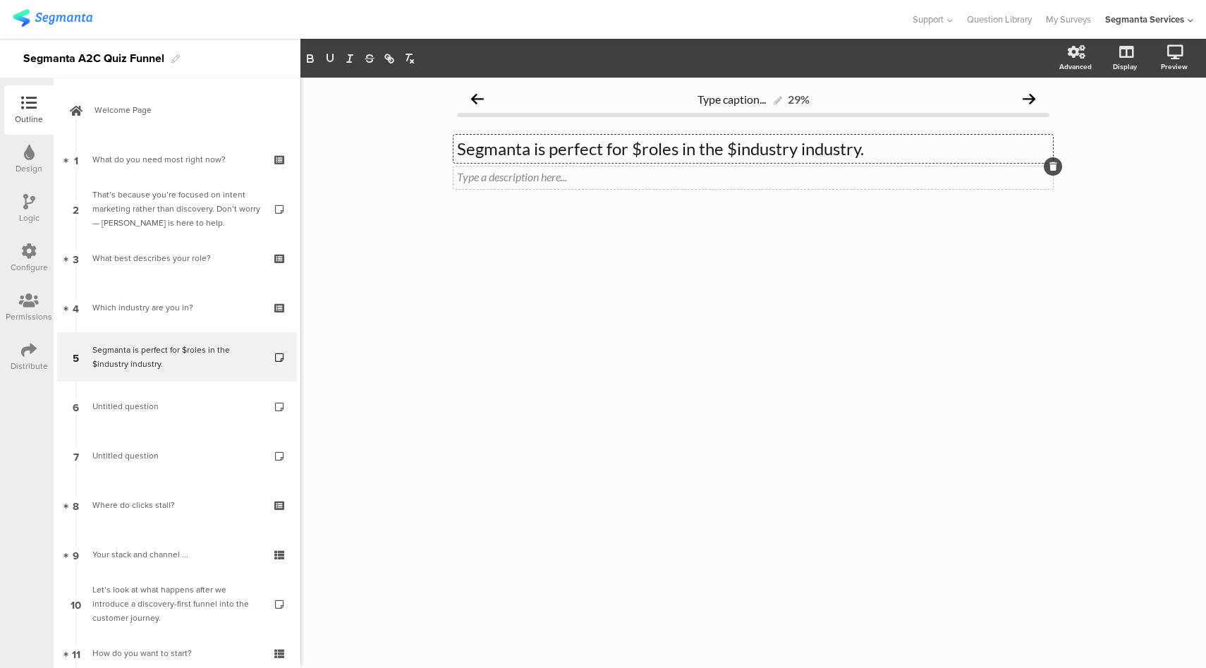
click at [523, 177] on div "Type a description here..." at bounding box center [752, 177] width 599 height 23
click at [518, 151] on div "Segmanta is perfect for $roles in the $industry industry. Segmanta is perfect f…" at bounding box center [752, 149] width 599 height 28
click at [518, 151] on p "Segmanta is perfect for $roles in the $industry industry." at bounding box center [753, 148] width 592 height 21
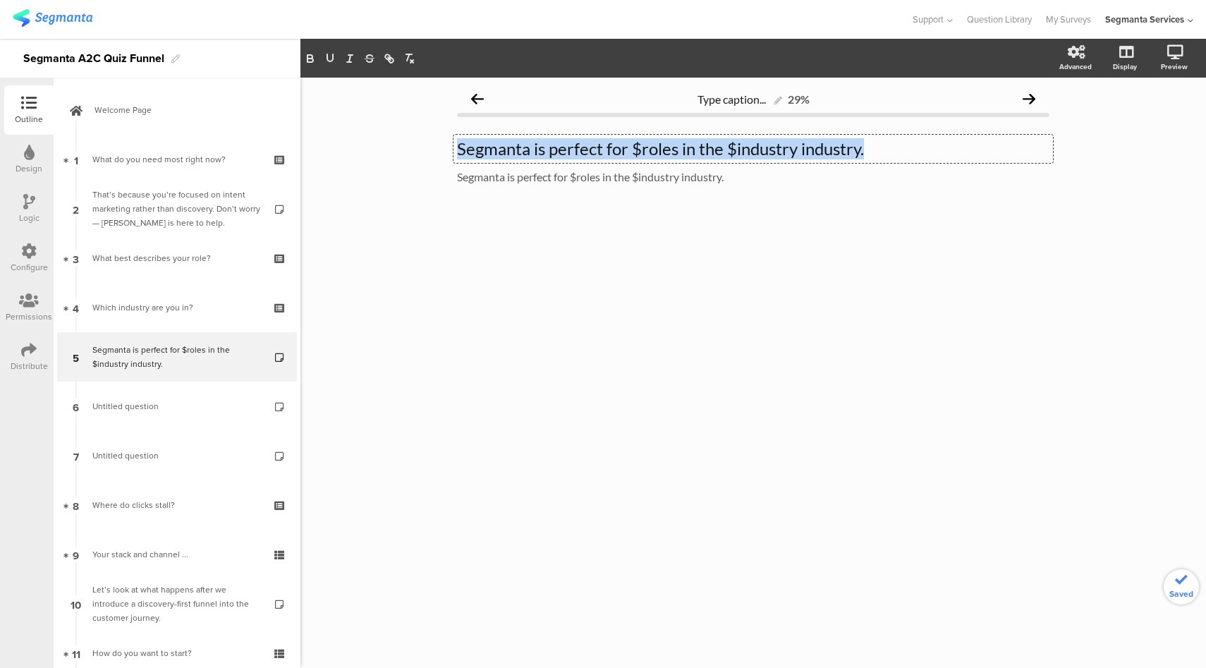
click at [518, 151] on p "Segmanta is perfect for $roles in the $industry industry." at bounding box center [753, 148] width 592 height 21
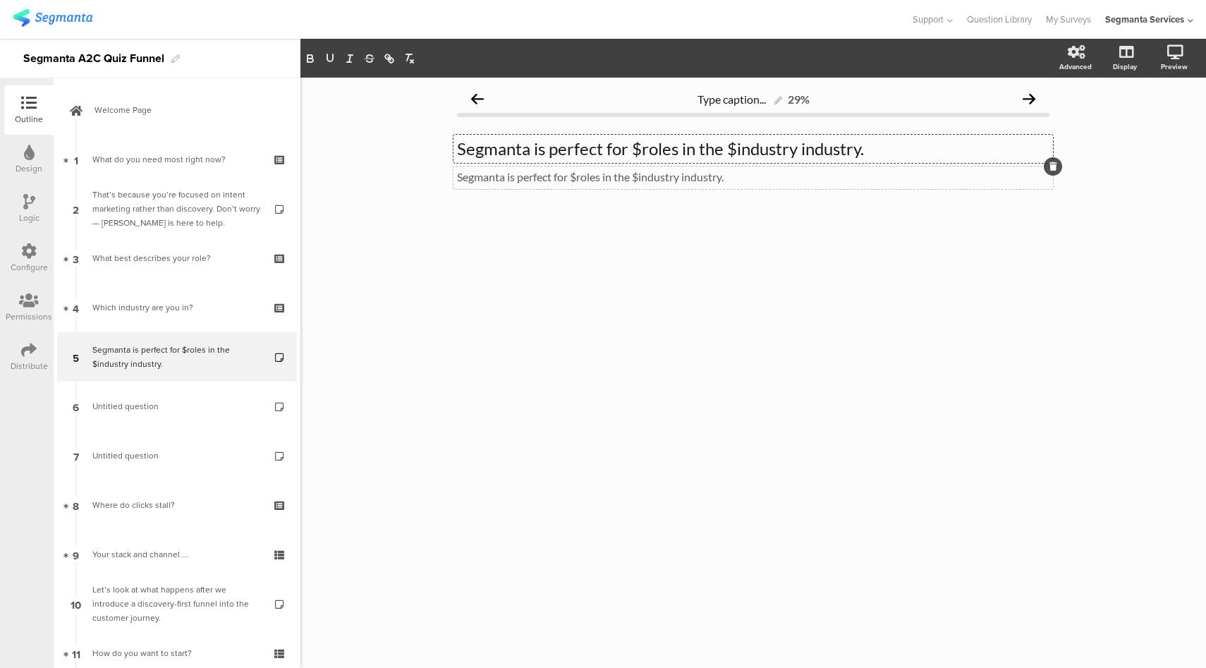
click at [556, 183] on div "Segmanta is perfect for $roles in the $industry industry. Segmanta is perfect f…" at bounding box center [752, 177] width 599 height 23
click at [518, 182] on p "Segmanta is perfect for $roles in the $industry industry." at bounding box center [753, 176] width 592 height 13
click at [891, 178] on p "Our platform adapts to your unique needs—helping you create engaging, data-driv…" at bounding box center [753, 176] width 592 height 13
click at [874, 179] on p "Our platform adapts to your unique needs—helping you create engaging, data-driv…" at bounding box center [753, 176] width 592 height 13
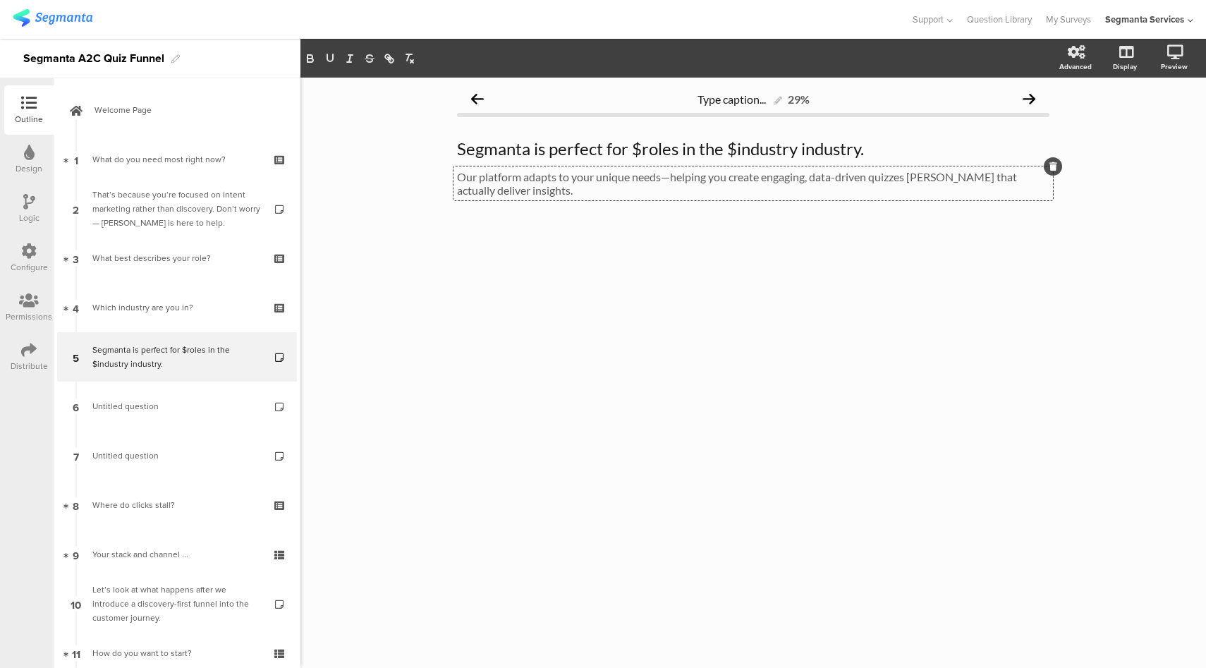
drag, startPoint x: 874, startPoint y: 179, endPoint x: 891, endPoint y: 190, distance: 20.9
click at [874, 179] on p "Our platform adapts to your unique needs—helping you create engaging, data-driv…" at bounding box center [753, 183] width 592 height 27
click at [930, 181] on p "Our platform adapts to your unique needs—helping you create engaging, data-driv…" at bounding box center [753, 183] width 592 height 27
click at [465, 149] on div "Segmanta is perfect for $roles in the $industry industry. Segmanta is perfect f…" at bounding box center [752, 149] width 599 height 28
click at [465, 149] on p "Segmanta is perfect for $roles in the $industry industry." at bounding box center [753, 148] width 592 height 21
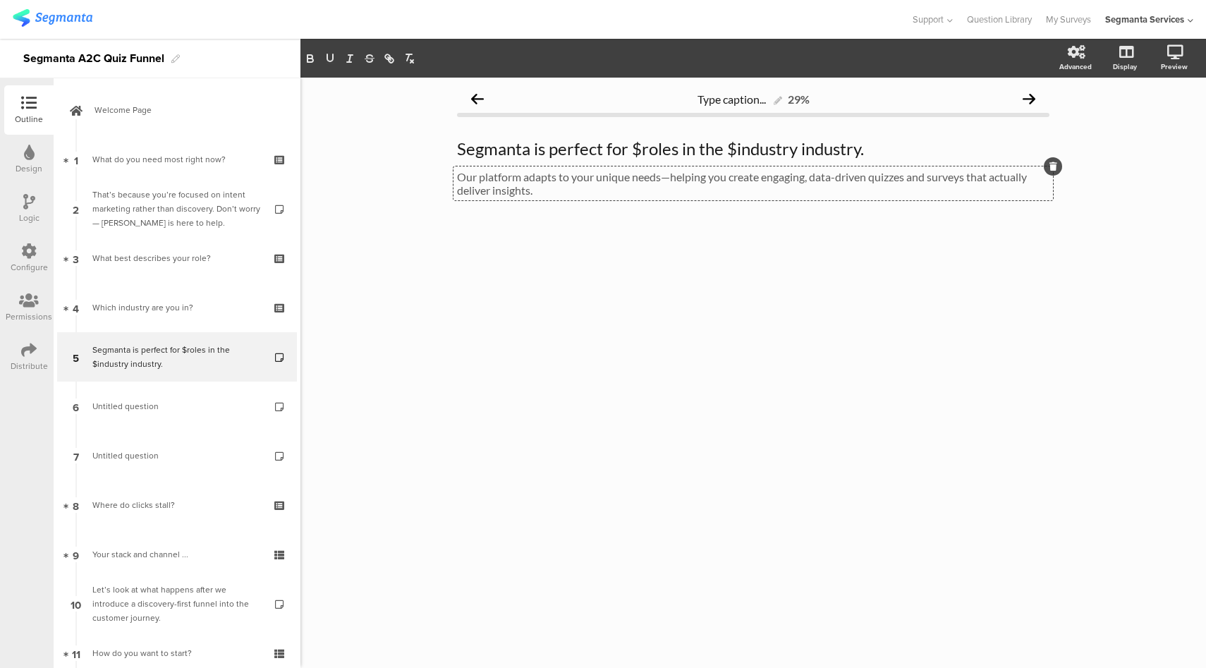
click at [458, 180] on div "Our platform adapts to your unique needs—helping you create engaging, data-driv…" at bounding box center [752, 183] width 599 height 34
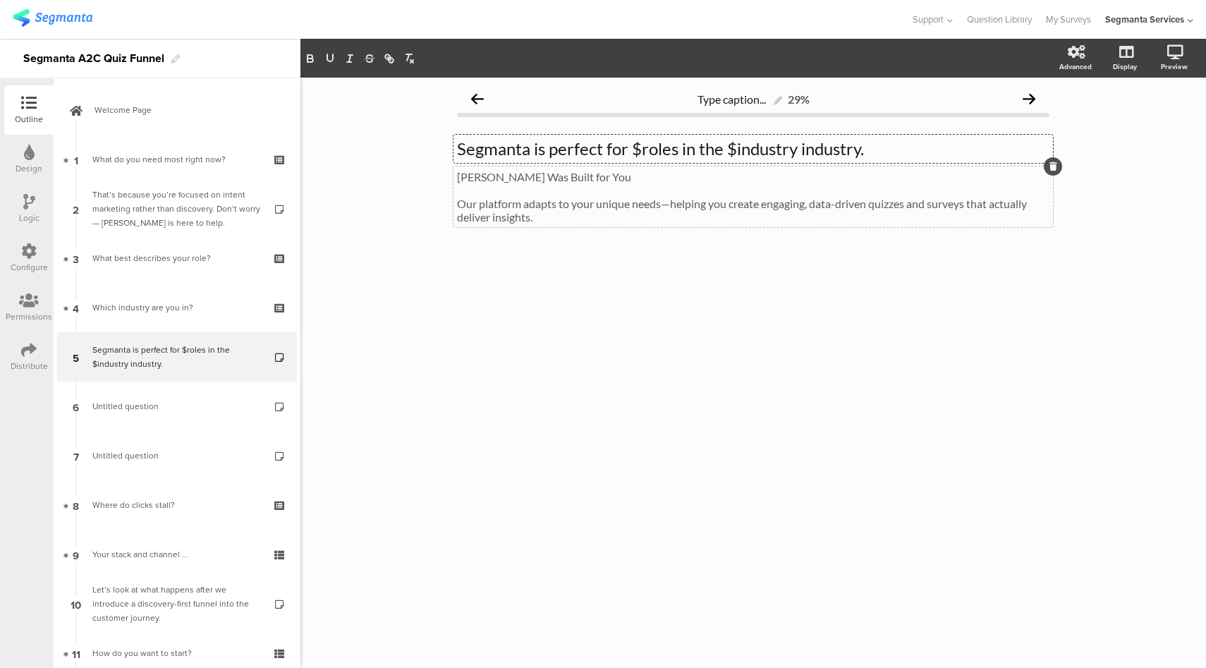
click at [479, 147] on div "Segmanta is perfect for $roles in the $industry industry. Segmanta is perfect f…" at bounding box center [752, 149] width 599 height 28
click at [479, 147] on p "Segmanta is perfect for $roles in the $industry industry." at bounding box center [753, 148] width 592 height 21
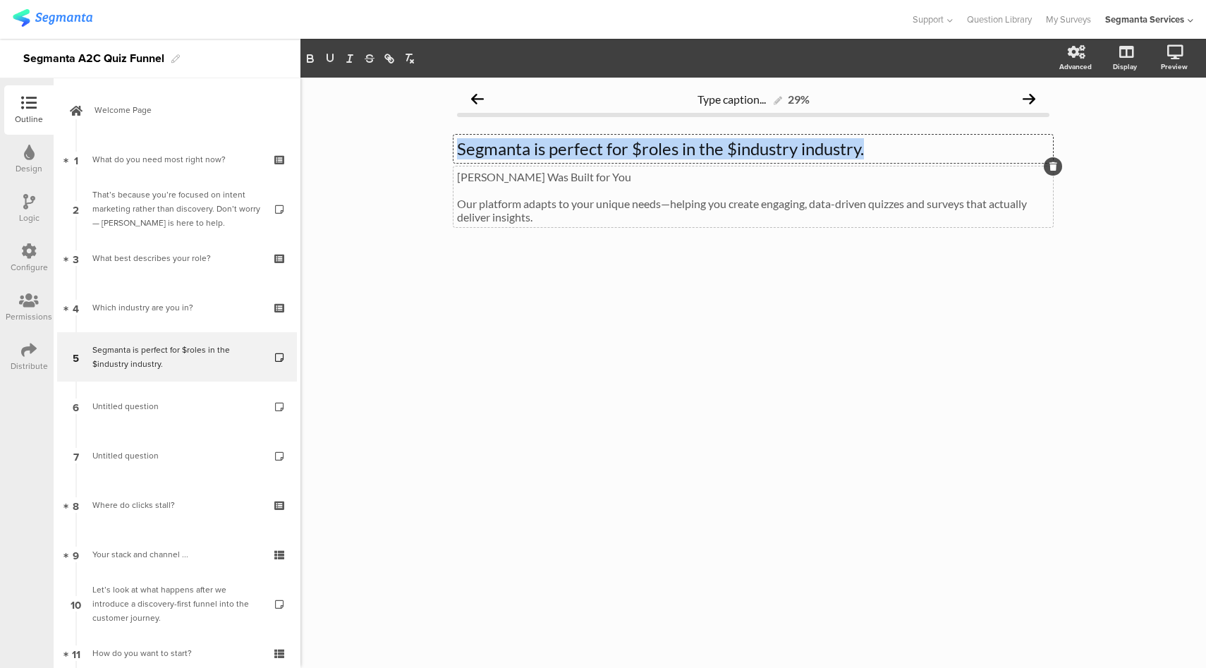
click at [479, 147] on p "Segmanta is perfect for $roles in the $industry industry." at bounding box center [753, 148] width 592 height 21
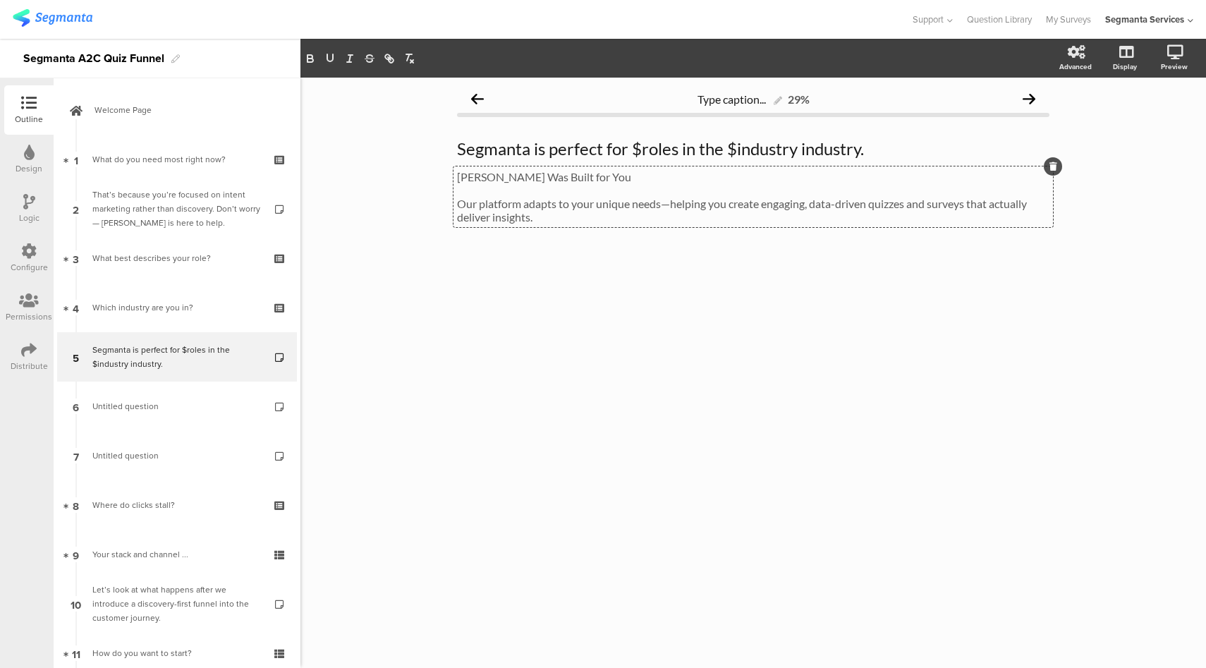
click at [460, 194] on div "Segmanta Was Built for You Our platform adapts to your unique needs—helping you…" at bounding box center [752, 196] width 599 height 61
click at [484, 152] on div "Segmanta is perfect for $roles in the $industry industry. Segmanta is perfect f…" at bounding box center [752, 149] width 599 height 28
click at [484, 152] on p "Segmanta is perfect for $roles in the $industry industry." at bounding box center [753, 148] width 592 height 21
click at [488, 183] on div "Segmanta Was Built for You Our platform adapts to your unique needs—helping you…" at bounding box center [752, 196] width 599 height 61
click at [488, 183] on p "[PERSON_NAME] Was Built for You" at bounding box center [753, 176] width 592 height 13
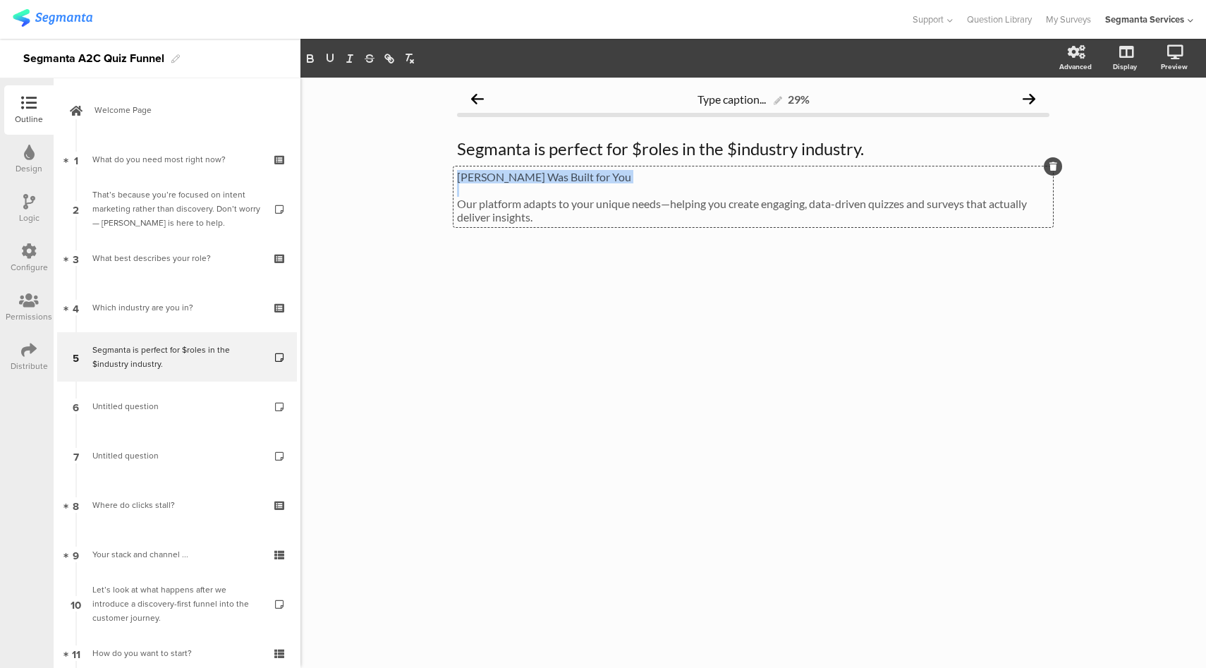
click at [488, 183] on p "[PERSON_NAME] Was Built for You" at bounding box center [753, 176] width 592 height 13
copy p "[PERSON_NAME] Was Built for You"
click at [495, 140] on div "Segmanta is perfect for $roles in the $industry industry. Segmanta is perfect f…" at bounding box center [752, 149] width 599 height 28
click at [495, 140] on p "Segmanta is perfect for $roles in the $industry industry." at bounding box center [753, 148] width 592 height 21
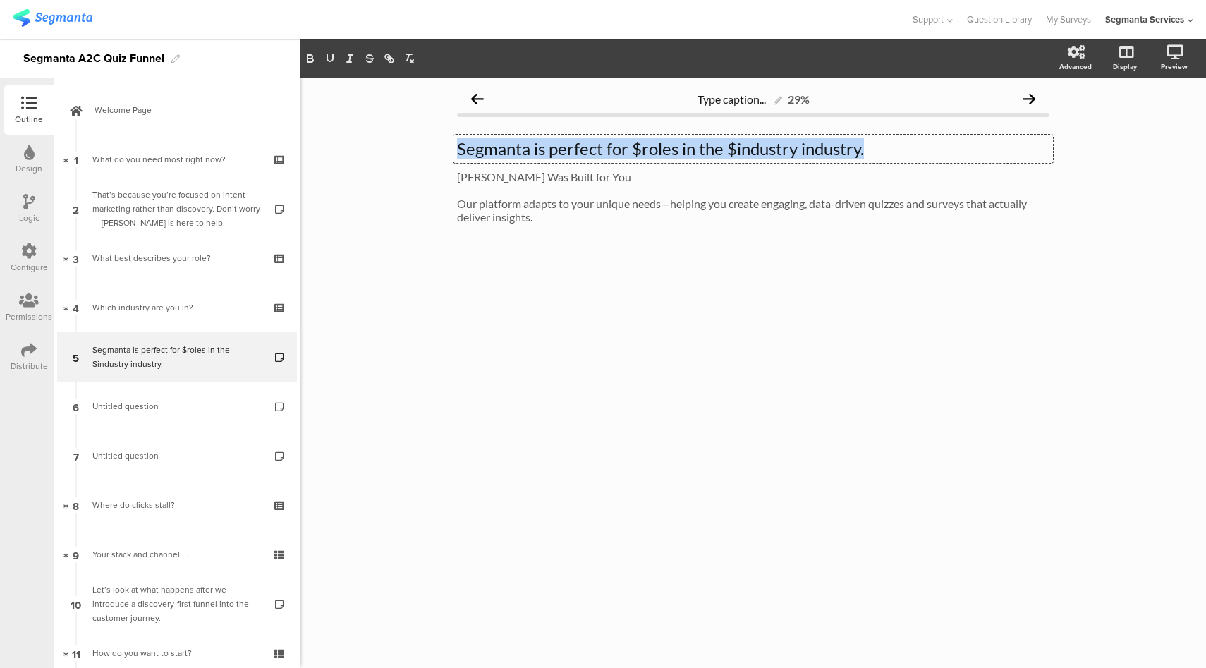
click at [495, 140] on p "Segmanta is perfect for $roles in the $industry industry." at bounding box center [753, 148] width 592 height 21
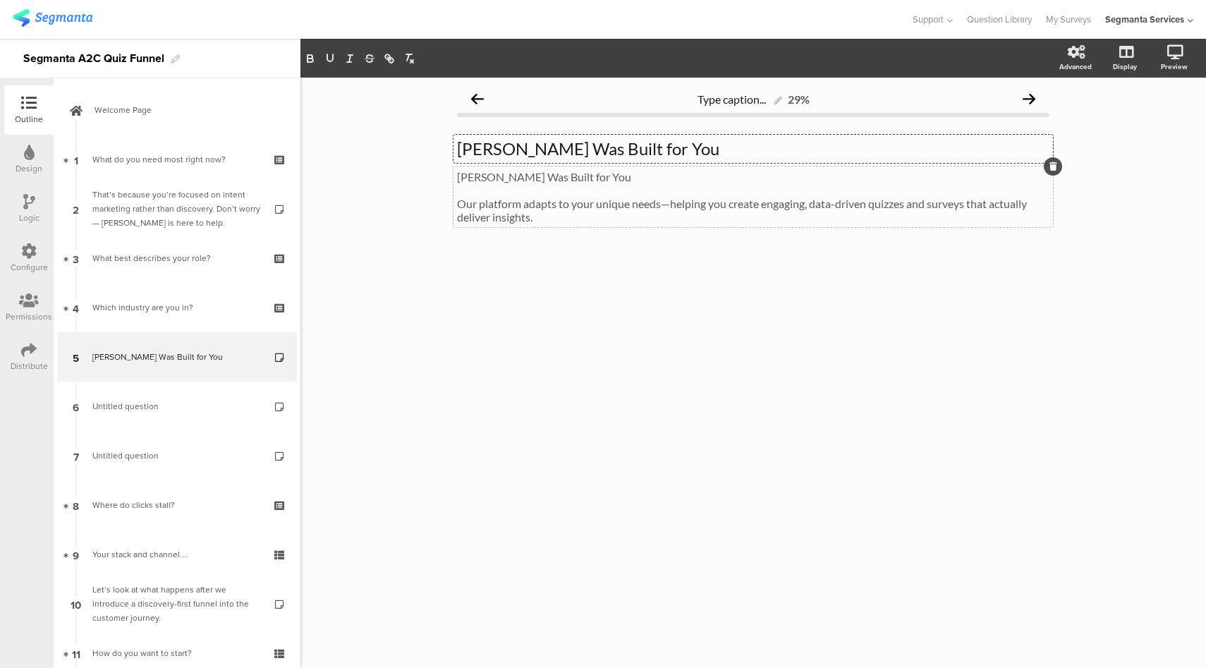
click at [508, 172] on div "Segmanta Was Built for You Our platform adapts to your unique needs—helping you…" at bounding box center [752, 196] width 599 height 61
click at [508, 172] on p "[PERSON_NAME] Was Built for You" at bounding box center [753, 176] width 592 height 13
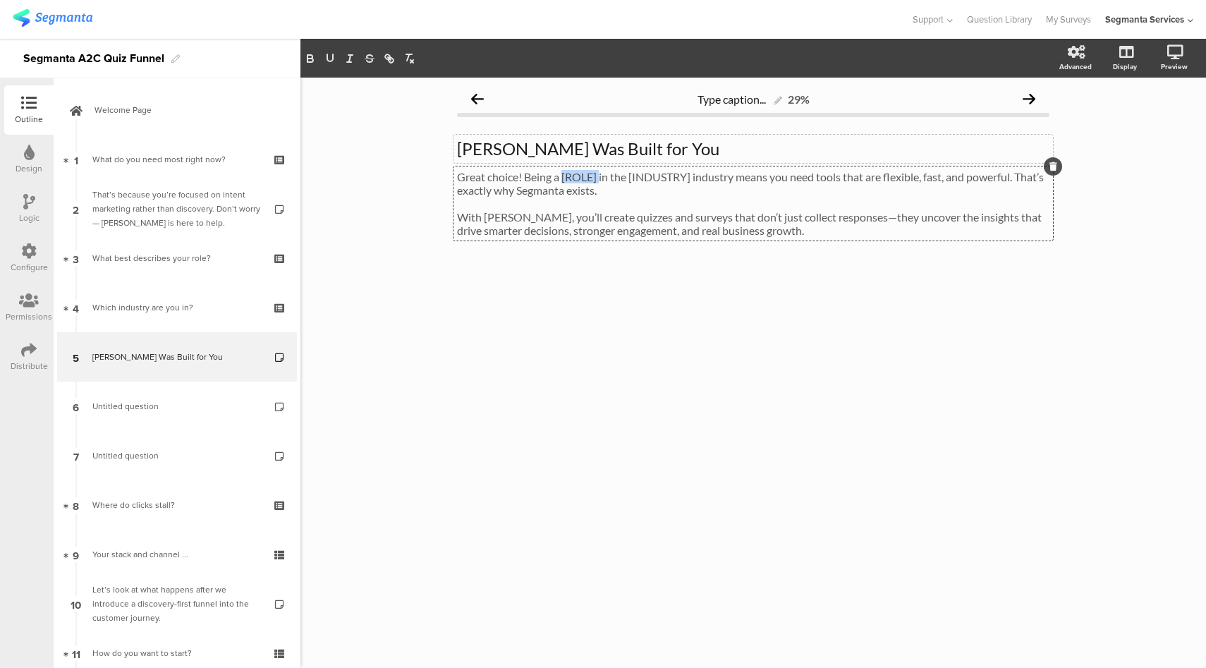
drag, startPoint x: 600, startPoint y: 178, endPoint x: 565, endPoint y: 178, distance: 35.3
click at [565, 178] on p "Great choice! Being a [ROLE] in the [INDUSTRY] industry means you need tools th…" at bounding box center [753, 183] width 592 height 27
drag, startPoint x: 683, startPoint y: 176, endPoint x: 623, endPoint y: 179, distance: 60.7
click at [623, 179] on p "Great choice! Being a $role in the [INDUSTRY] industry means you need tools tha…" at bounding box center [753, 183] width 592 height 27
click at [696, 173] on p "Great choice! Being a $role in the $industry industry means you need tools that…" at bounding box center [753, 183] width 592 height 27
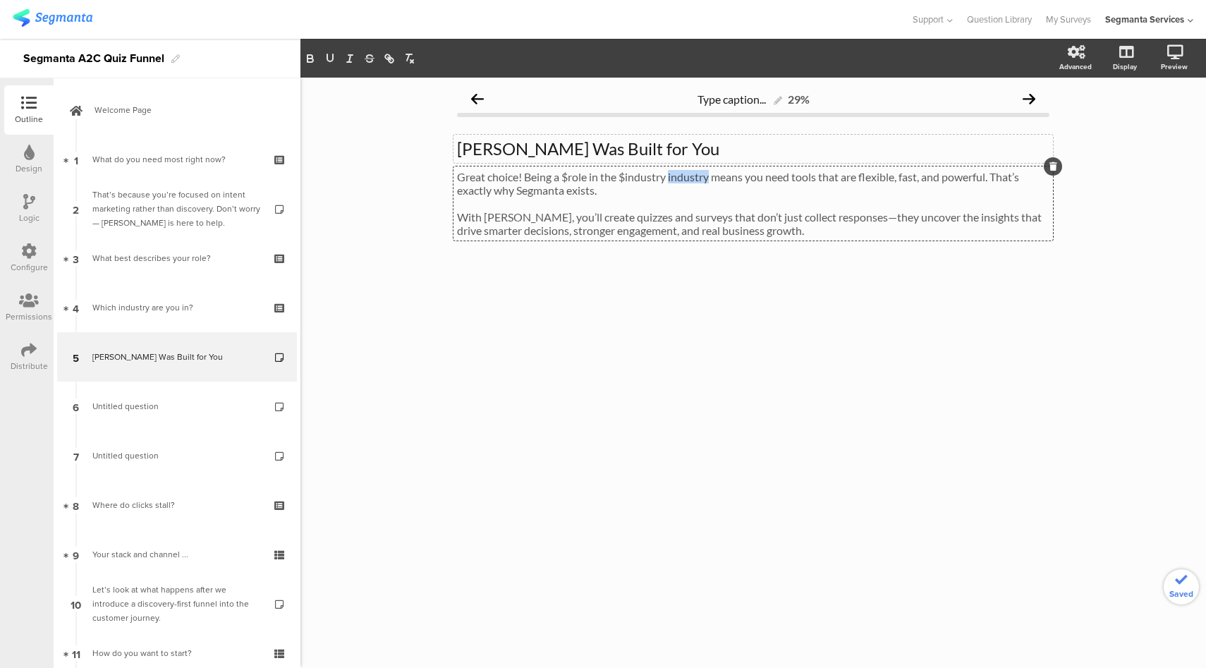
click at [696, 173] on p "Great choice! Being a $role in the $industry industry means you need tools that…" at bounding box center [753, 183] width 592 height 27
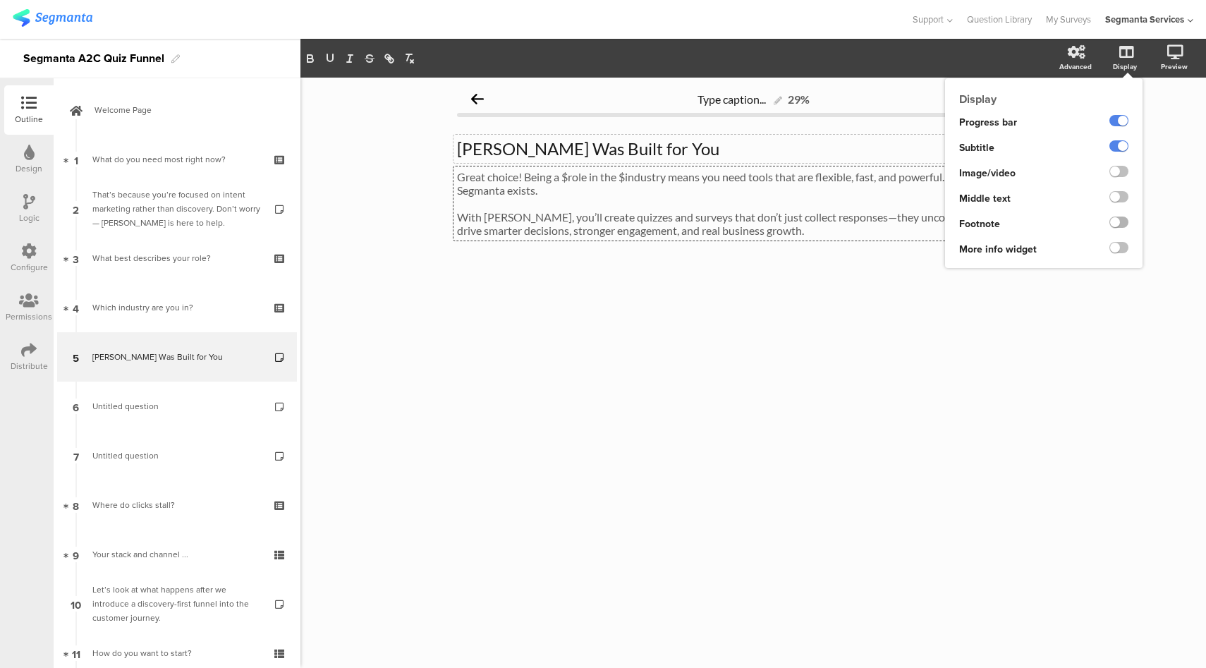
click at [1121, 227] on label at bounding box center [1118, 221] width 19 height 11
click at [0, 0] on input "checkbox" at bounding box center [0, 0] width 0 height 0
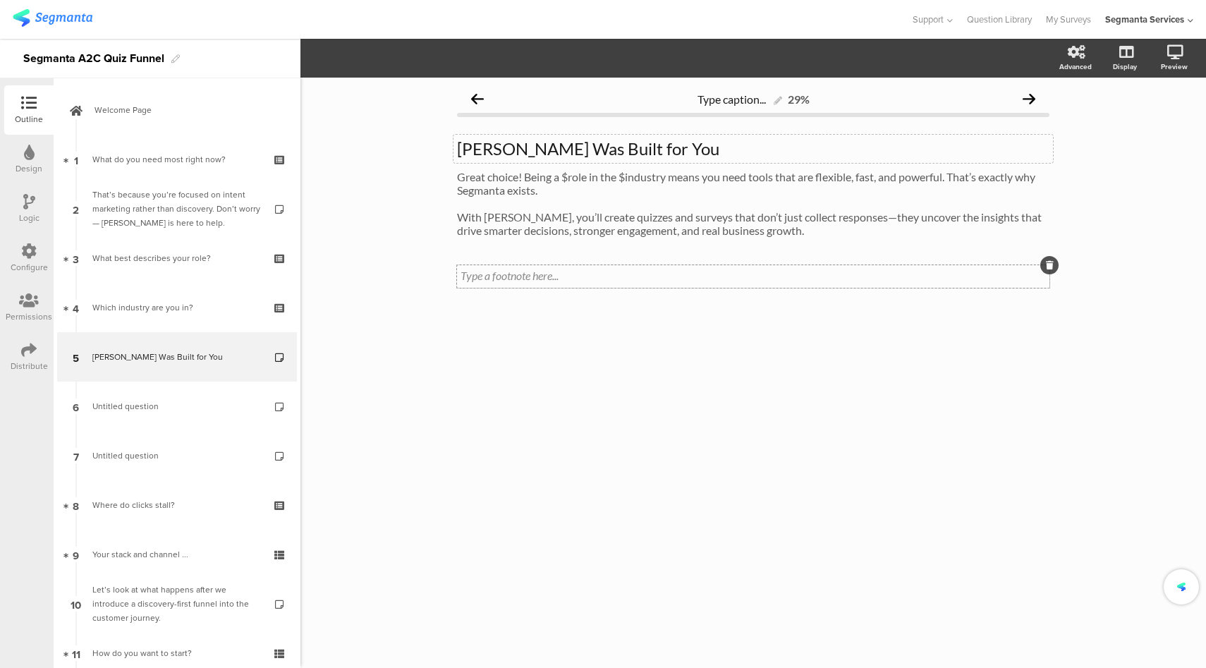
click at [501, 283] on div "Type a footnote here..." at bounding box center [753, 276] width 592 height 23
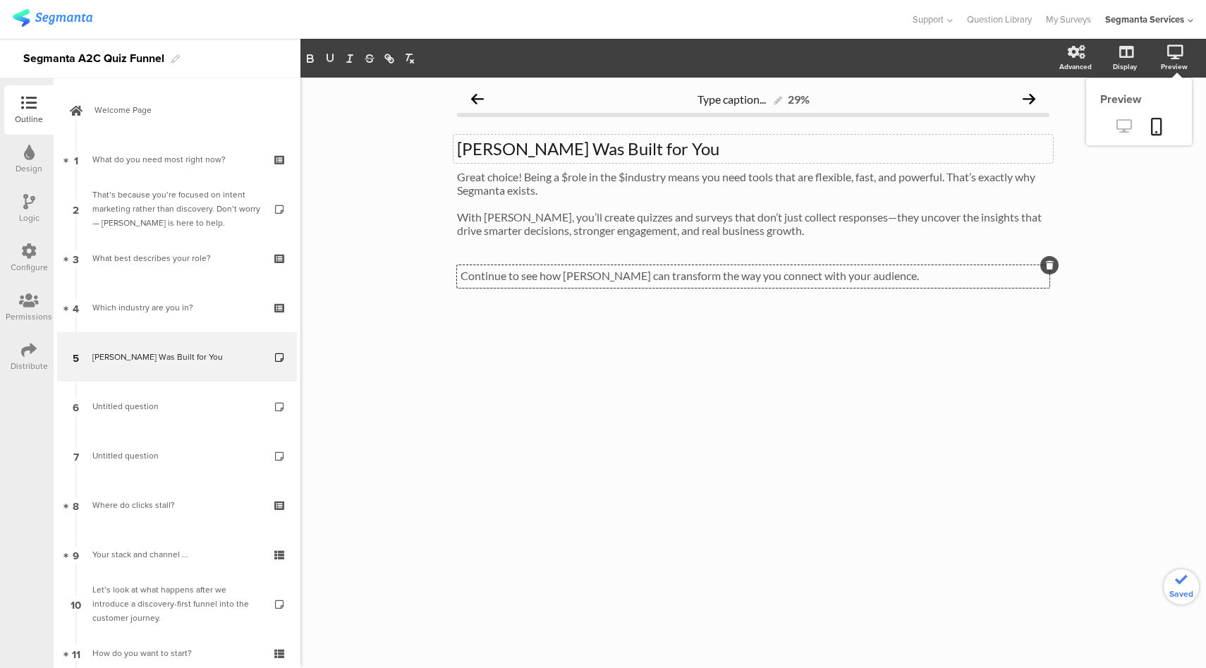
click at [1125, 131] on icon at bounding box center [1123, 125] width 15 height 13
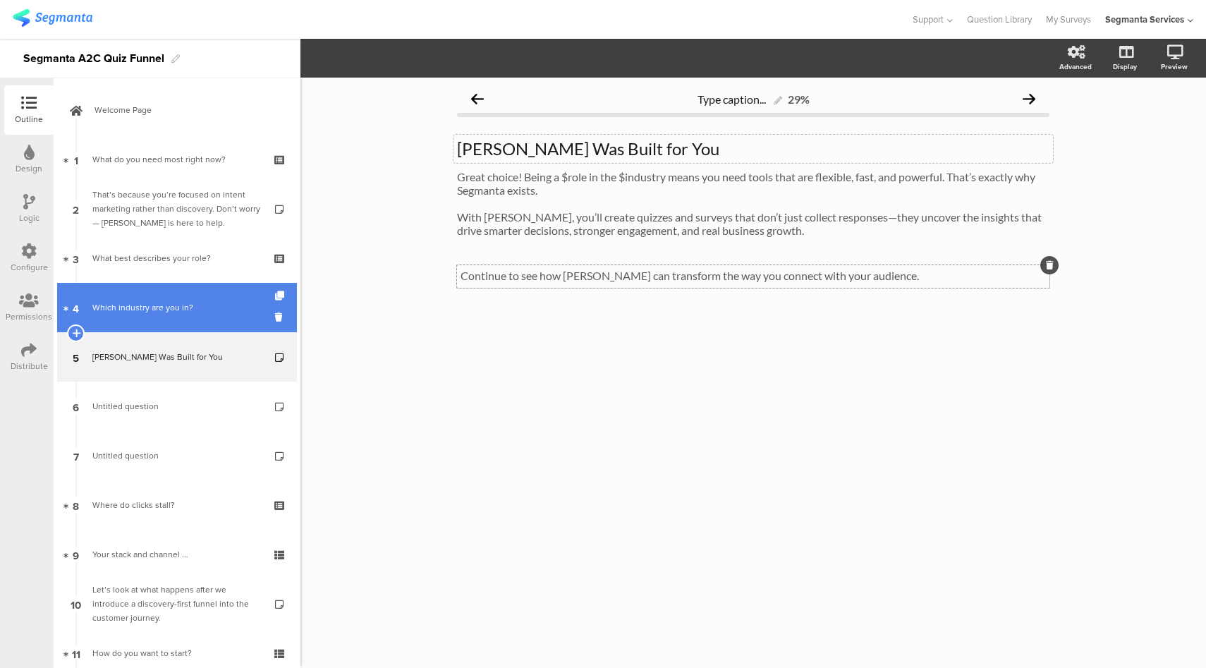
click at [128, 305] on div "Which industry are you in?" at bounding box center [176, 307] width 169 height 14
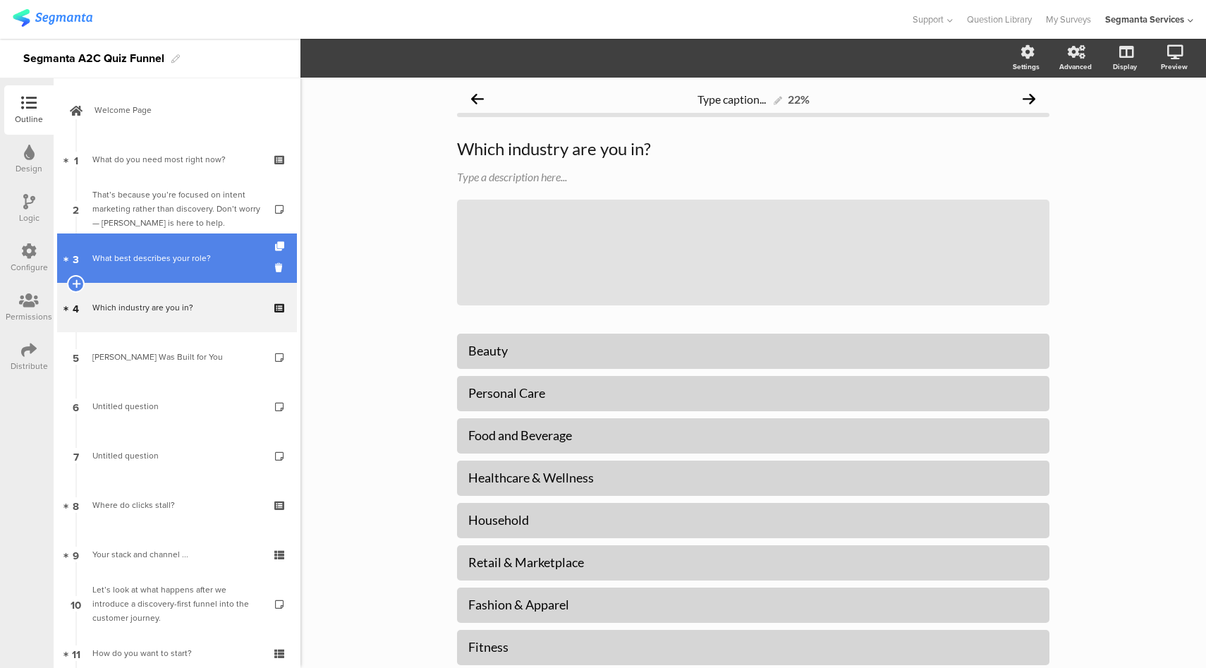
click at [141, 245] on link "3 What best describes your role?" at bounding box center [177, 257] width 240 height 49
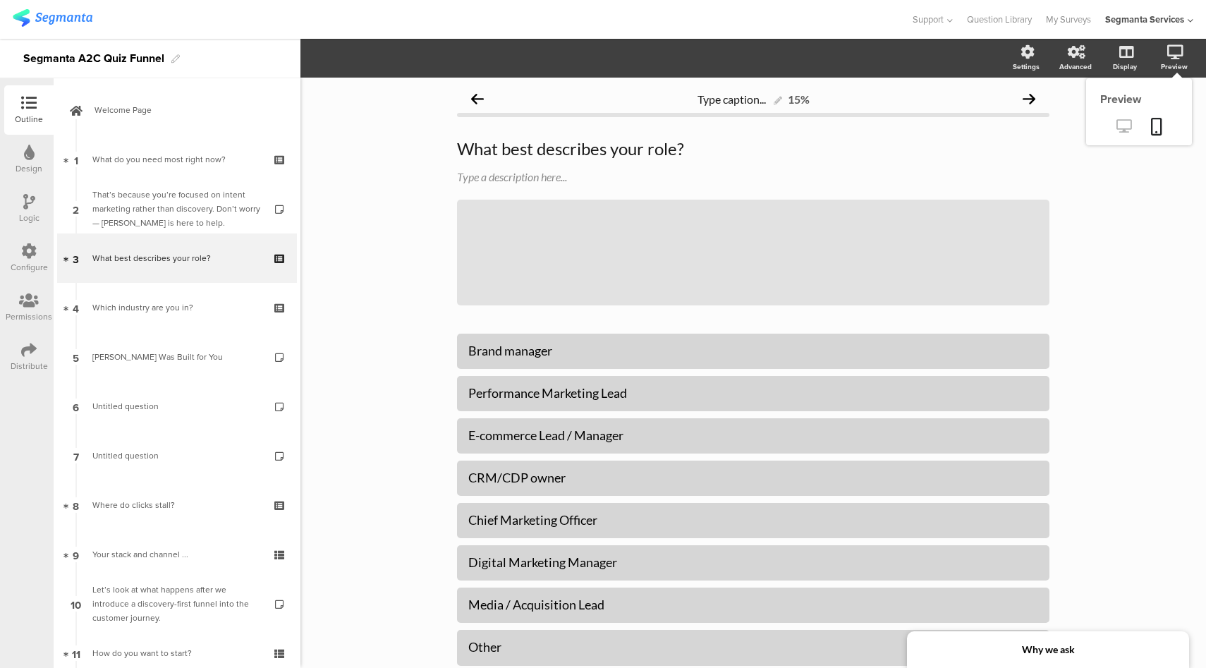
click at [1116, 133] on icon at bounding box center [1123, 125] width 15 height 13
